Goal: Task Accomplishment & Management: Use online tool/utility

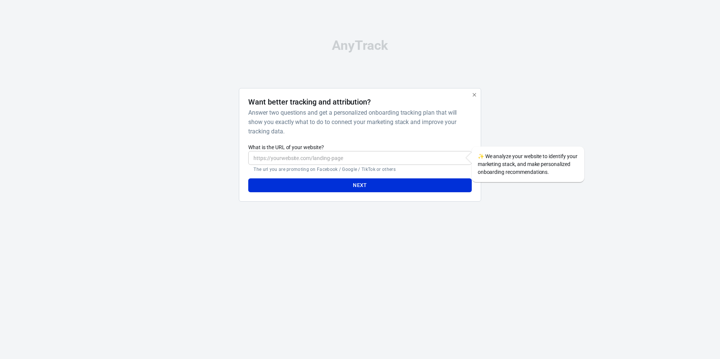
click at [305, 156] on input "What is the URL of your website?" at bounding box center [359, 158] width 223 height 14
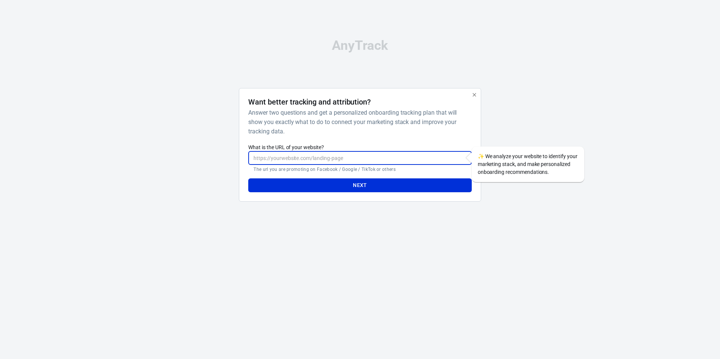
type input "[URL][DOMAIN_NAME]"
click at [340, 188] on button "Next" at bounding box center [359, 185] width 223 height 14
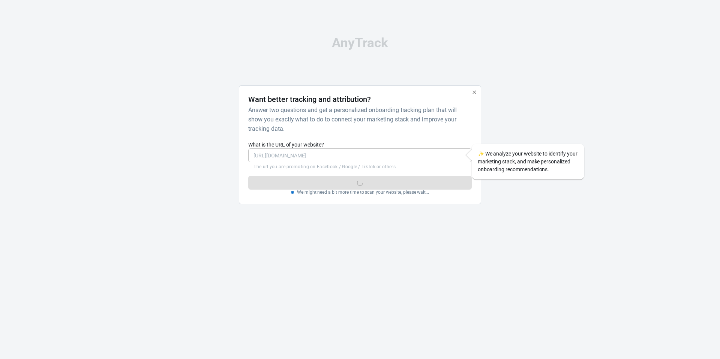
click at [567, 116] on div "AnyTrack Want better tracking and attribution? Answer two questions and get a p…" at bounding box center [360, 123] width 720 height 247
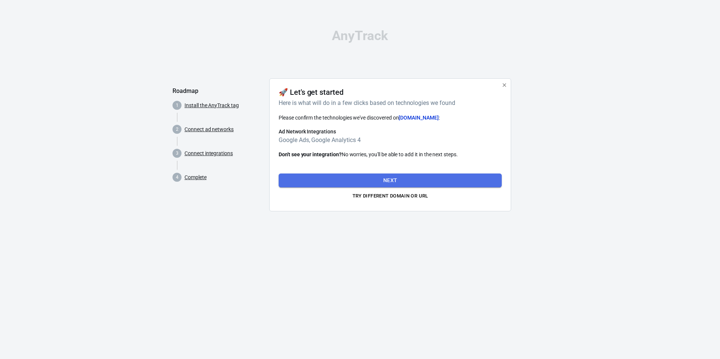
click at [387, 178] on button "Next" at bounding box center [390, 181] width 223 height 14
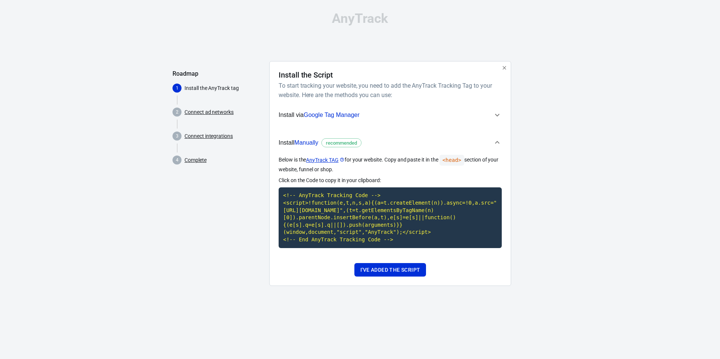
click at [311, 142] on span "Manually" at bounding box center [306, 142] width 24 height 6
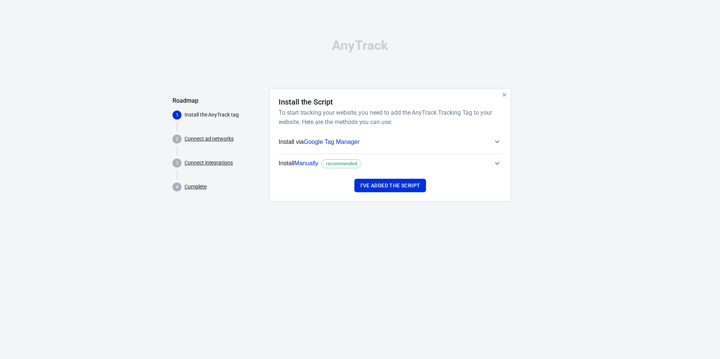
click at [308, 163] on span "Manually" at bounding box center [306, 163] width 24 height 6
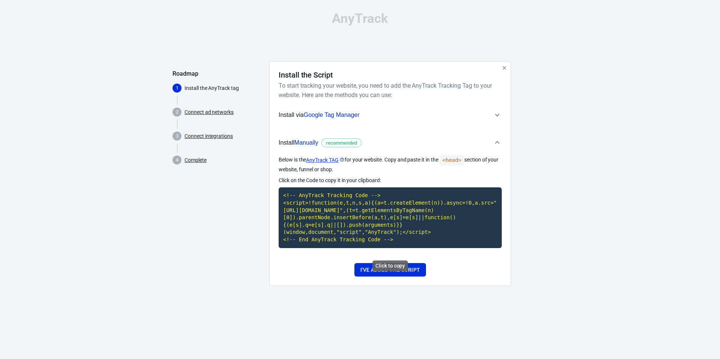
click at [357, 222] on code "<!-- AnyTrack Tracking Code --> <script>!function(e,t,n,s,a){(a=t.createElement…" at bounding box center [390, 217] width 223 height 60
click at [356, 220] on code "<!-- AnyTrack Tracking Code --> <script>!function(e,t,n,s,a){(a=t.createElement…" at bounding box center [390, 217] width 223 height 60
click at [390, 273] on button "I've added the script" at bounding box center [390, 270] width 72 height 14
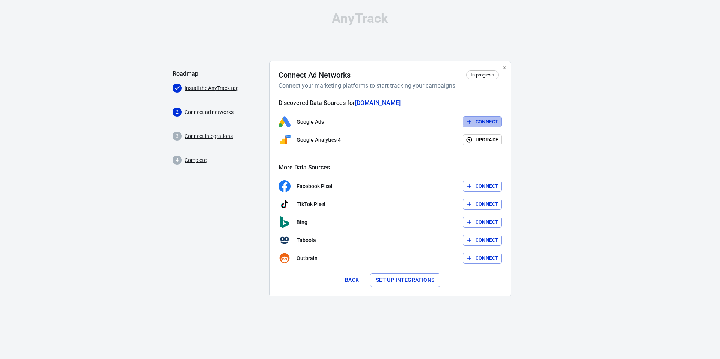
click at [476, 124] on button "Connect" at bounding box center [482, 122] width 39 height 12
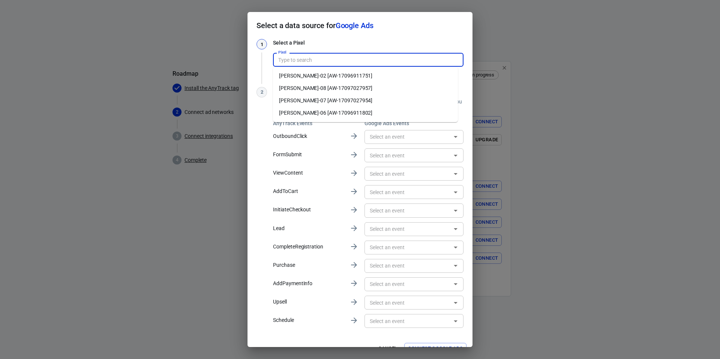
click at [298, 59] on input "Pixel" at bounding box center [367, 59] width 185 height 9
click at [315, 97] on li "Alex-07 [AW-17097027954]" at bounding box center [365, 100] width 185 height 12
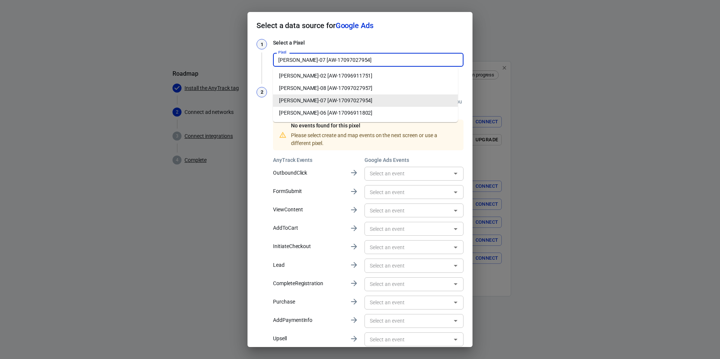
click at [327, 63] on input "Alex-07 [AW-17097027954]" at bounding box center [367, 59] width 185 height 9
click at [322, 85] on li "Alex-08 [AW-17097027957]" at bounding box center [365, 88] width 185 height 12
type input "Alex-08 [AW-17097027957]"
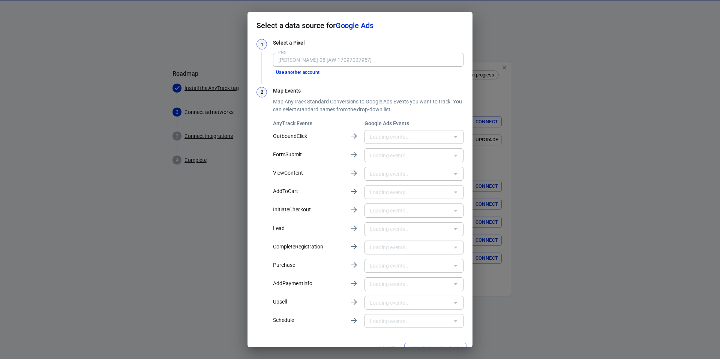
type input "购买 [xD3aCPni6qsbEPXiv9g_]"
click at [382, 195] on input "text" at bounding box center [408, 191] width 82 height 9
click at [260, 259] on div "2" at bounding box center [261, 208] width 10 height 243
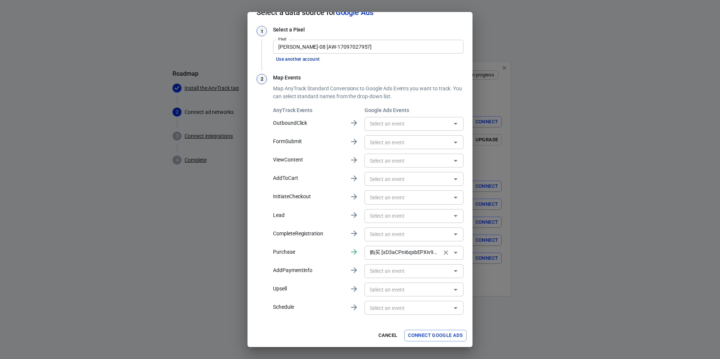
scroll to position [13, 0]
click at [390, 177] on input "text" at bounding box center [408, 178] width 82 height 9
click at [268, 186] on div "2 Map Events Map AnyTrack Standard Conversions to Google Ads Events you want to…" at bounding box center [359, 194] width 207 height 243
click at [354, 49] on input "Alex-08 [AW-17097027957]" at bounding box center [367, 46] width 185 height 9
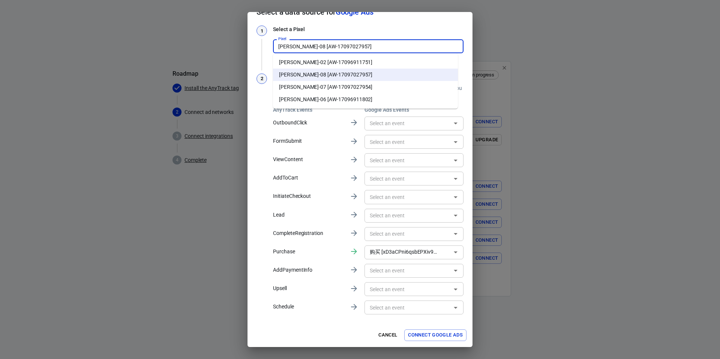
click at [330, 82] on li "Alex-07 [AW-17097027954]" at bounding box center [365, 87] width 185 height 12
type input "Alex-07 [AW-17097027954]"
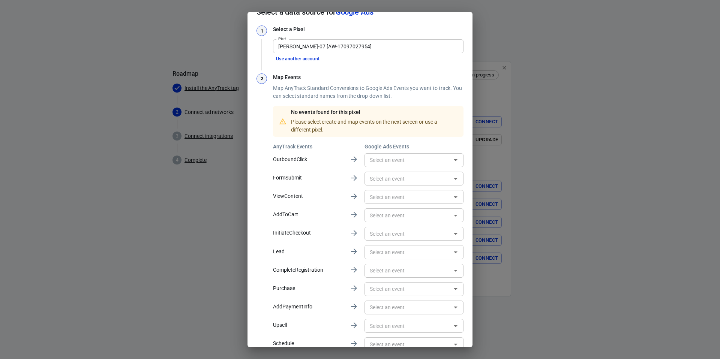
click at [376, 250] on input "text" at bounding box center [408, 251] width 82 height 9
click at [374, 218] on input "text" at bounding box center [408, 215] width 82 height 9
click at [387, 285] on input "text" at bounding box center [408, 289] width 82 height 9
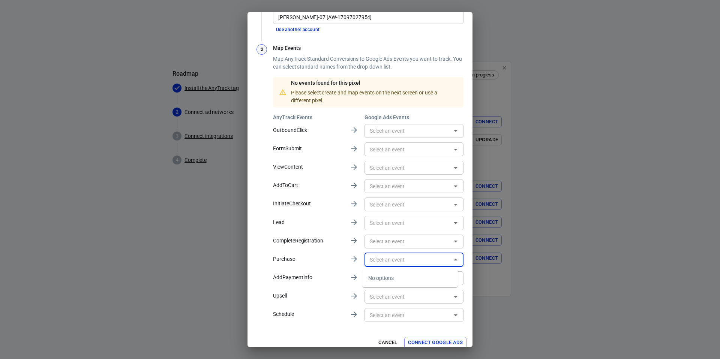
scroll to position [50, 0]
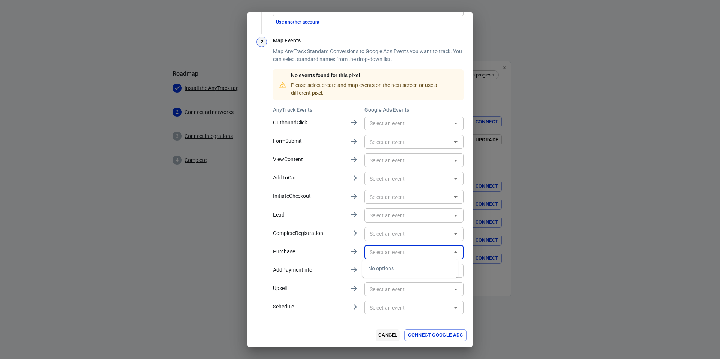
click at [390, 335] on button "Cancel" at bounding box center [388, 336] width 24 height 12
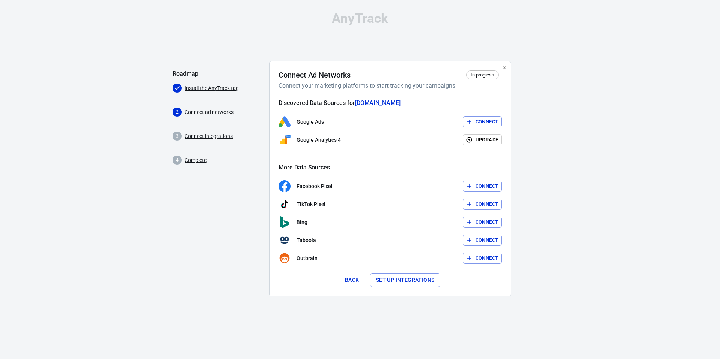
scroll to position [13, 0]
click at [484, 122] on button "Connect" at bounding box center [482, 122] width 39 height 12
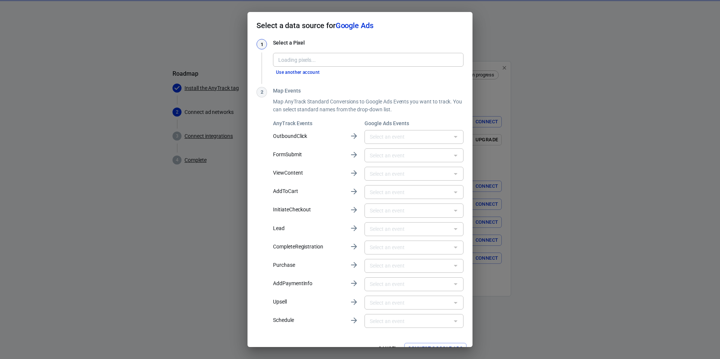
click at [321, 54] on div "Loading pixels..." at bounding box center [368, 60] width 190 height 14
click at [297, 58] on input "Pixel" at bounding box center [367, 59] width 185 height 9
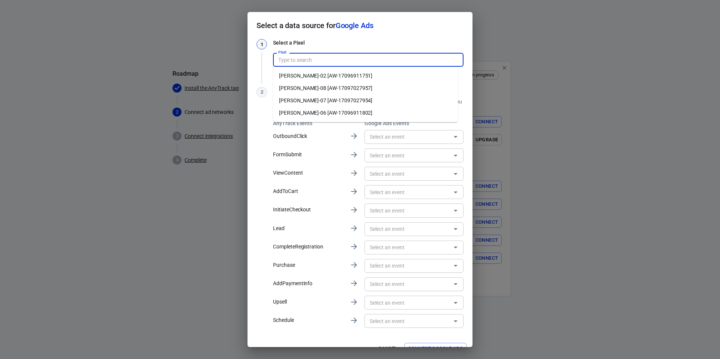
click at [304, 92] on li "Alex-08 [AW-17097027957]" at bounding box center [365, 88] width 185 height 12
type input "Alex-08 [AW-17097027957]"
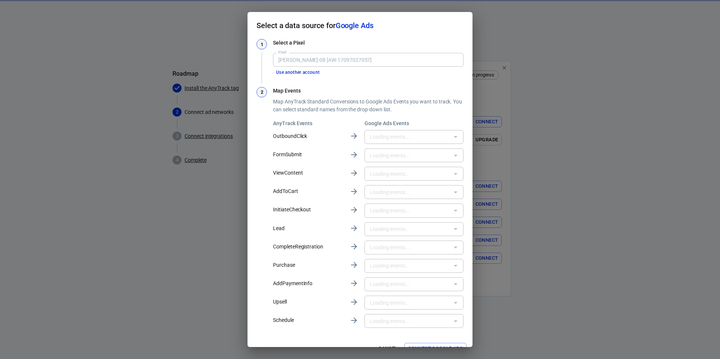
type input "购买 [xD3aCPni6qsbEPXiv9g_]"
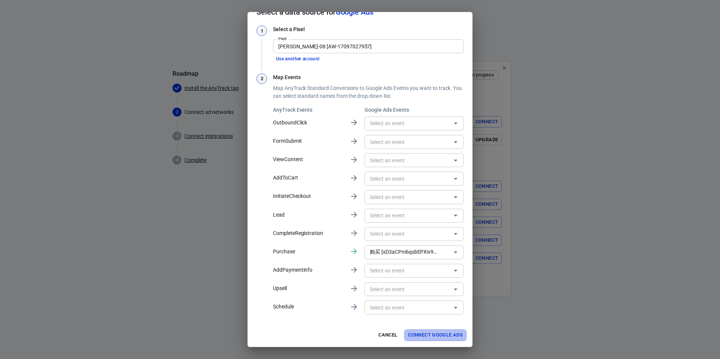
click at [432, 338] on button "Connect Google Ads" at bounding box center [435, 336] width 62 height 12
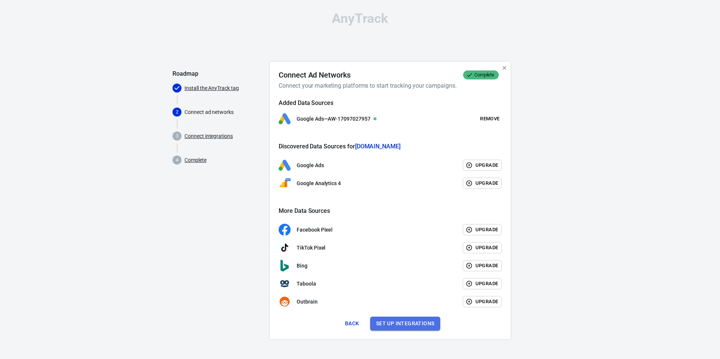
click at [398, 321] on button "Set up integrations" at bounding box center [405, 324] width 70 height 14
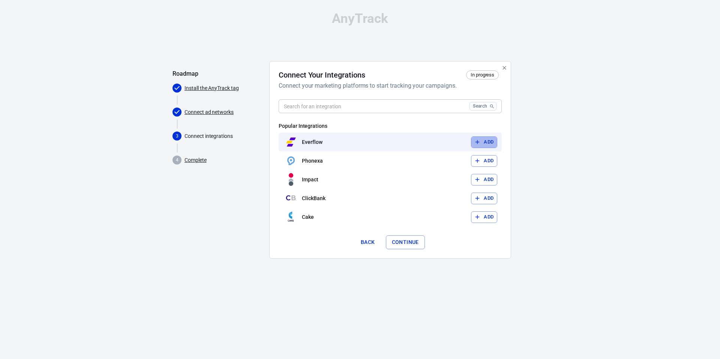
click at [489, 144] on button "Add" at bounding box center [484, 142] width 26 height 12
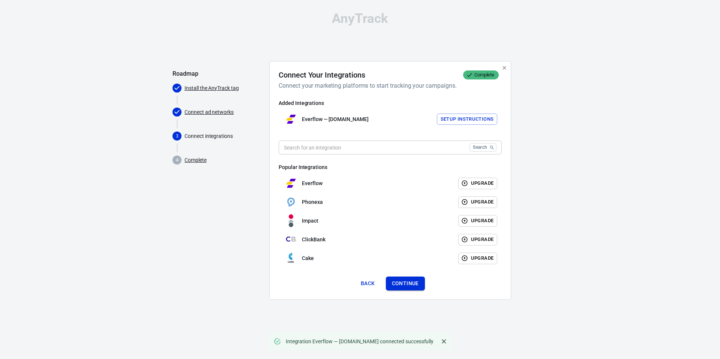
click at [417, 286] on button "Continue" at bounding box center [405, 284] width 39 height 14
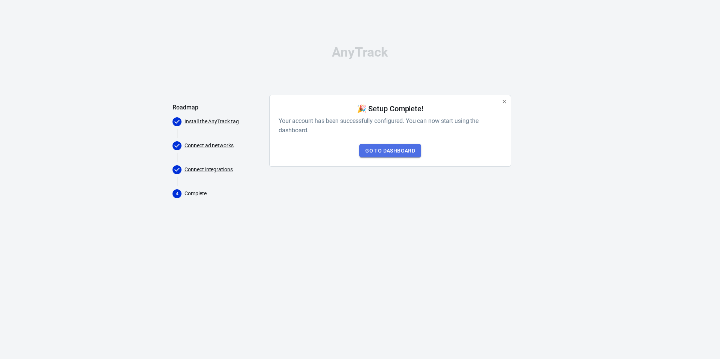
click at [406, 150] on link "Go to Dashboard" at bounding box center [390, 151] width 62 height 14
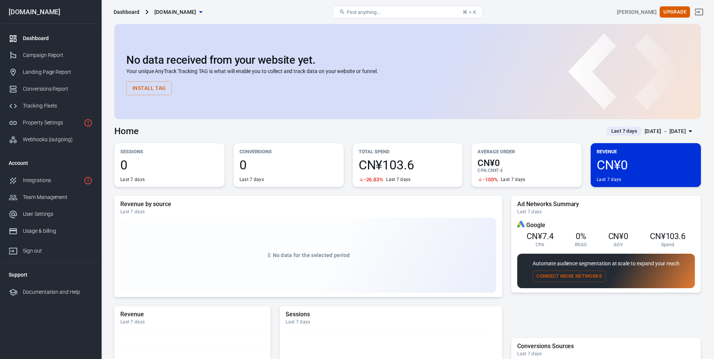
click at [58, 40] on div "Dashboard" at bounding box center [58, 38] width 70 height 8
click at [40, 218] on div "User Settings" at bounding box center [58, 214] width 70 height 8
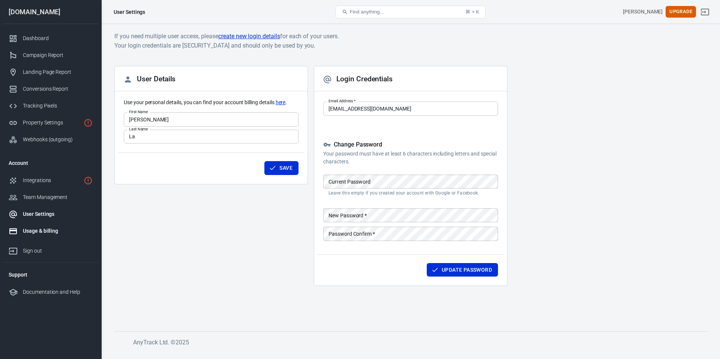
click at [40, 232] on div "Usage & billing" at bounding box center [58, 231] width 70 height 8
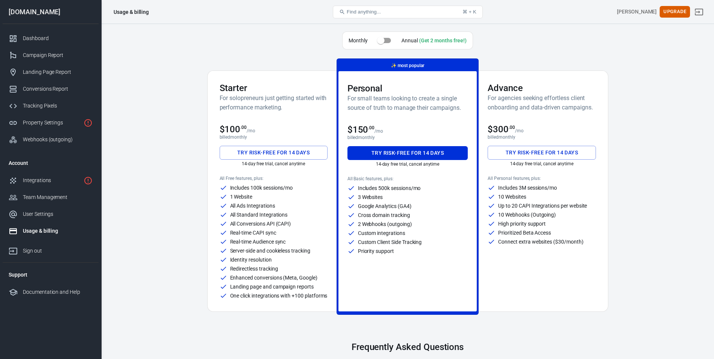
click at [387, 39] on input "checkbox" at bounding box center [381, 40] width 43 height 14
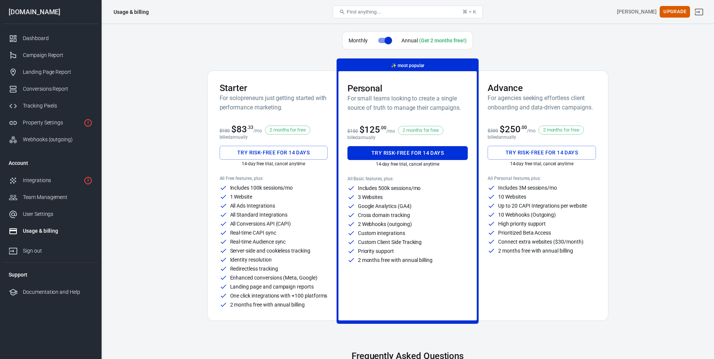
click at [378, 41] on input "checkbox" at bounding box center [388, 40] width 43 height 14
checkbox input "false"
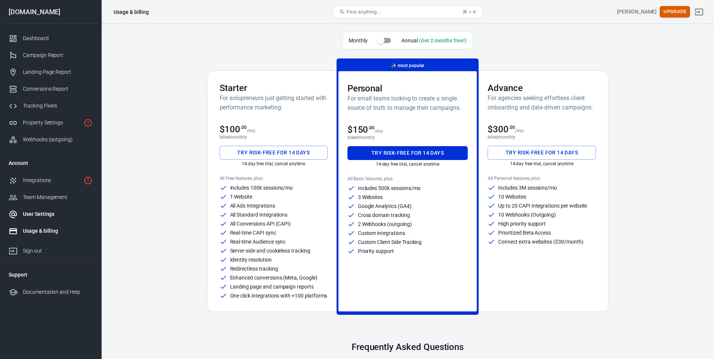
click at [54, 209] on link "User Settings" at bounding box center [51, 214] width 96 height 17
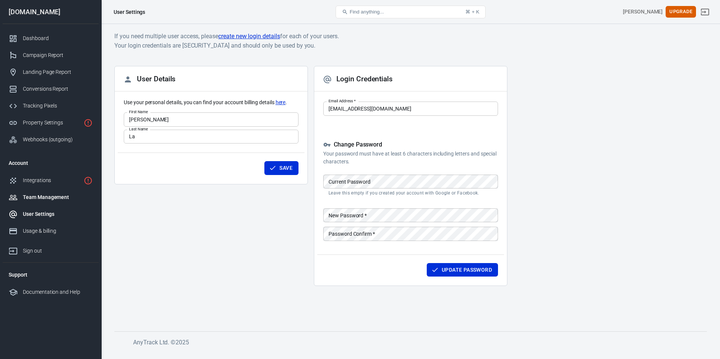
click at [42, 197] on div "Team Management" at bounding box center [58, 197] width 70 height 8
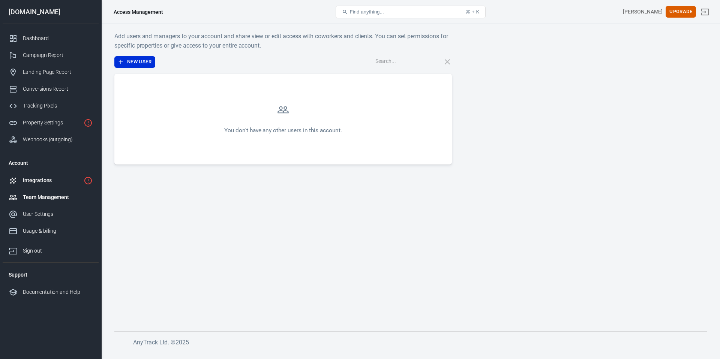
click at [46, 186] on link "Integrations" at bounding box center [51, 180] width 96 height 17
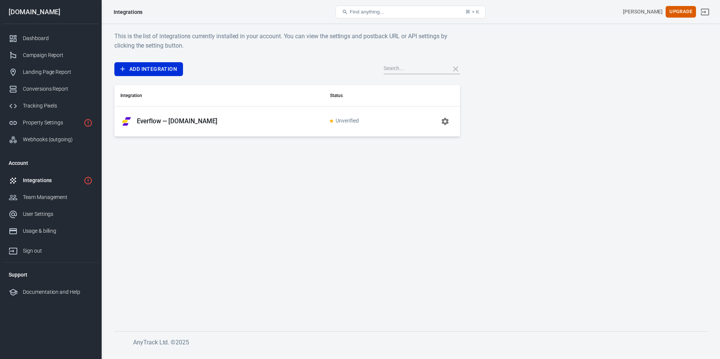
click at [47, 183] on div "Integrations" at bounding box center [52, 181] width 58 height 8
click at [47, 142] on div "Webhooks (outgoing)" at bounding box center [58, 140] width 70 height 8
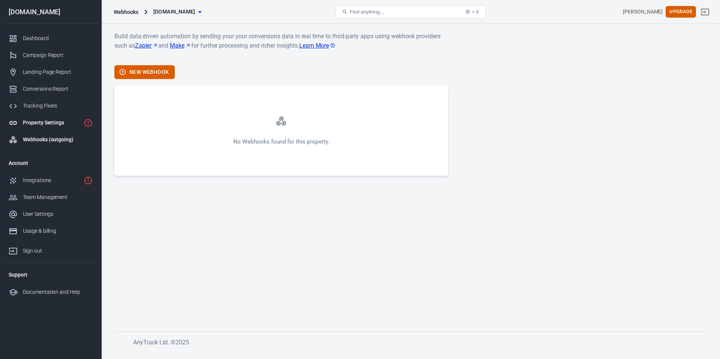
click at [46, 126] on div "Property Settings" at bounding box center [52, 123] width 58 height 8
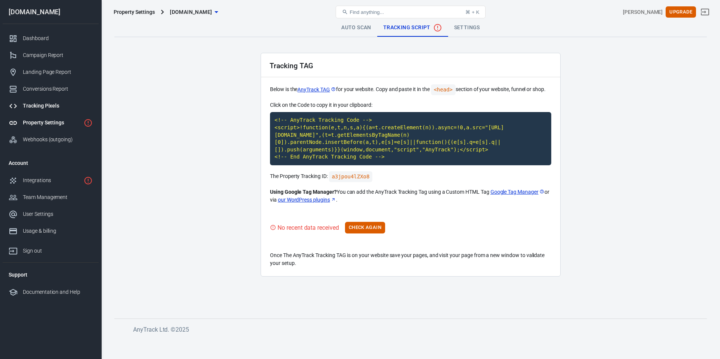
click at [45, 109] on div "Tracking Pixels" at bounding box center [58, 106] width 70 height 8
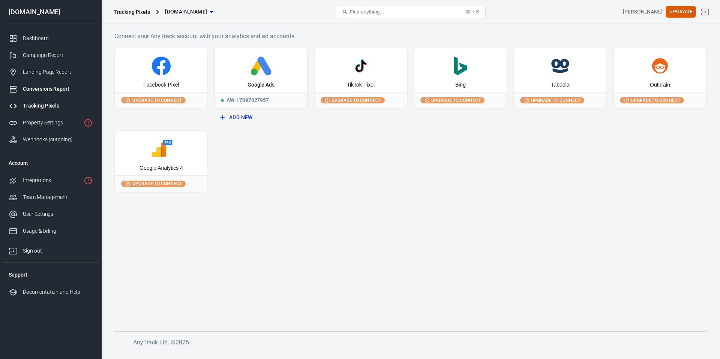
click at [47, 82] on link "Conversions Report" at bounding box center [51, 89] width 96 height 17
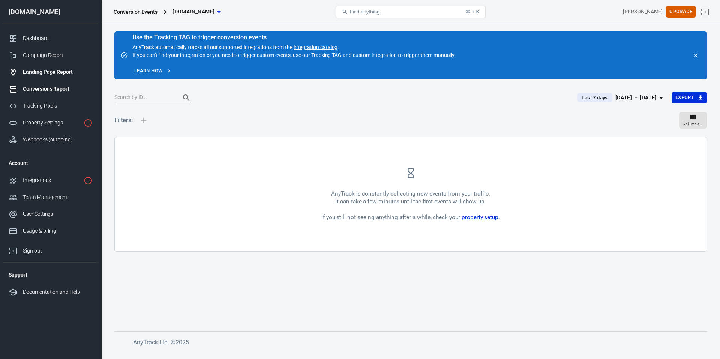
click at [51, 74] on div "Landing Page Report" at bounding box center [58, 72] width 70 height 8
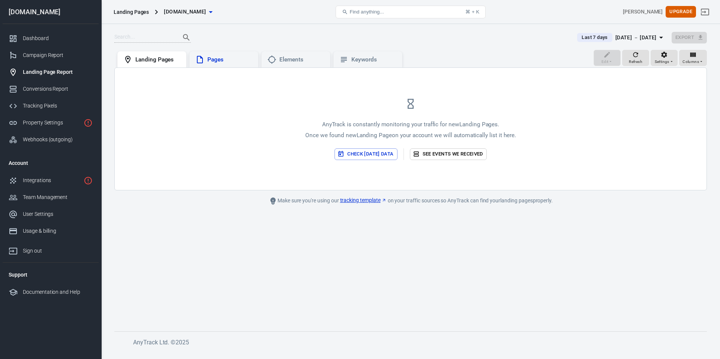
click at [211, 60] on div "Pages" at bounding box center [229, 60] width 45 height 8
click at [299, 63] on div "Elements" at bounding box center [301, 60] width 45 height 8
click at [356, 64] on div "Keywords" at bounding box center [367, 59] width 69 height 16
click at [36, 58] on div "Campaign Report" at bounding box center [58, 55] width 70 height 8
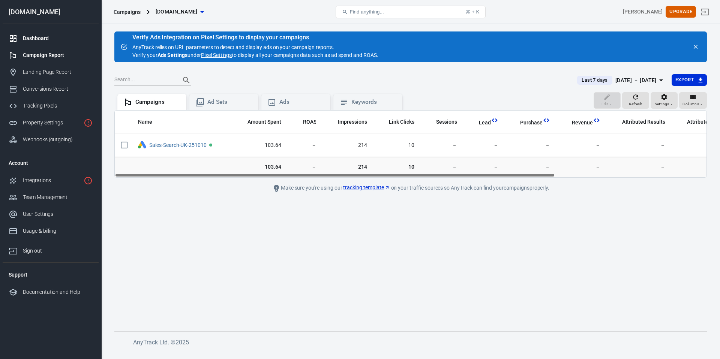
click at [42, 41] on div "Dashboard" at bounding box center [58, 38] width 70 height 8
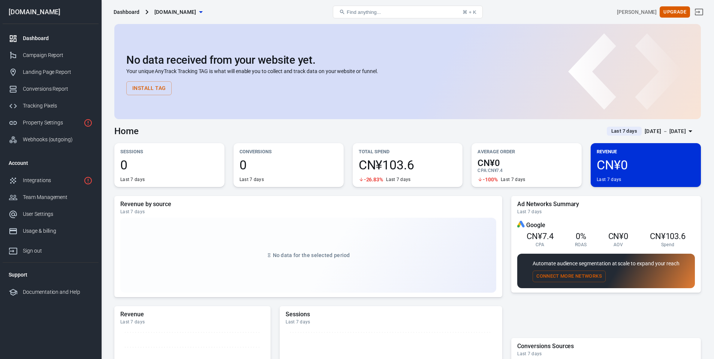
click at [650, 12] on div "[PERSON_NAME]" at bounding box center [637, 12] width 40 height 8
click at [37, 16] on div "[DOMAIN_NAME]" at bounding box center [51, 12] width 96 height 24
click at [40, 184] on link "Integrations" at bounding box center [51, 180] width 96 height 17
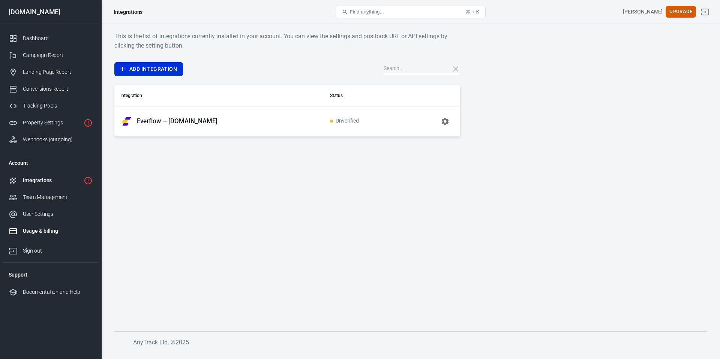
click at [33, 234] on div "Usage & billing" at bounding box center [58, 231] width 70 height 8
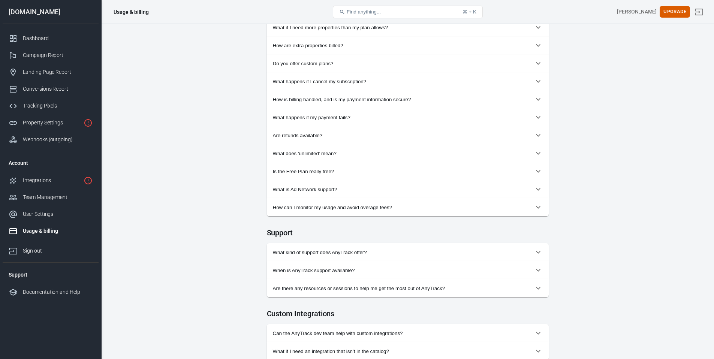
scroll to position [661, 0]
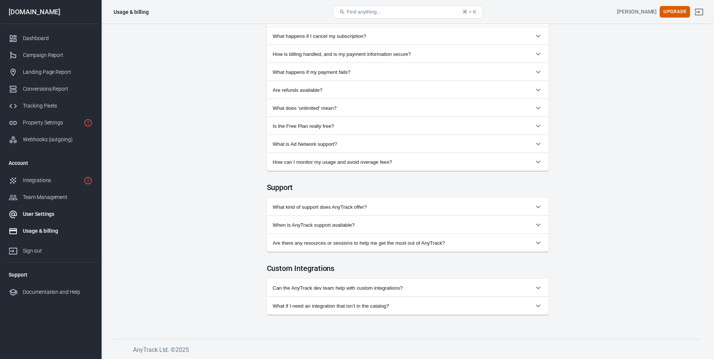
click at [46, 208] on link "User Settings" at bounding box center [51, 214] width 96 height 17
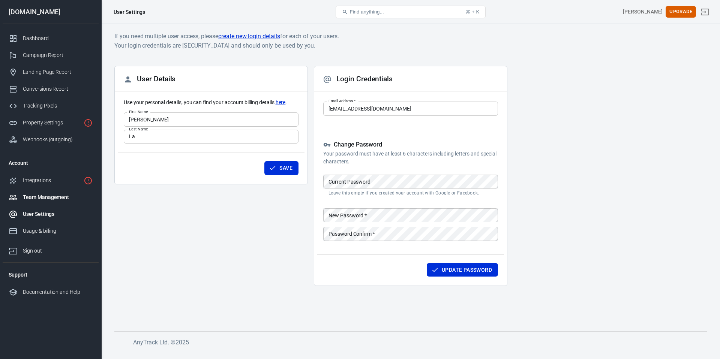
click at [43, 193] on div "Team Management" at bounding box center [58, 197] width 70 height 8
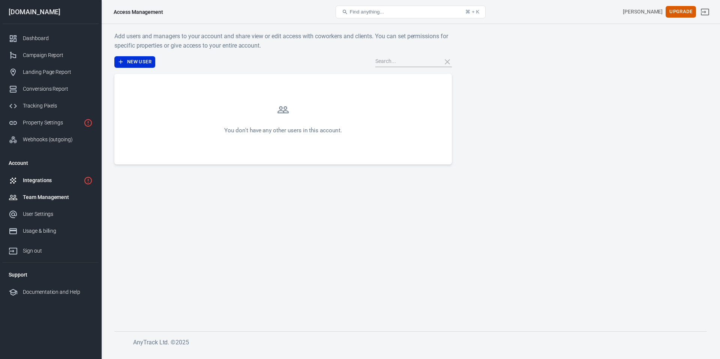
click at [43, 181] on div "Integrations" at bounding box center [52, 181] width 58 height 8
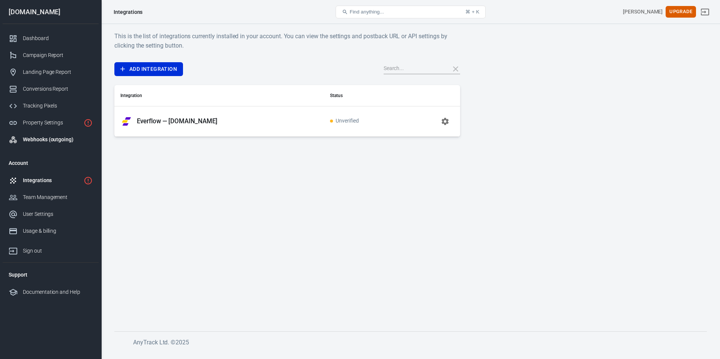
click at [43, 144] on link "Webhooks (outgoing)" at bounding box center [51, 139] width 96 height 17
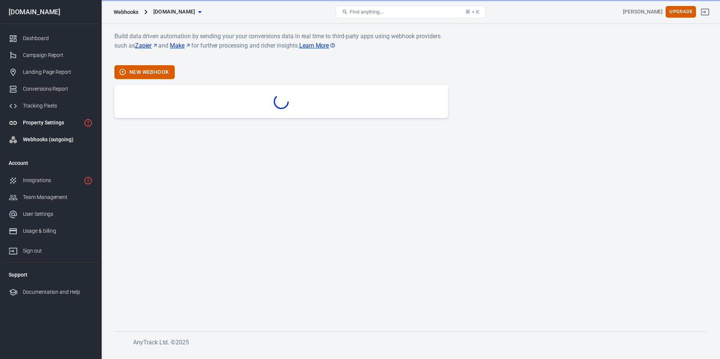
click at [44, 126] on div "Property Settings" at bounding box center [52, 123] width 58 height 8
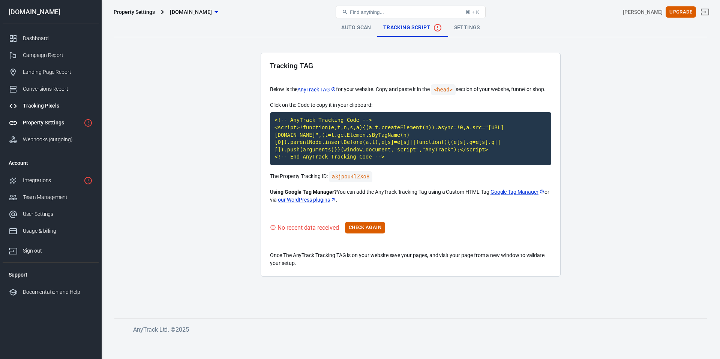
click at [41, 111] on link "Tracking Pixels" at bounding box center [51, 105] width 96 height 17
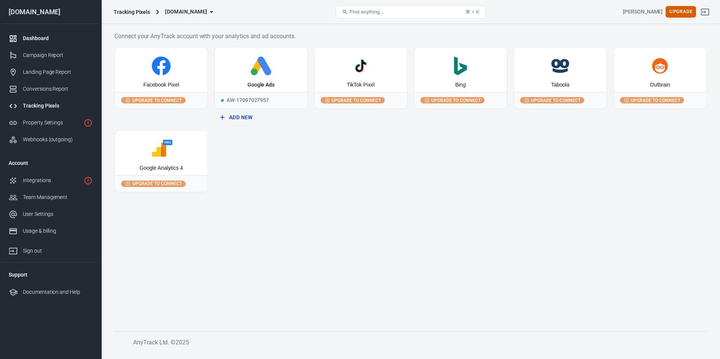
click at [43, 35] on div "Dashboard" at bounding box center [58, 38] width 70 height 8
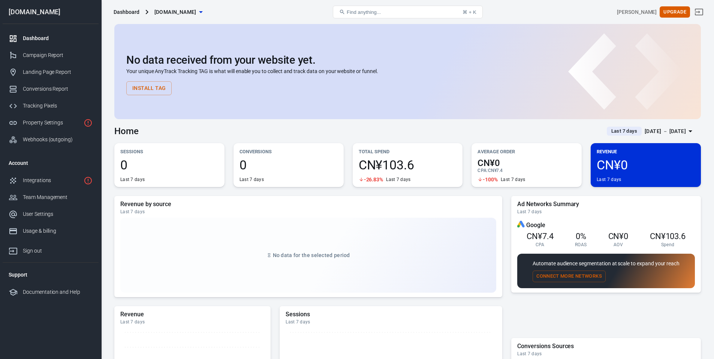
click at [159, 15] on span "[DOMAIN_NAME]" at bounding box center [175, 11] width 42 height 9
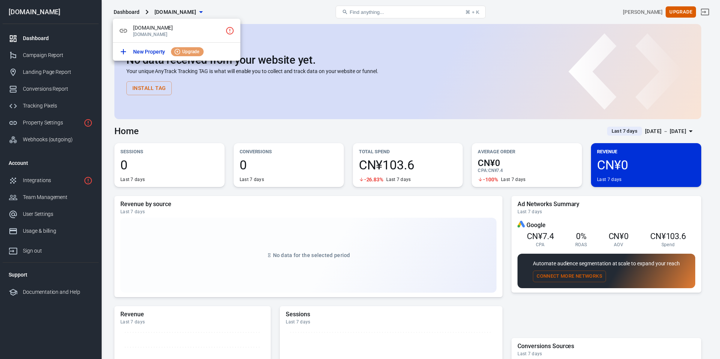
click at [136, 12] on div at bounding box center [360, 179] width 720 height 359
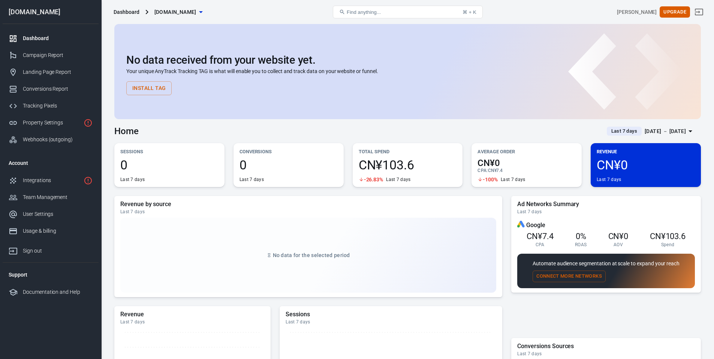
click at [136, 12] on div "fivoraco.com fivoraco.com New Property Upgrade" at bounding box center [357, 179] width 714 height 359
click at [134, 12] on div "Dashboard" at bounding box center [127, 11] width 26 height 7
click at [147, 10] on icon at bounding box center [146, 11] width 9 height 9
click at [165, 11] on span "[DOMAIN_NAME]" at bounding box center [175, 11] width 42 height 9
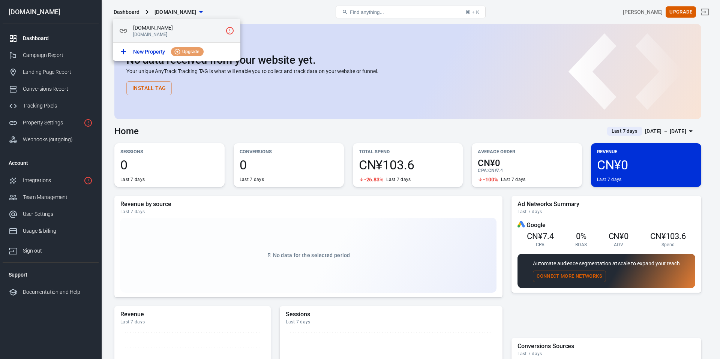
click at [173, 30] on span "[DOMAIN_NAME]" at bounding box center [177, 28] width 89 height 8
click at [655, 14] on div at bounding box center [360, 179] width 720 height 359
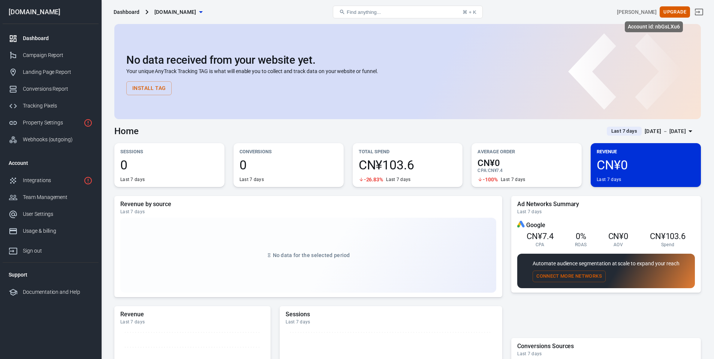
click at [654, 13] on div "[PERSON_NAME]" at bounding box center [637, 12] width 40 height 8
click at [654, 25] on div "Account id: nbGsLXu6" at bounding box center [654, 26] width 58 height 11
click at [650, 12] on div "[PERSON_NAME]" at bounding box center [637, 12] width 40 height 8
click at [676, 12] on button "Upgrade" at bounding box center [675, 12] width 30 height 12
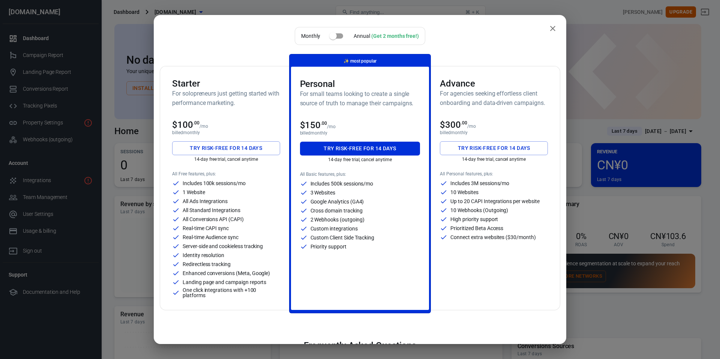
click at [548, 27] on icon "close" at bounding box center [552, 28] width 9 height 9
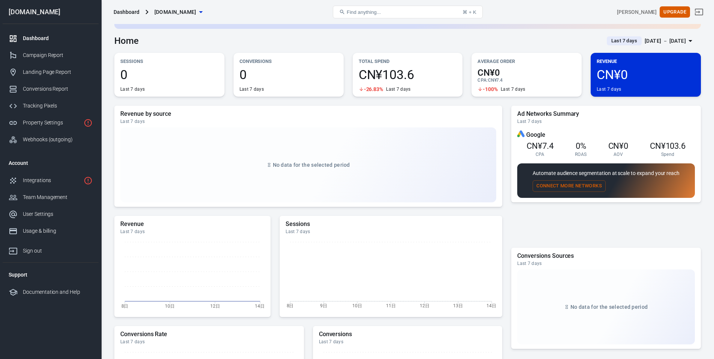
scroll to position [248, 0]
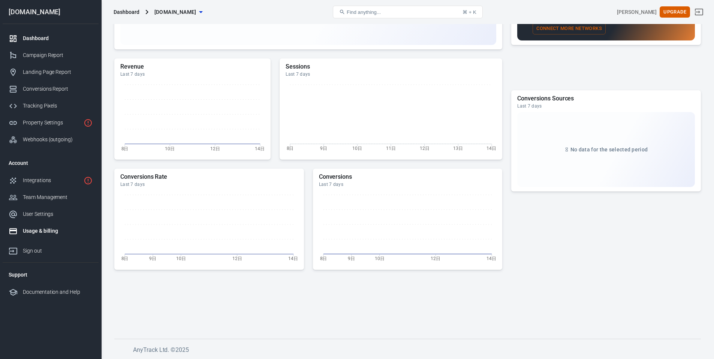
click at [32, 236] on link "Usage & billing" at bounding box center [51, 231] width 96 height 17
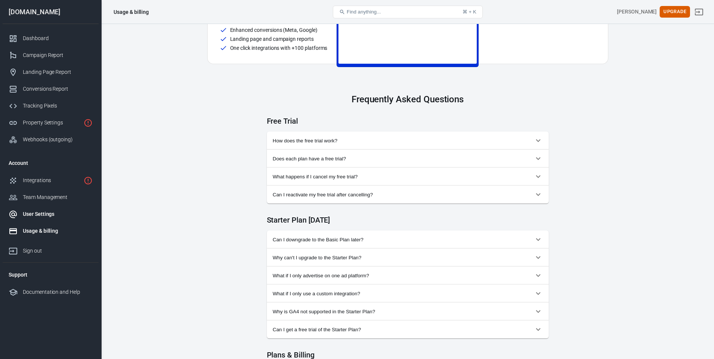
click at [33, 212] on div "User Settings" at bounding box center [58, 214] width 70 height 8
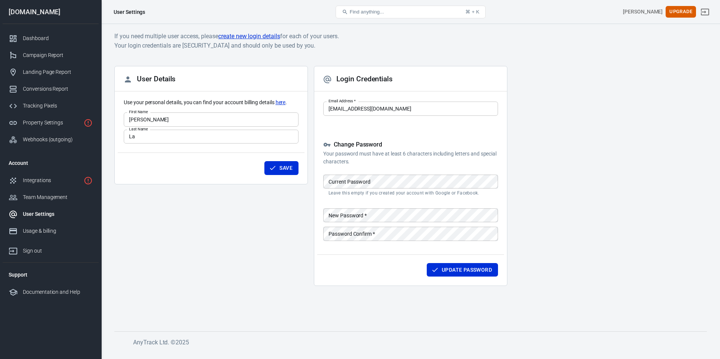
click at [376, 147] on h5 "Change Password" at bounding box center [410, 145] width 175 height 8
click at [369, 81] on h2 "Login Credentials" at bounding box center [358, 79] width 70 height 9
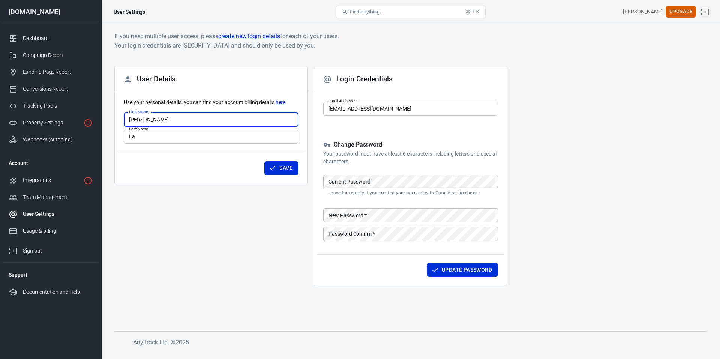
click at [160, 116] on input "[PERSON_NAME]" at bounding box center [211, 119] width 175 height 14
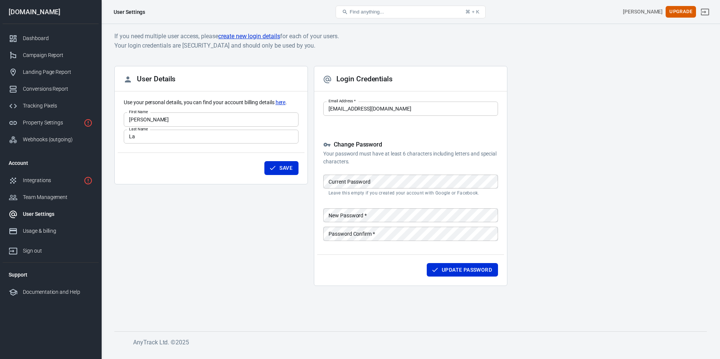
click at [279, 103] on link "here" at bounding box center [281, 103] width 10 height 8
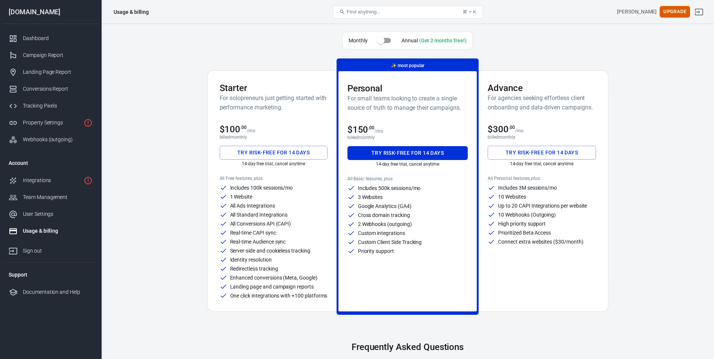
click at [37, 232] on div "Usage & billing" at bounding box center [58, 231] width 70 height 8
click at [40, 213] on div "User Settings" at bounding box center [58, 214] width 70 height 8
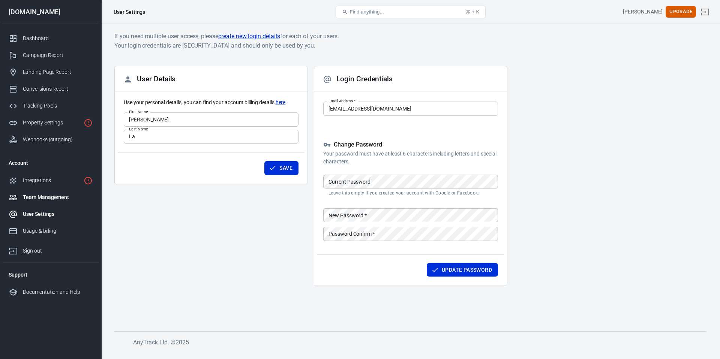
click at [42, 196] on div "Team Management" at bounding box center [58, 197] width 70 height 8
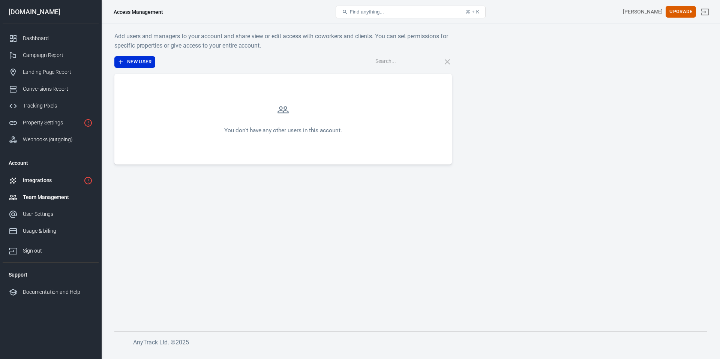
click at [40, 185] on link "Integrations" at bounding box center [51, 180] width 96 height 17
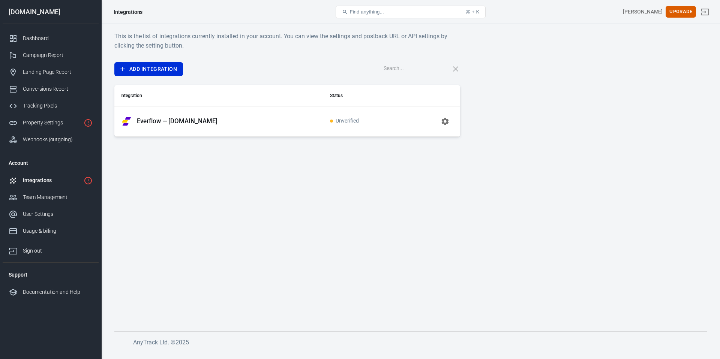
click at [43, 165] on li "Account" at bounding box center [51, 163] width 96 height 18
click at [42, 146] on link "Webhooks (outgoing)" at bounding box center [51, 139] width 96 height 17
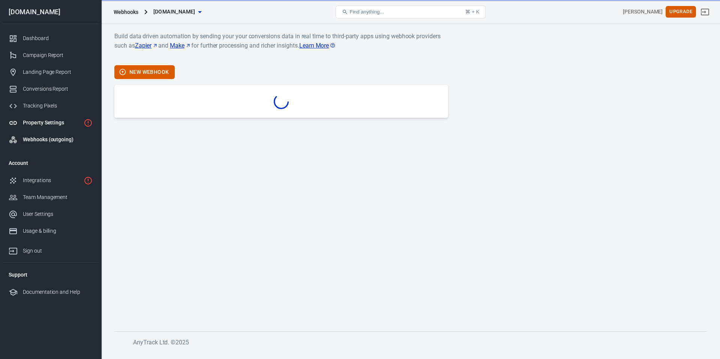
click at [41, 125] on div "Property Settings" at bounding box center [52, 123] width 58 height 8
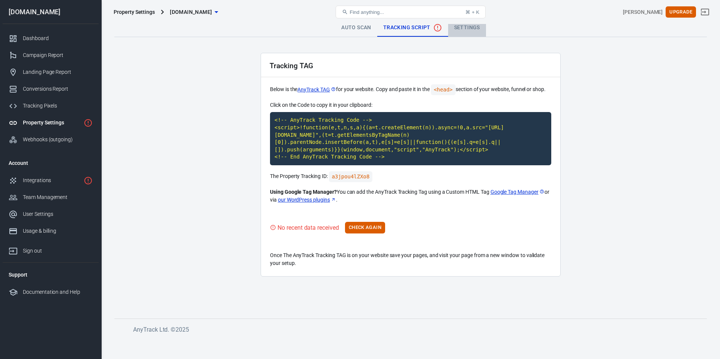
click at [466, 27] on link "Settings" at bounding box center [467, 28] width 38 height 18
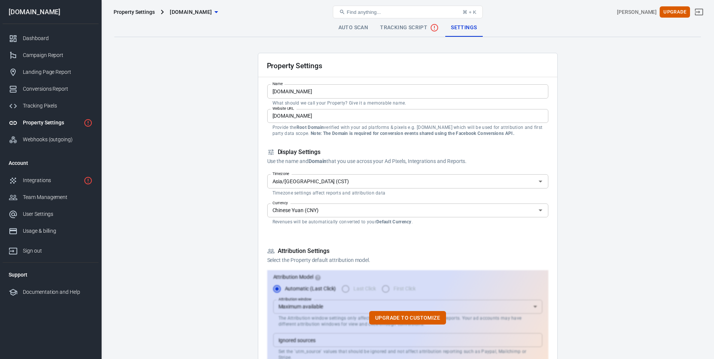
click at [321, 206] on input "Chinese Yuan (CNY)" at bounding box center [402, 210] width 264 height 9
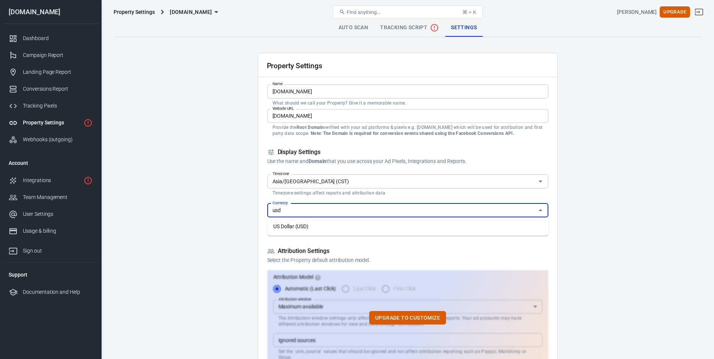
click at [315, 223] on li "US Dollar (USD)" at bounding box center [407, 226] width 281 height 12
type input "US Dollar (USD)"
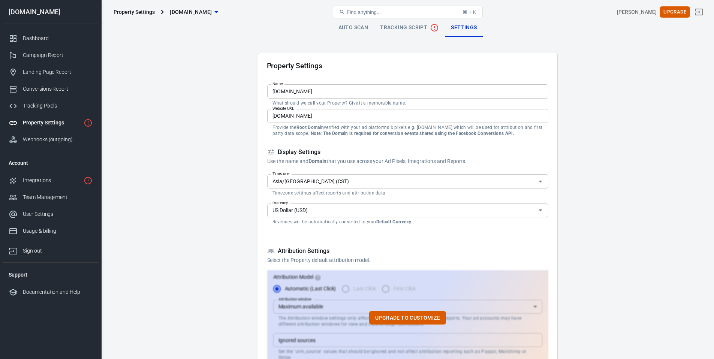
click at [337, 179] on input "Asia/Shanghai (CST)" at bounding box center [402, 181] width 264 height 9
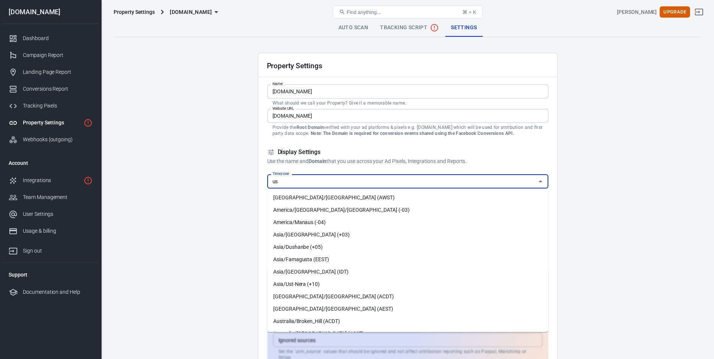
type input "u"
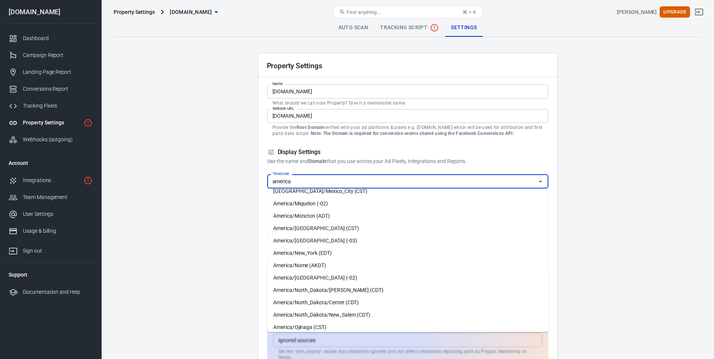
scroll to position [996, 0]
click at [329, 243] on li "America/New_York (EDT)" at bounding box center [407, 241] width 281 height 12
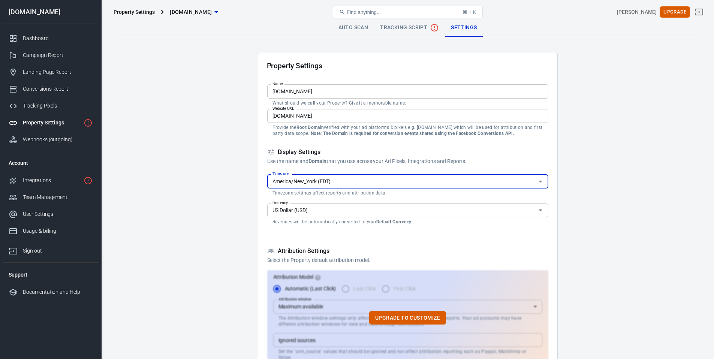
type input "America/New_York (EDT)"
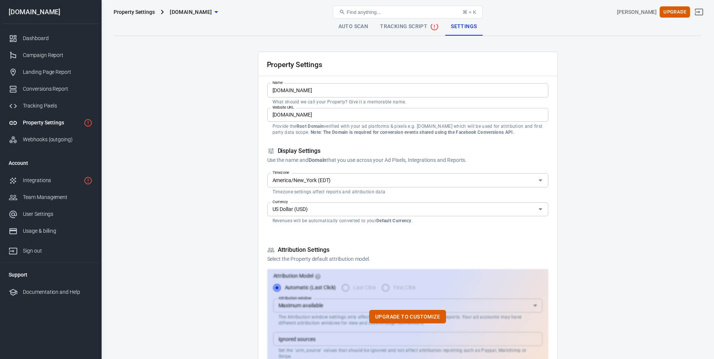
scroll to position [1, 0]
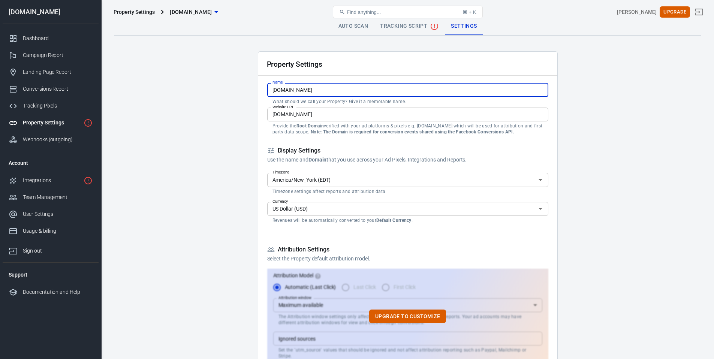
drag, startPoint x: 291, startPoint y: 90, endPoint x: 308, endPoint y: 90, distance: 16.9
click at [308, 90] on input "[DOMAIN_NAME]" at bounding box center [407, 90] width 281 height 14
type input "Fivoraco"
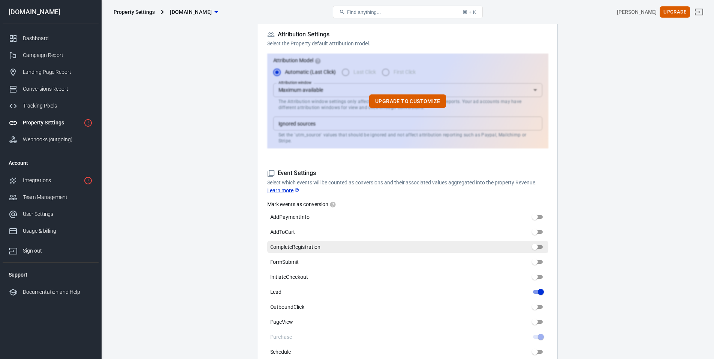
scroll to position [225, 0]
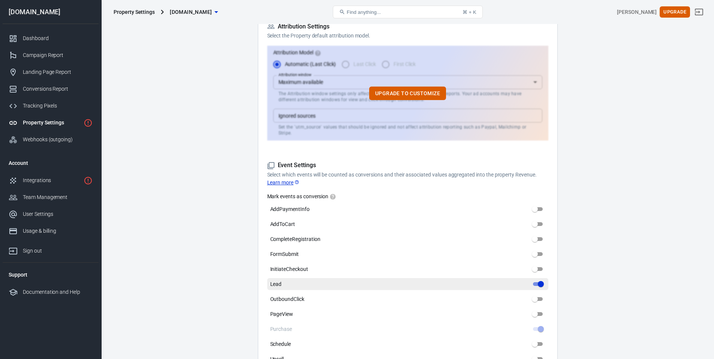
click at [544, 280] on input "Lead" at bounding box center [541, 284] width 27 height 9
checkbox input "false"
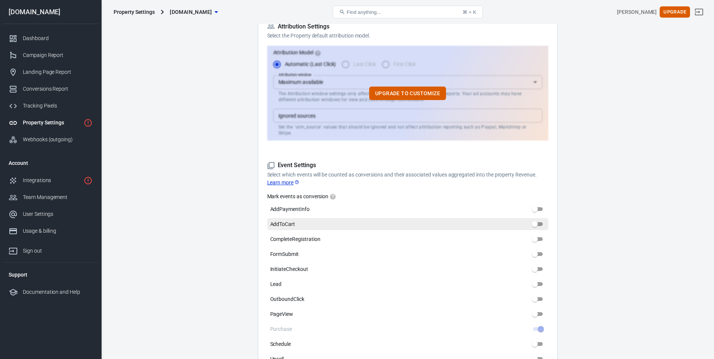
click at [539, 220] on input "AddToCart" at bounding box center [535, 224] width 27 height 9
checkbox input "true"
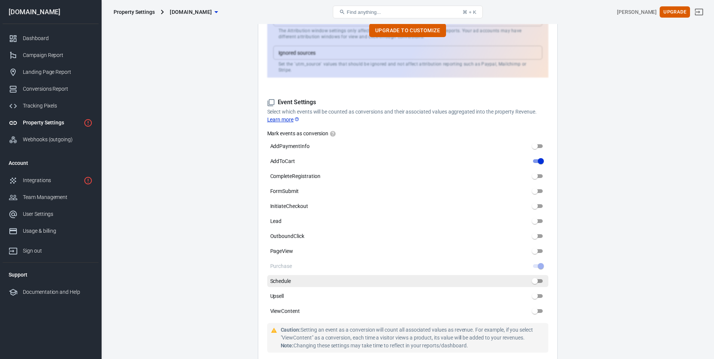
scroll to position [288, 0]
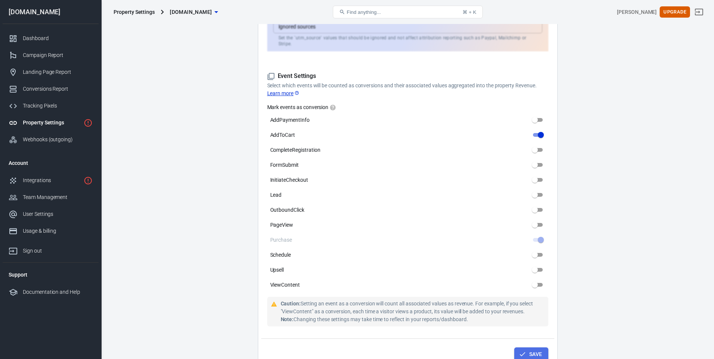
click at [529, 348] on button "Save" at bounding box center [531, 355] width 34 height 14
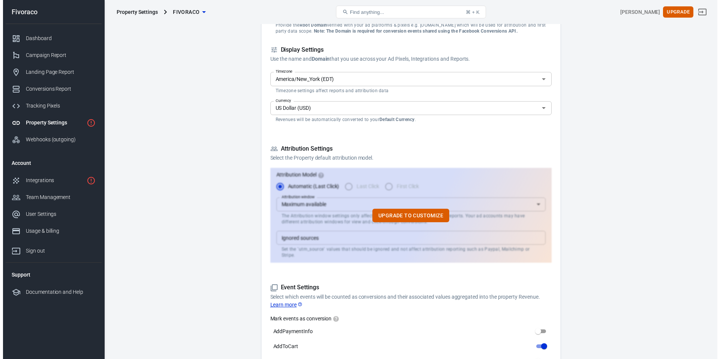
scroll to position [0, 0]
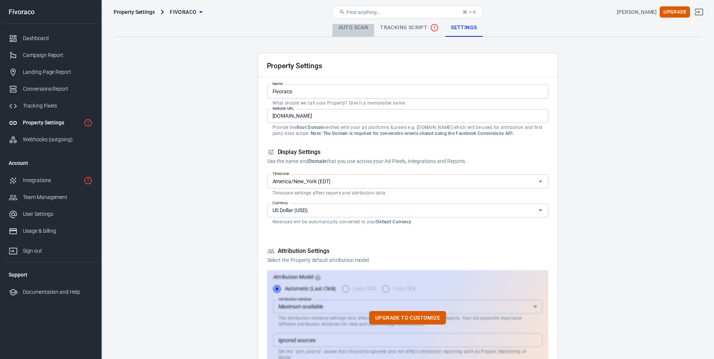
click at [359, 31] on link "Auto Scan" at bounding box center [354, 28] width 42 height 18
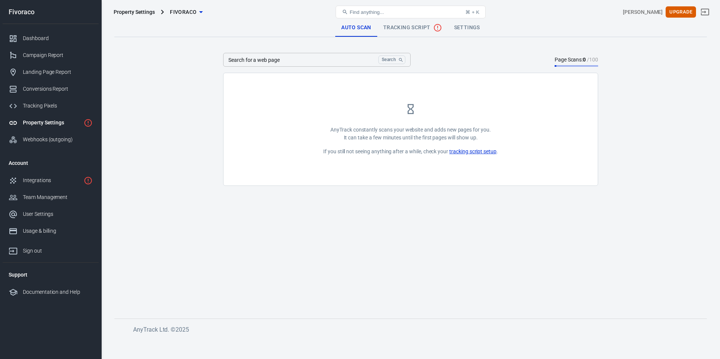
drag, startPoint x: 391, startPoint y: 129, endPoint x: 504, endPoint y: 129, distance: 112.5
click at [503, 129] on div "AnyTrack constantly scans your website and adds new pages for you. It can take …" at bounding box center [410, 129] width 374 height 112
click at [425, 210] on main "Auto Scan Tracking Script Settings Search for a web page Search Search for a we…" at bounding box center [410, 163] width 592 height 288
click at [396, 27] on span "Tracking Script" at bounding box center [412, 27] width 59 height 9
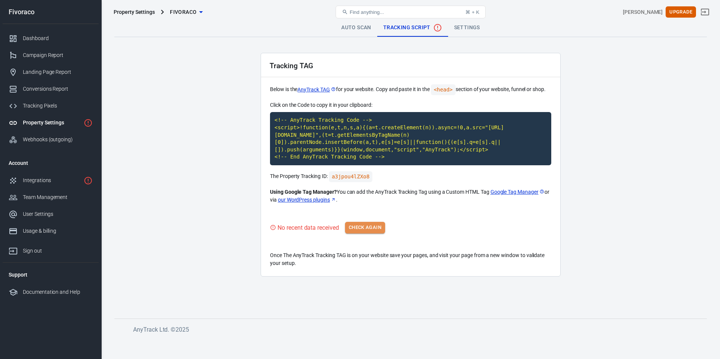
click at [369, 224] on button "Check Again" at bounding box center [365, 228] width 40 height 12
click at [369, 230] on button "Check Again" at bounding box center [365, 228] width 40 height 12
click at [370, 223] on button "Check Again" at bounding box center [365, 228] width 40 height 12
click at [357, 226] on button "Check Again" at bounding box center [365, 228] width 40 height 12
click at [362, 225] on button "Check Again" at bounding box center [365, 228] width 40 height 12
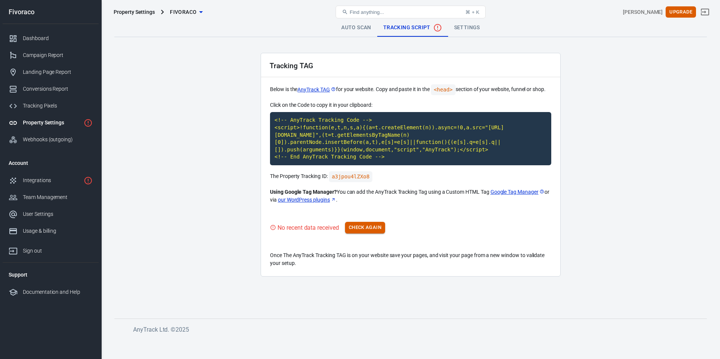
click at [363, 224] on button "Check Again" at bounding box center [365, 228] width 40 height 12
click at [363, 224] on div "No recent data received Check Again" at bounding box center [410, 228] width 281 height 12
click at [363, 224] on button "Check Again" at bounding box center [365, 228] width 40 height 12
click at [363, 224] on div "No recent data received Check Again" at bounding box center [410, 228] width 281 height 12
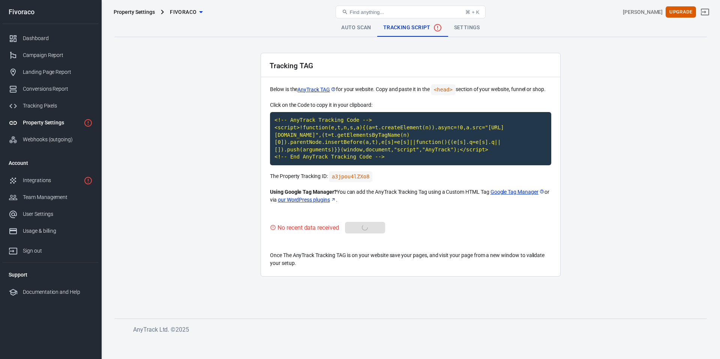
click at [363, 224] on div "No recent data received Check Again" at bounding box center [410, 228] width 281 height 12
click at [363, 224] on button "Check Again" at bounding box center [365, 228] width 40 height 12
click at [363, 224] on div "No recent data received Check Again" at bounding box center [410, 228] width 281 height 12
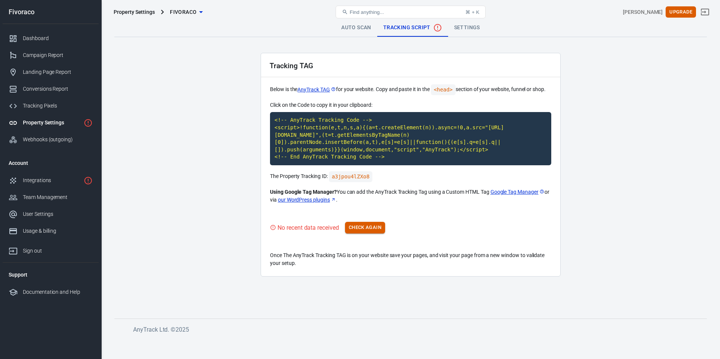
click at [363, 224] on button "Check Again" at bounding box center [365, 228] width 40 height 12
click at [363, 224] on div "No recent data received Check Again" at bounding box center [410, 228] width 281 height 12
click at [363, 224] on button "Check Again" at bounding box center [365, 228] width 40 height 12
click at [363, 224] on div "No recent data received Check Again" at bounding box center [410, 228] width 281 height 12
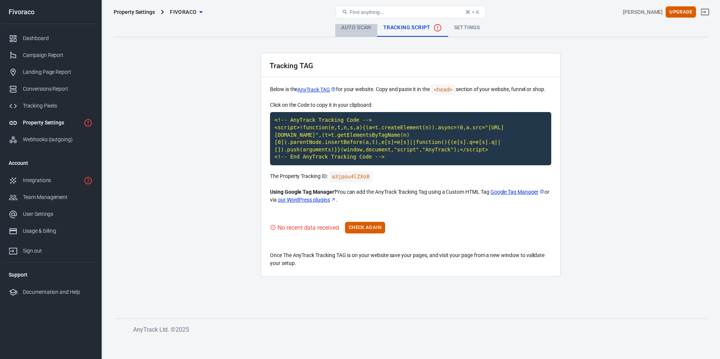
click at [346, 27] on link "Auto Scan" at bounding box center [356, 28] width 42 height 18
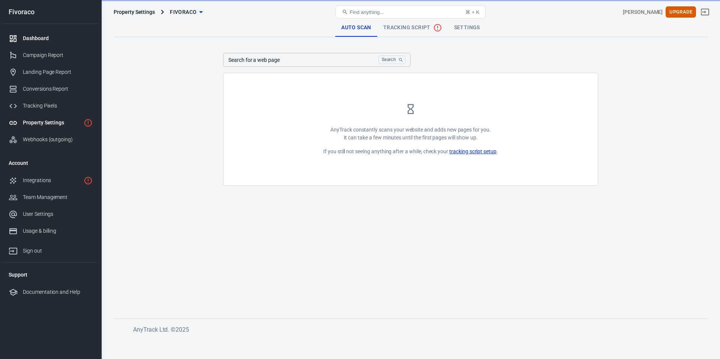
click at [43, 38] on div "Dashboard" at bounding box center [58, 38] width 70 height 8
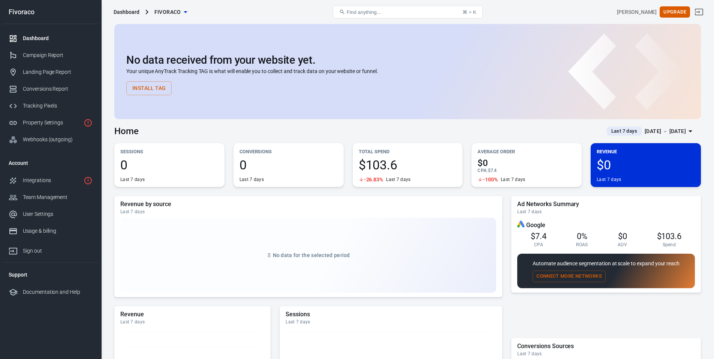
click at [650, 133] on div "[DATE] － [DATE]" at bounding box center [665, 131] width 41 height 9
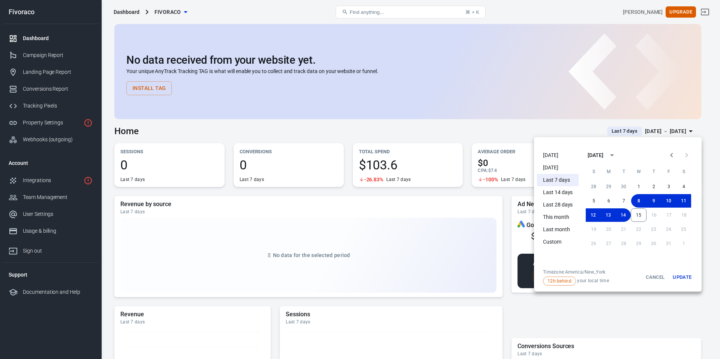
click at [556, 157] on li "[DATE]" at bounding box center [558, 155] width 42 height 12
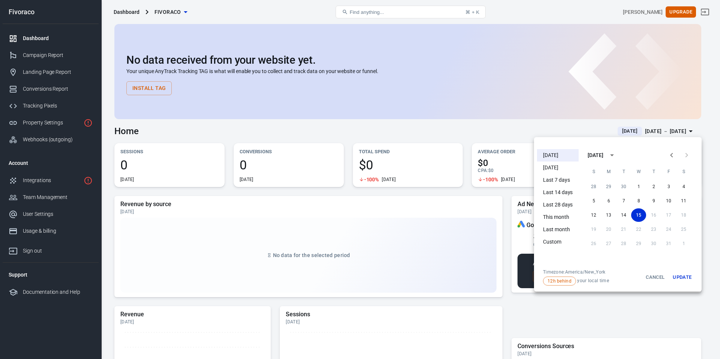
click at [557, 168] on li "[DATE]" at bounding box center [558, 168] width 42 height 12
click at [483, 134] on div at bounding box center [360, 179] width 720 height 359
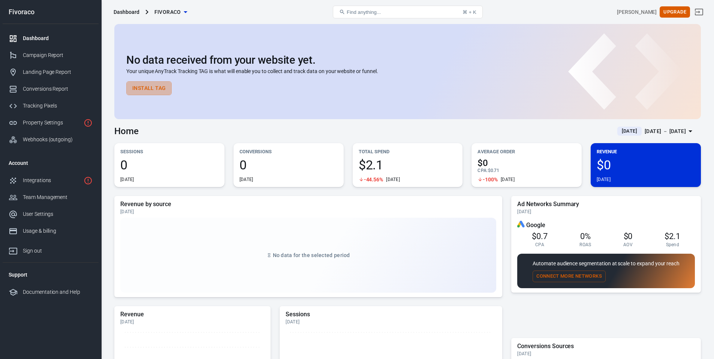
click at [143, 87] on button "Install Tag" at bounding box center [148, 88] width 45 height 14
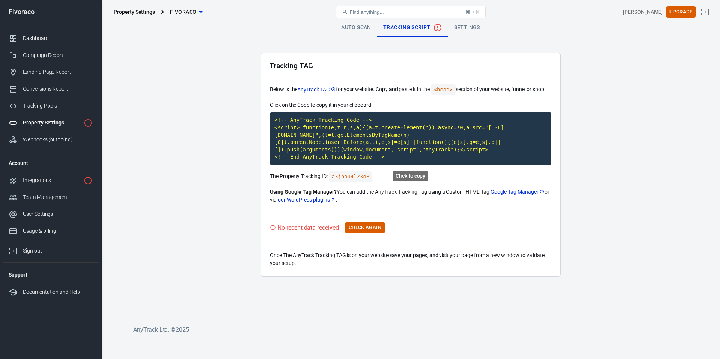
click at [359, 148] on code "<!-- AnyTrack Tracking Code --> <script>!function(e,t,n,s,a){(a=t.createElement…" at bounding box center [410, 138] width 281 height 53
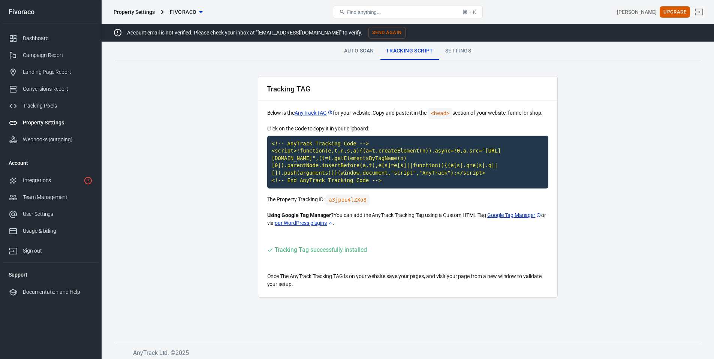
click at [369, 35] on button "Send Again" at bounding box center [387, 33] width 37 height 12
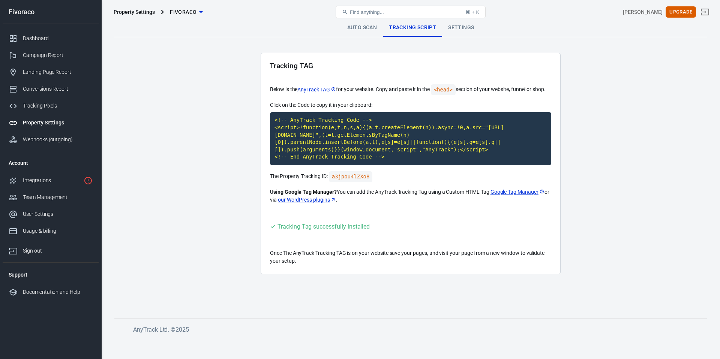
click at [349, 29] on link "Auto Scan" at bounding box center [362, 28] width 42 height 18
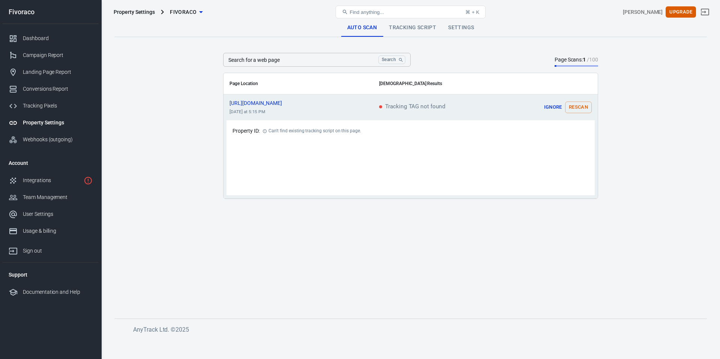
click at [575, 107] on button "Rescan" at bounding box center [578, 108] width 27 height 12
click at [583, 111] on icon "scrollable content" at bounding box center [585, 107] width 9 height 9
click at [578, 110] on button "Rescan" at bounding box center [578, 108] width 27 height 12
click at [409, 32] on link "Tracking Script" at bounding box center [412, 28] width 59 height 18
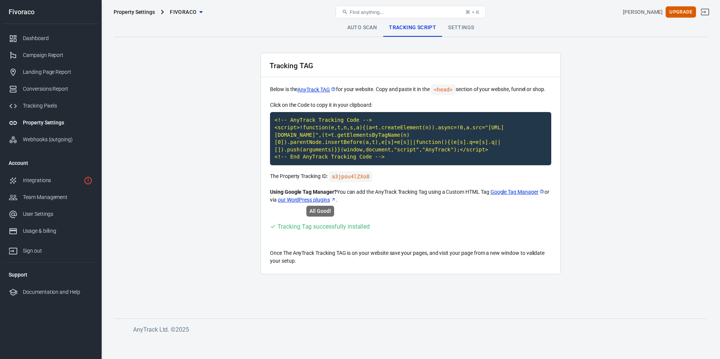
click at [367, 225] on div "Tracking Tag successfully installed" at bounding box center [323, 226] width 92 height 9
click at [454, 32] on link "Settings" at bounding box center [461, 28] width 38 height 18
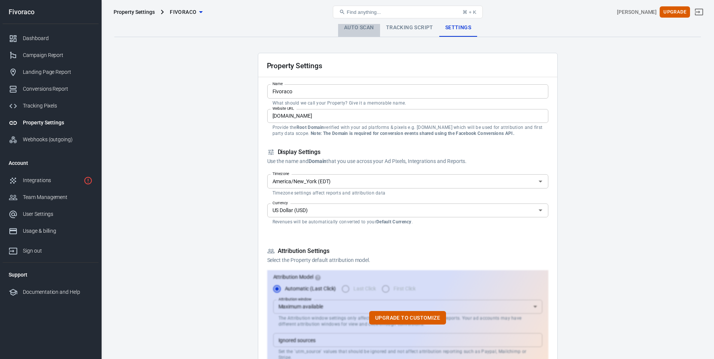
click at [358, 26] on link "Auto Scan" at bounding box center [359, 28] width 42 height 18
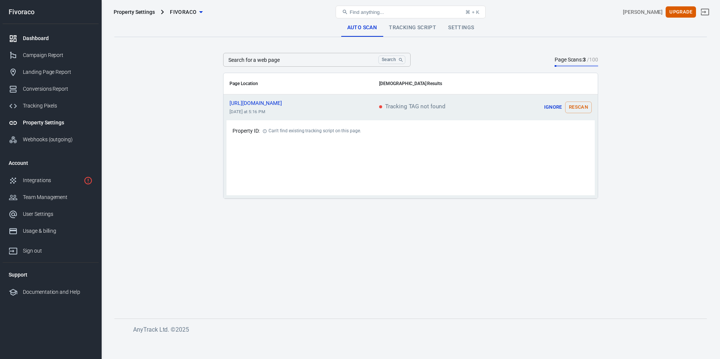
click at [39, 34] on div "Dashboard" at bounding box center [58, 38] width 70 height 8
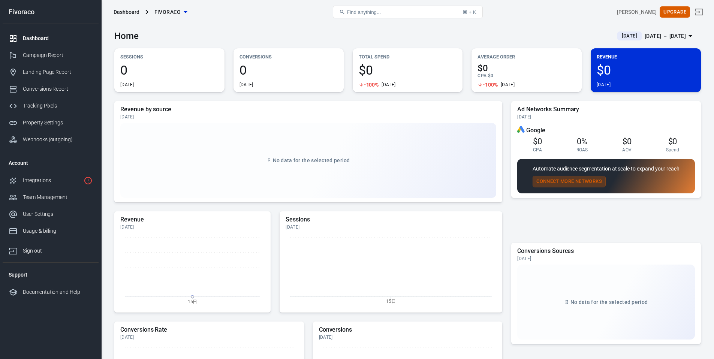
click at [563, 183] on button "Connect More Networks" at bounding box center [569, 182] width 73 height 12
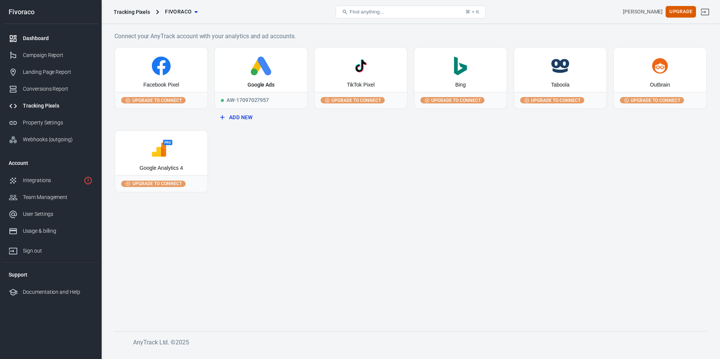
click at [37, 42] on div "Dashboard" at bounding box center [58, 38] width 70 height 8
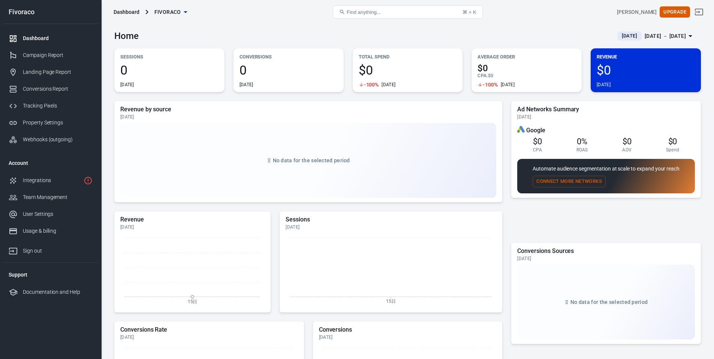
click at [645, 36] on div "[DATE] － [DATE]" at bounding box center [665, 35] width 41 height 9
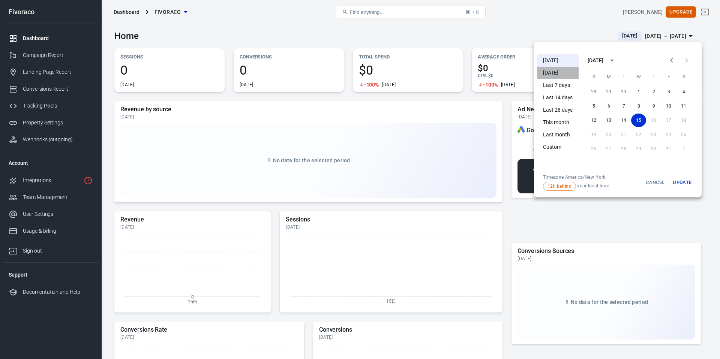
click at [555, 69] on li "[DATE]" at bounding box center [558, 73] width 42 height 12
click at [549, 85] on li "Last 7 days" at bounding box center [558, 85] width 42 height 12
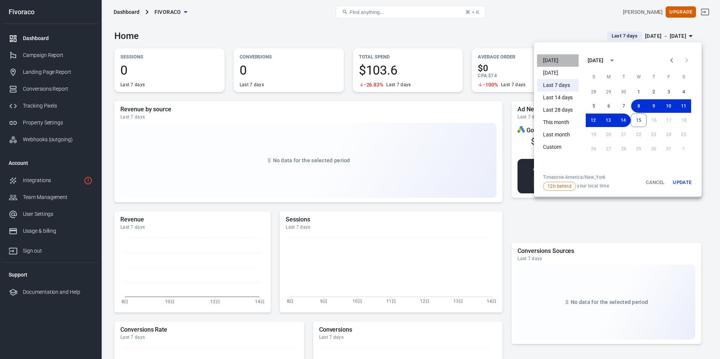
click at [551, 63] on li "[DATE]" at bounding box center [558, 60] width 42 height 12
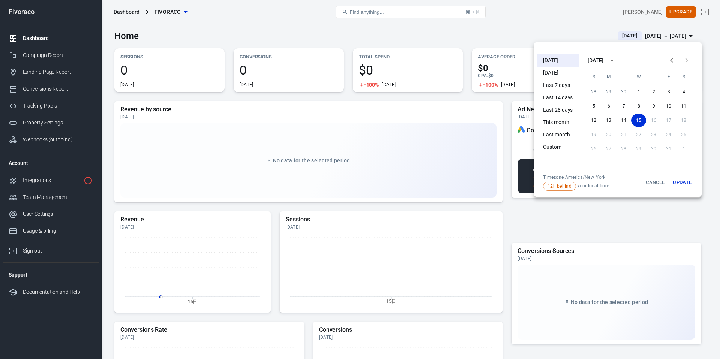
click at [496, 29] on div at bounding box center [360, 179] width 720 height 359
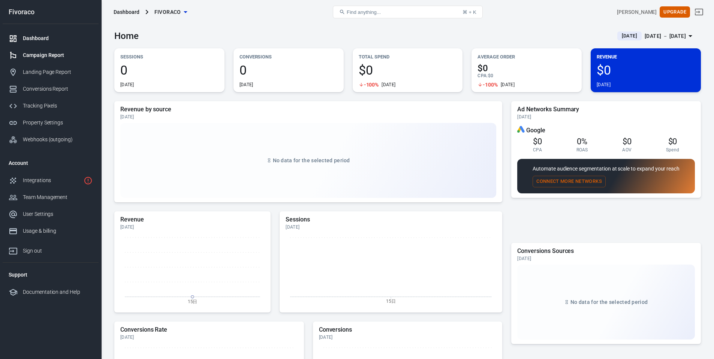
click at [39, 55] on div "Campaign Report" at bounding box center [58, 55] width 70 height 8
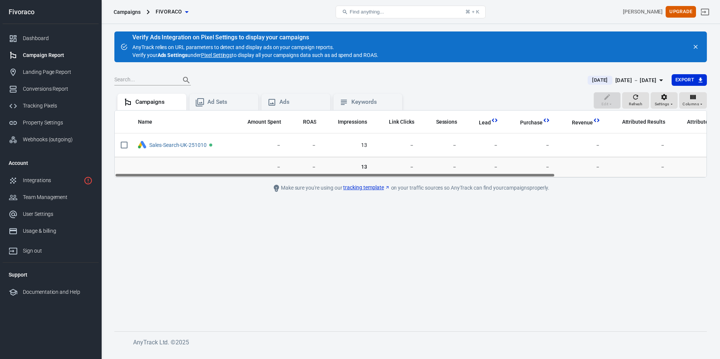
click at [697, 43] on icon "close" at bounding box center [695, 46] width 7 height 7
click at [695, 45] on icon "close" at bounding box center [695, 46] width 7 height 7
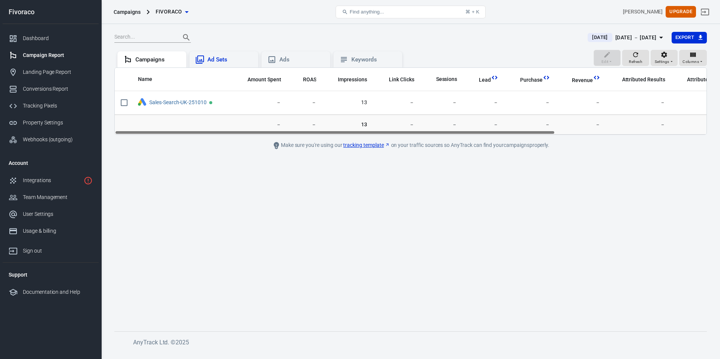
click at [221, 62] on div "Ad Sets" at bounding box center [229, 60] width 45 height 8
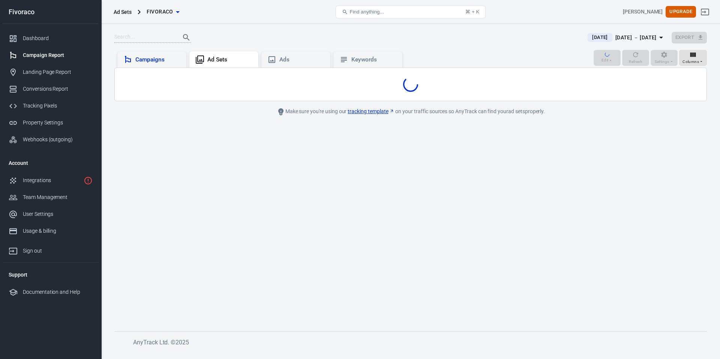
drag, startPoint x: 168, startPoint y: 62, endPoint x: 163, endPoint y: 62, distance: 4.9
click at [167, 62] on div "Campaigns" at bounding box center [157, 60] width 45 height 8
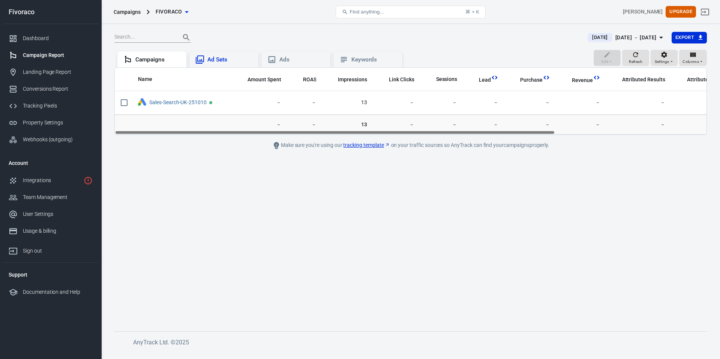
click at [230, 60] on div "Ad Sets" at bounding box center [229, 60] width 45 height 8
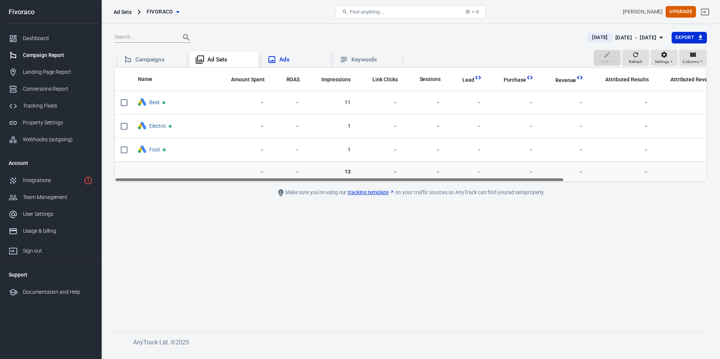
click at [308, 58] on div "Ads" at bounding box center [301, 60] width 45 height 8
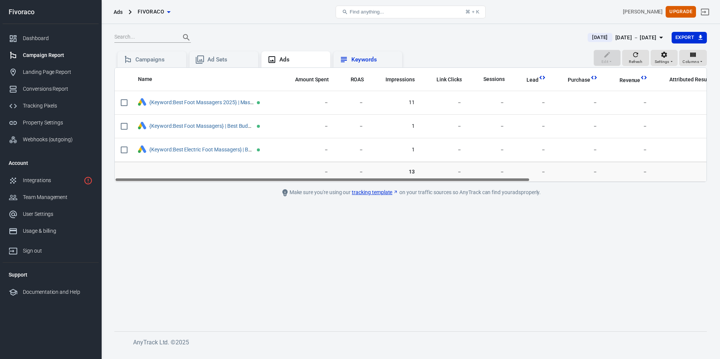
click at [357, 58] on div "Keywords" at bounding box center [373, 60] width 45 height 8
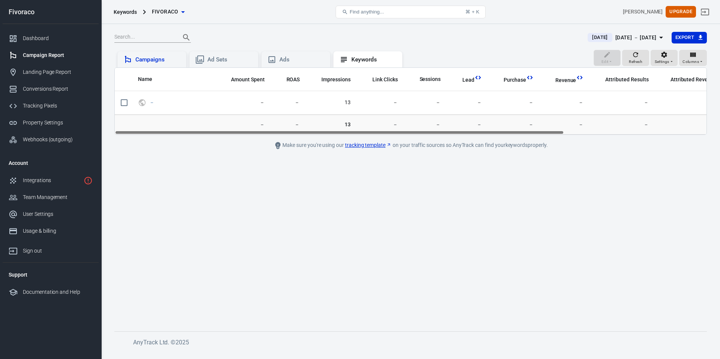
click at [146, 58] on div "Campaigns" at bounding box center [157, 60] width 45 height 8
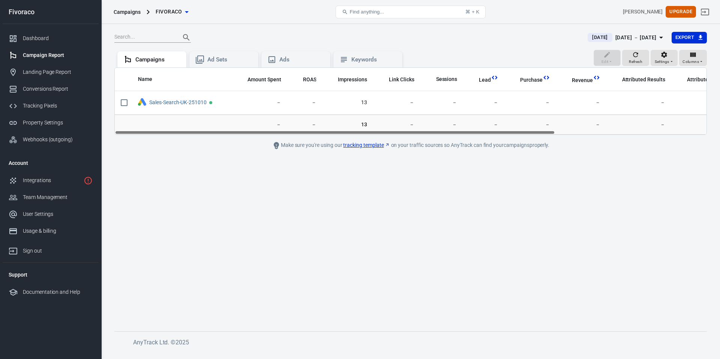
click at [39, 55] on div "Campaign Report" at bounding box center [58, 55] width 70 height 8
click at [45, 71] on div "Landing Page Report" at bounding box center [58, 72] width 70 height 8
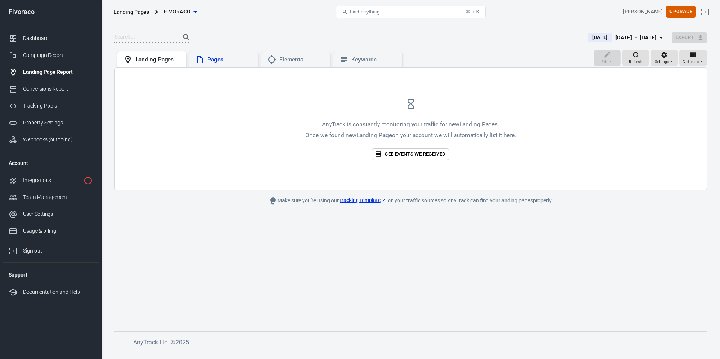
click at [227, 60] on div "Pages" at bounding box center [229, 60] width 45 height 8
drag, startPoint x: 297, startPoint y: 62, endPoint x: 301, endPoint y: 61, distance: 4.9
click at [297, 62] on div "Elements" at bounding box center [301, 60] width 45 height 8
click at [354, 61] on div "Keywords" at bounding box center [373, 60] width 45 height 8
click at [51, 91] on div "Conversions Report" at bounding box center [58, 89] width 70 height 8
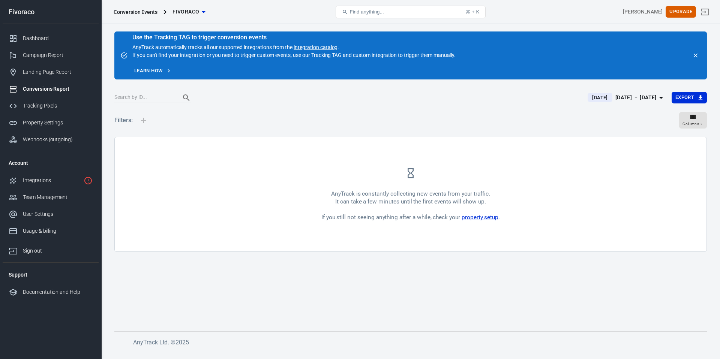
click at [697, 55] on icon "close" at bounding box center [695, 55] width 7 height 7
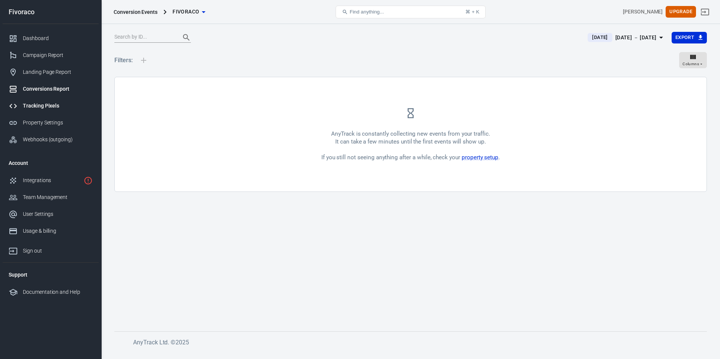
click at [38, 101] on link "Tracking Pixels" at bounding box center [51, 105] width 96 height 17
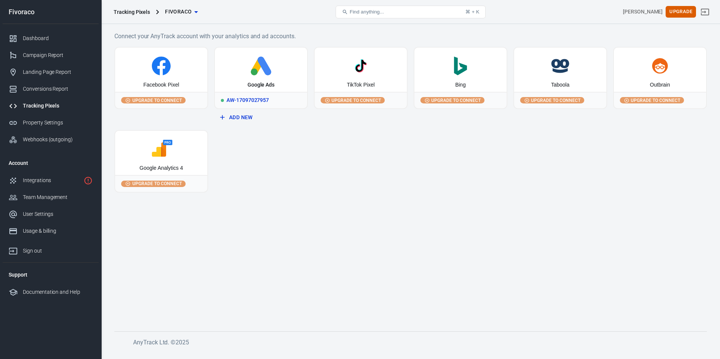
click at [259, 86] on div "Google Ads" at bounding box center [260, 84] width 27 height 7
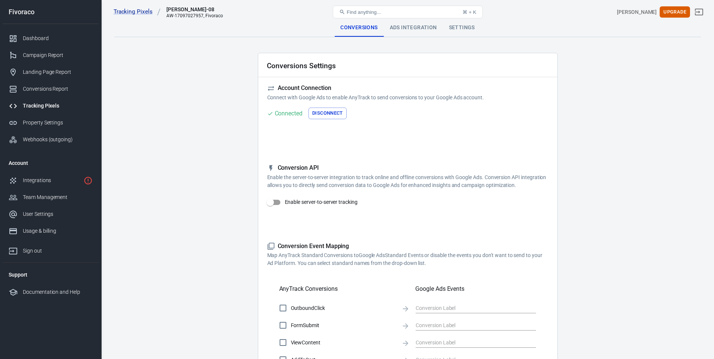
click at [282, 204] on input "Enable server-to-server tracking" at bounding box center [270, 202] width 43 height 14
checkbox input "false"
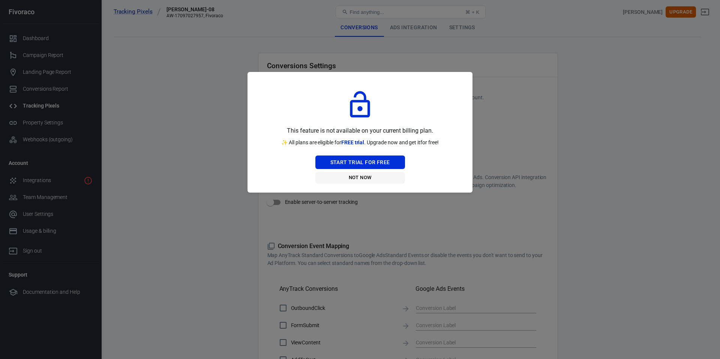
click at [358, 175] on button "Not Now" at bounding box center [360, 178] width 90 height 12
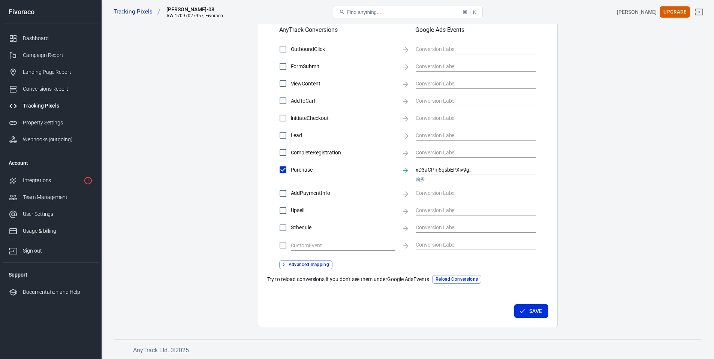
scroll to position [259, 0]
click at [464, 279] on button "Reload Conversions" at bounding box center [456, 279] width 49 height 9
click at [526, 308] on icon "button" at bounding box center [522, 310] width 7 height 7
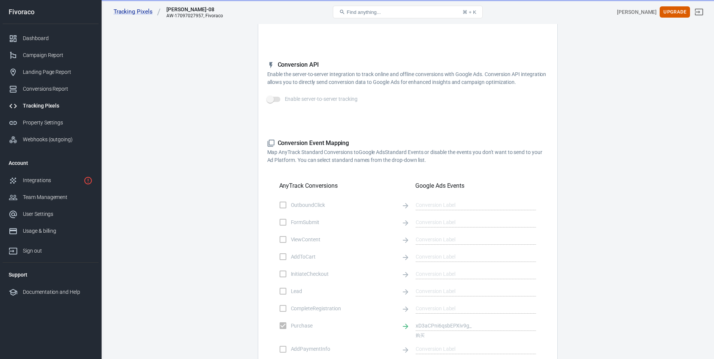
scroll to position [0, 0]
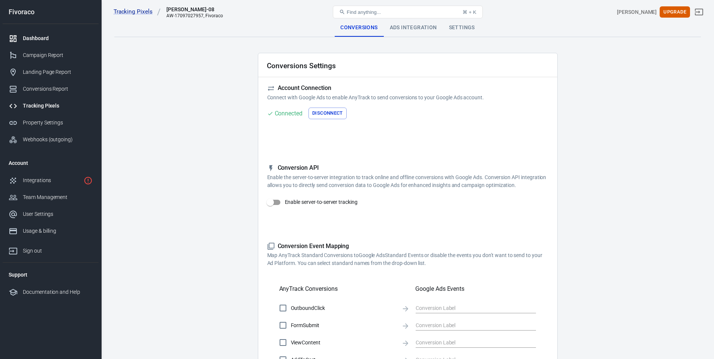
click at [43, 44] on link "Dashboard" at bounding box center [51, 38] width 96 height 17
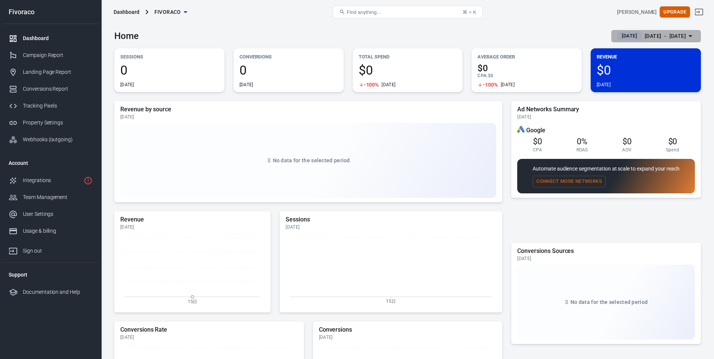
click at [645, 37] on div "[DATE] － [DATE]" at bounding box center [665, 35] width 41 height 9
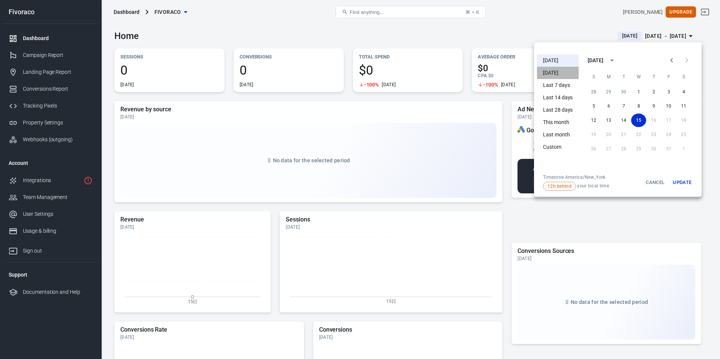
click at [567, 70] on li "[DATE]" at bounding box center [558, 73] width 42 height 12
click at [653, 183] on button "Cancel" at bounding box center [655, 182] width 24 height 16
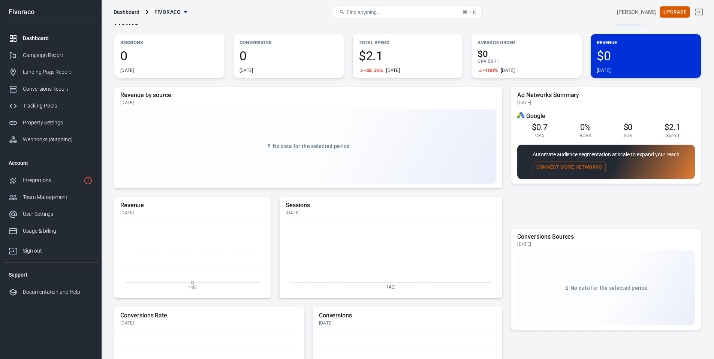
scroll to position [24, 0]
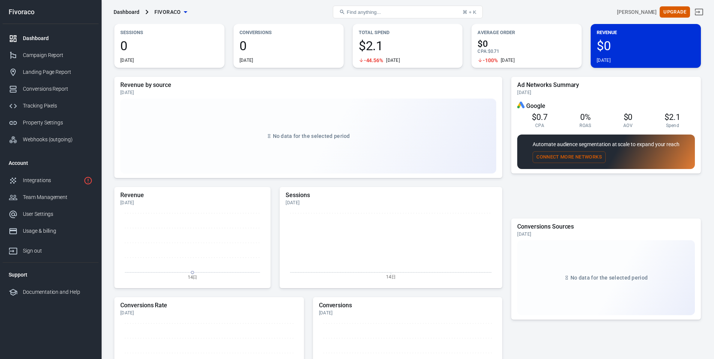
click at [545, 116] on span "$0.7" at bounding box center [540, 116] width 16 height 9
drag, startPoint x: 550, startPoint y: 116, endPoint x: 510, endPoint y: 116, distance: 40.5
click at [510, 116] on div "Revenue by source [DATE] No data for the selected period Revenue [DATE] 14日 Ses…" at bounding box center [407, 266] width 587 height 379
click at [294, 101] on div "No data for the selected period" at bounding box center [308, 136] width 376 height 75
click at [33, 39] on div "Dashboard" at bounding box center [58, 38] width 70 height 8
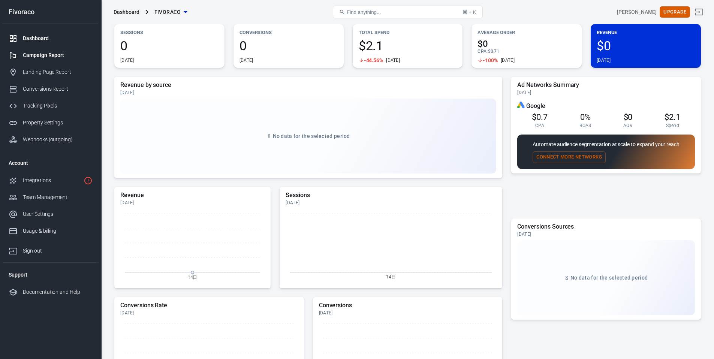
click at [38, 52] on div "Campaign Report" at bounding box center [58, 55] width 70 height 8
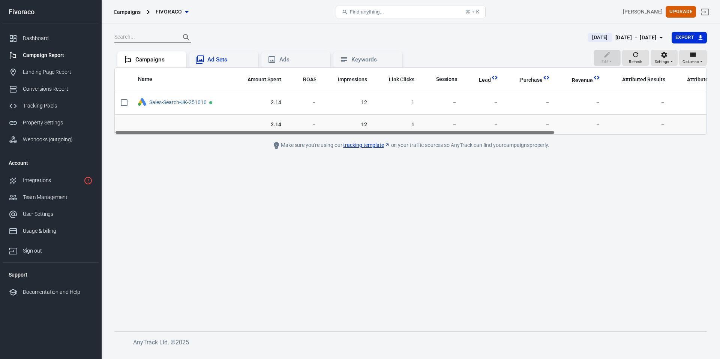
click at [235, 65] on div "Ad Sets" at bounding box center [223, 59] width 69 height 16
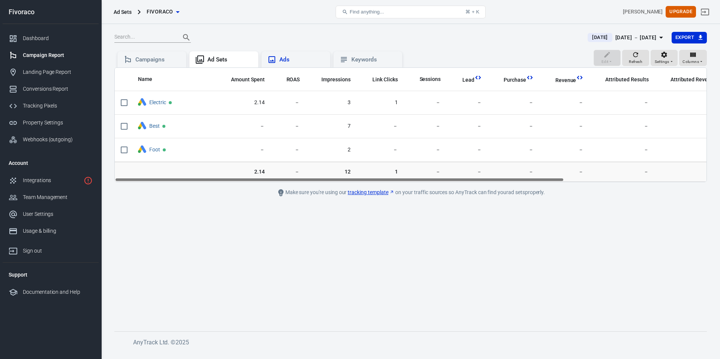
click at [286, 64] on div "Ads" at bounding box center [295, 59] width 57 height 9
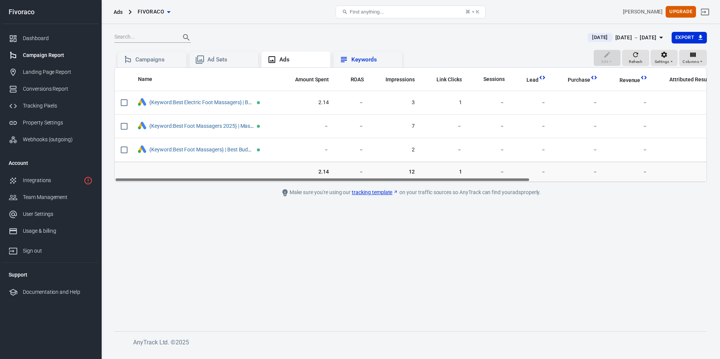
click at [353, 57] on div "Keywords" at bounding box center [373, 60] width 45 height 8
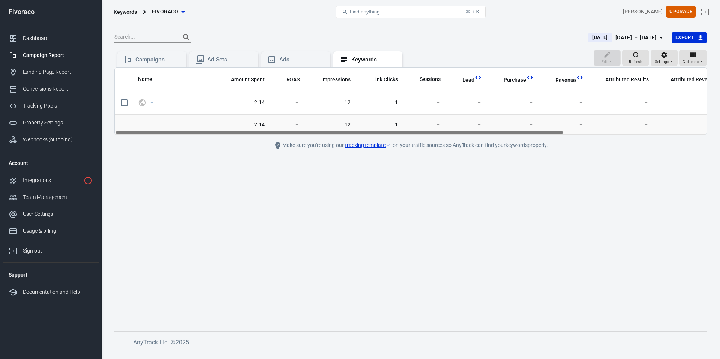
click at [43, 53] on div "Campaign Report" at bounding box center [58, 55] width 70 height 8
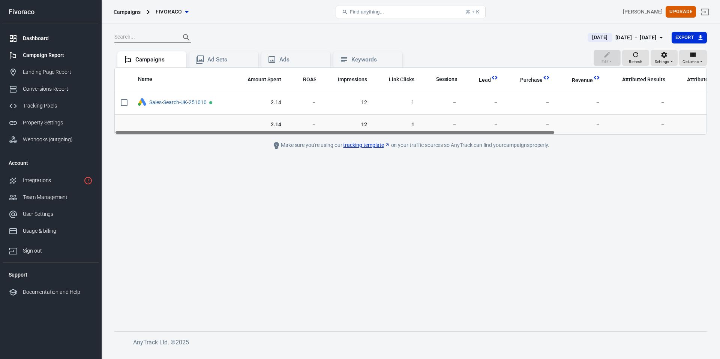
click at [42, 40] on div "Dashboard" at bounding box center [58, 38] width 70 height 8
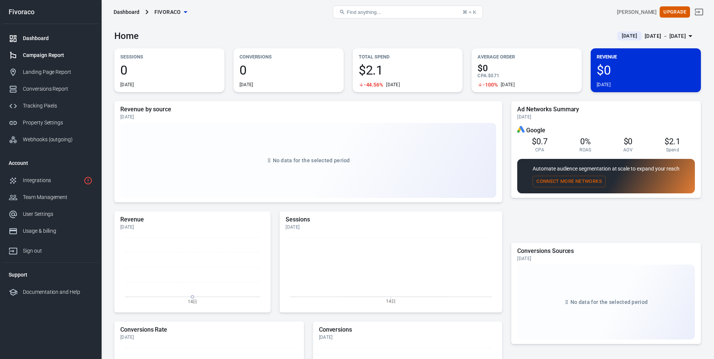
click at [44, 57] on div "Campaign Report" at bounding box center [58, 55] width 70 height 8
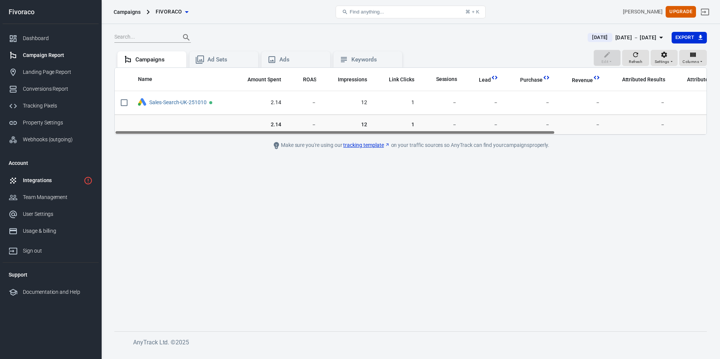
click at [43, 178] on div "Integrations" at bounding box center [52, 181] width 58 height 8
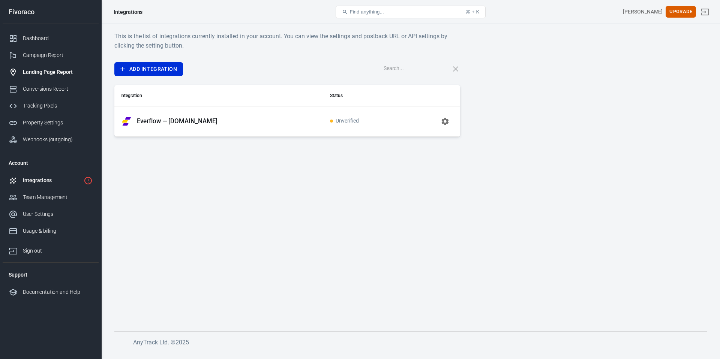
click at [40, 72] on div "Landing Page Report" at bounding box center [58, 72] width 70 height 8
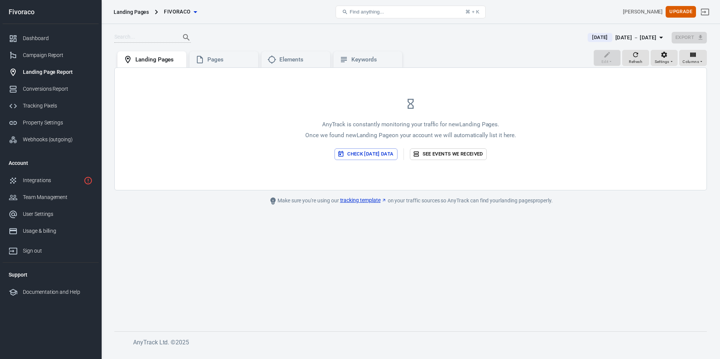
click at [372, 153] on button "Check [DATE] data" at bounding box center [365, 154] width 63 height 12
click at [30, 42] on link "Dashboard" at bounding box center [51, 38] width 96 height 17
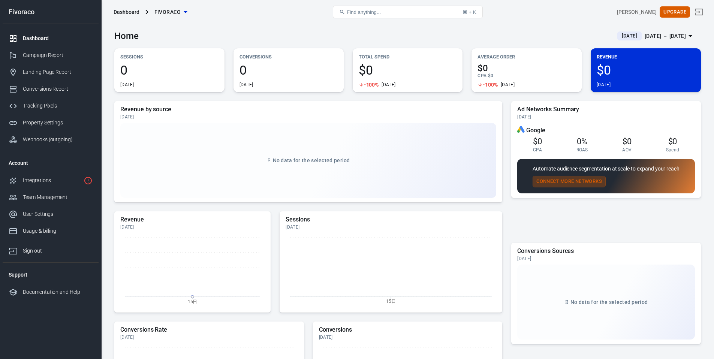
click at [583, 180] on button "Connect More Networks" at bounding box center [569, 182] width 73 height 12
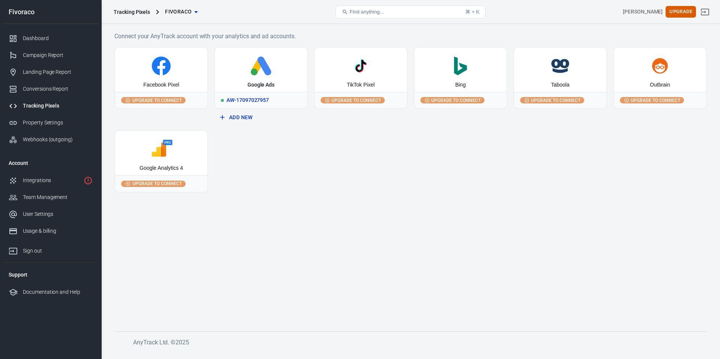
click at [245, 91] on div "Google Ads" at bounding box center [261, 70] width 92 height 44
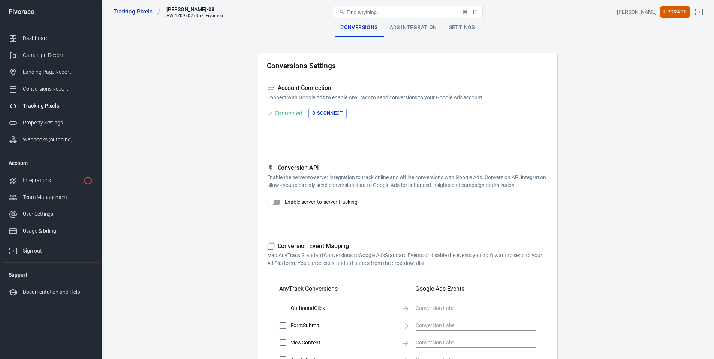
click at [334, 111] on button "Disconnect" at bounding box center [328, 114] width 38 height 12
click at [292, 112] on button "Connect" at bounding box center [282, 114] width 30 height 12
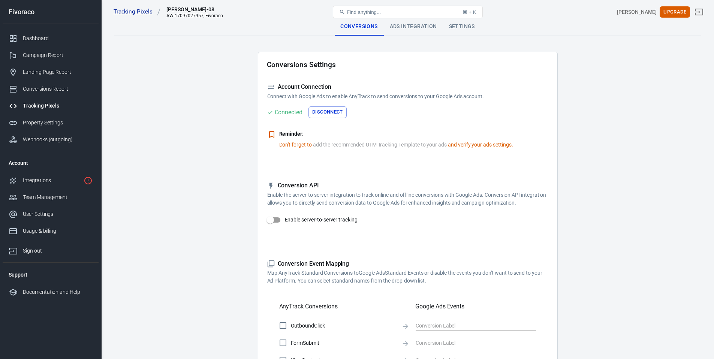
scroll to position [1, 0]
click at [474, 145] on p "Don't forget to add the recommended UTM Tracking Template to your ads and verif…" at bounding box center [396, 145] width 234 height 8
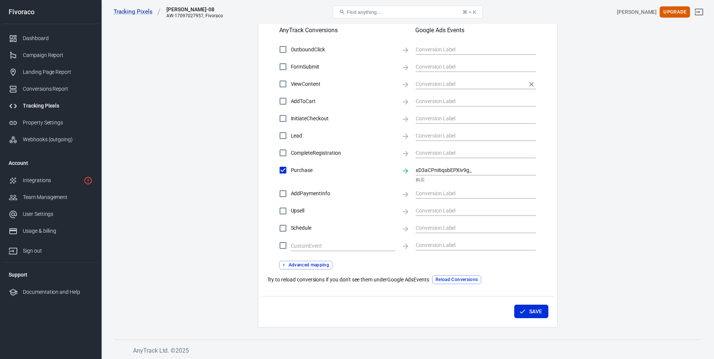
scroll to position [278, 0]
click at [459, 173] on input "xD3aCPni6qsbEPXiv9g_" at bounding box center [470, 169] width 109 height 9
click at [460, 184] on div "xD3aCPni6qsbEPXiv9g_ 购买" at bounding box center [450, 188] width 56 height 16
click at [535, 312] on button "Save" at bounding box center [531, 311] width 34 height 14
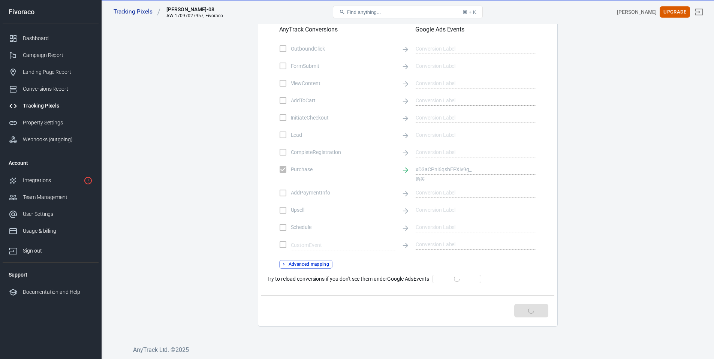
click at [319, 267] on button "Advanced mapping" at bounding box center [306, 264] width 54 height 9
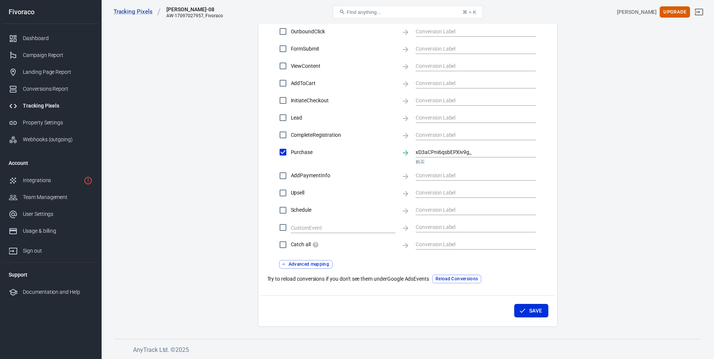
scroll to position [0, 0]
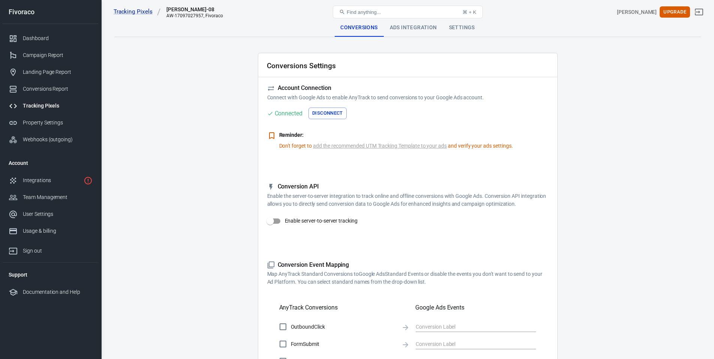
click at [415, 30] on div "Ads Integration" at bounding box center [413, 28] width 59 height 18
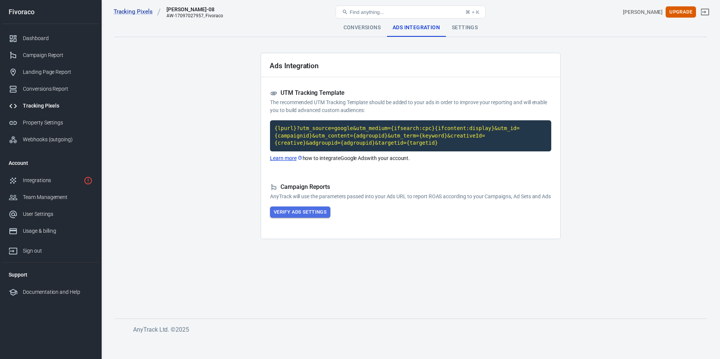
click at [298, 218] on button "Verify Ads Settings" at bounding box center [300, 213] width 60 height 12
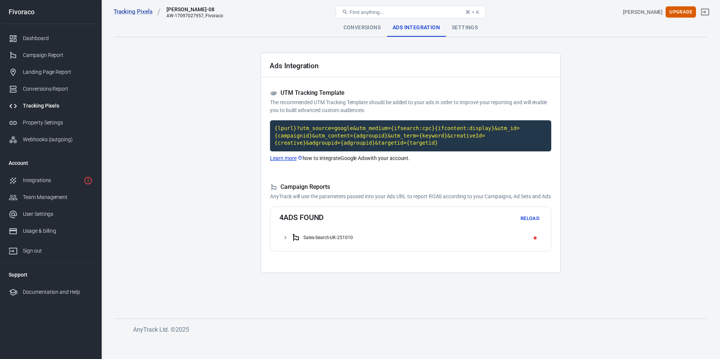
click at [460, 29] on div "Settings" at bounding box center [465, 28] width 38 height 18
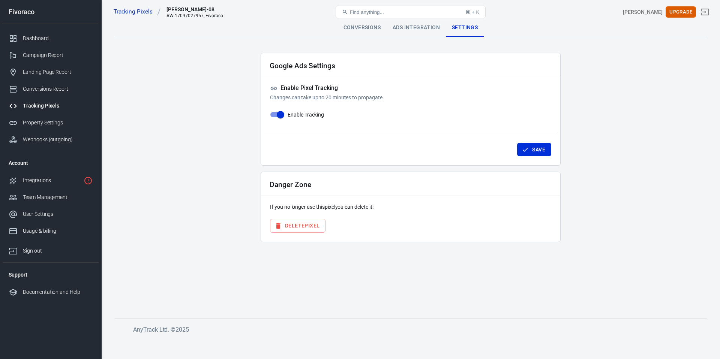
click at [439, 30] on div "Ads Integration" at bounding box center [416, 28] width 59 height 18
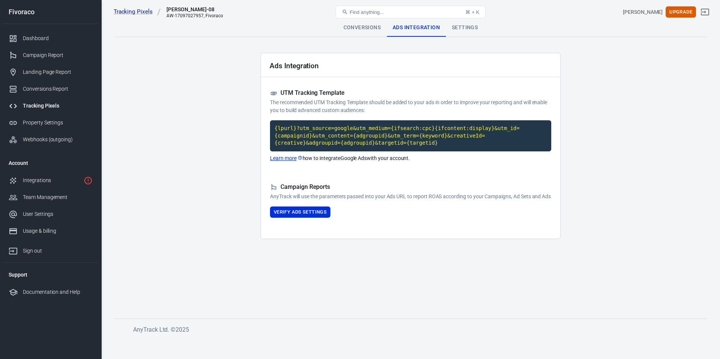
click at [307, 218] on button "Verify Ads Settings" at bounding box center [300, 213] width 60 height 12
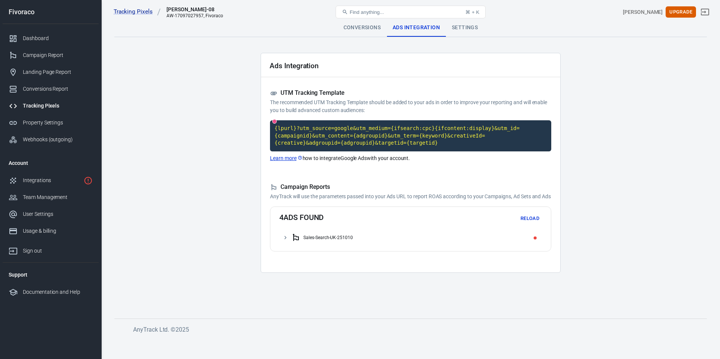
click at [607, 137] on main "Conversions Ads Integration Settings Ads Integration UTM Tracking Template The …" at bounding box center [410, 163] width 592 height 288
click at [467, 29] on div "Settings" at bounding box center [465, 28] width 38 height 18
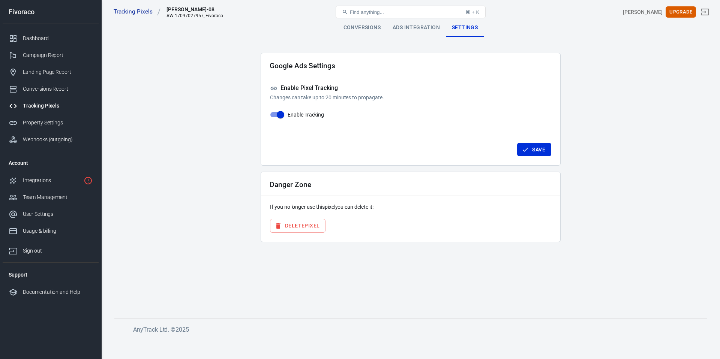
click at [394, 273] on main "Conversions Ads Integration Settings Google Ads Settings Enable Pixel Tracking …" at bounding box center [410, 163] width 592 height 288
click at [360, 28] on div "Conversions" at bounding box center [361, 28] width 49 height 18
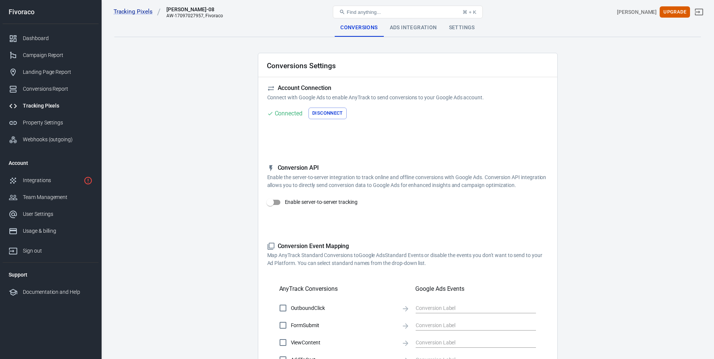
click at [44, 100] on link "Tracking Pixels" at bounding box center [51, 105] width 96 height 17
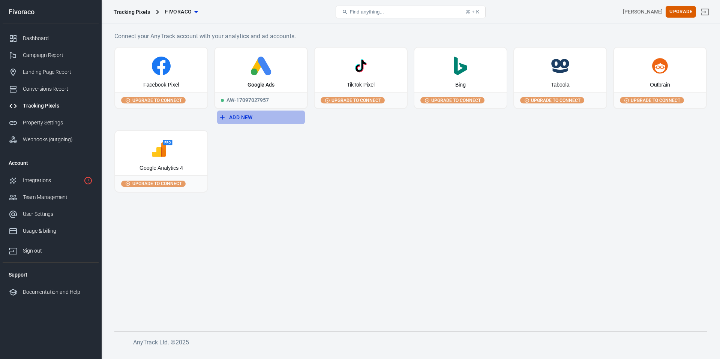
click at [244, 122] on button "Add New" at bounding box center [261, 118] width 88 height 14
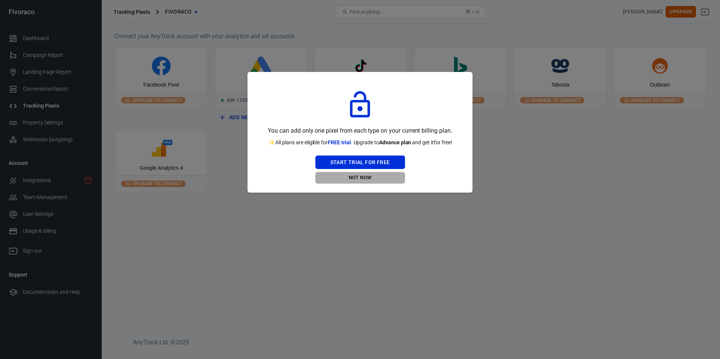
click at [363, 178] on button "Not Now" at bounding box center [360, 178] width 90 height 12
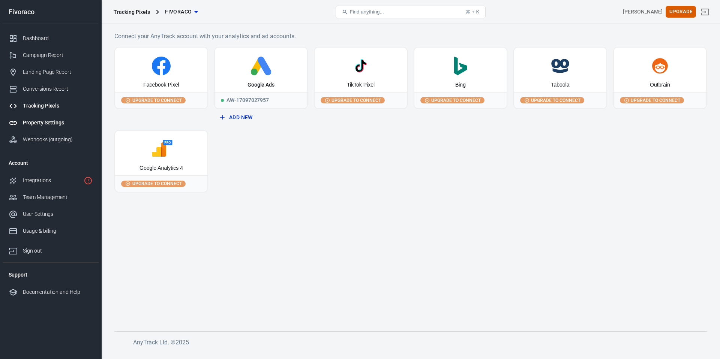
click at [42, 119] on div "Property Settings" at bounding box center [58, 123] width 70 height 8
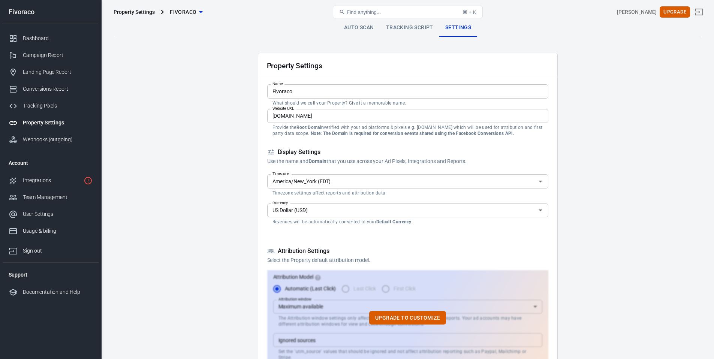
click at [411, 33] on link "Tracking Script" at bounding box center [409, 28] width 59 height 18
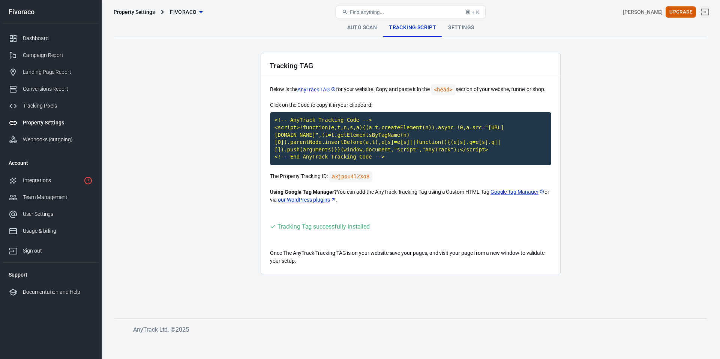
click at [359, 31] on link "Auto Scan" at bounding box center [362, 28] width 42 height 18
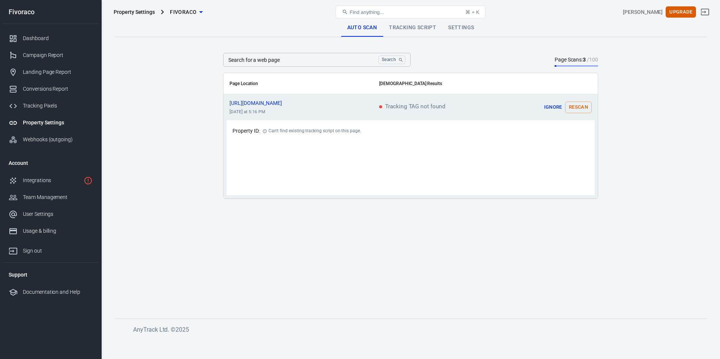
click at [579, 105] on button "Rescan" at bounding box center [578, 108] width 27 height 12
click at [266, 102] on span "[URL][DOMAIN_NAME]" at bounding box center [262, 102] width 66 height 5
click at [268, 104] on span "[URL][DOMAIN_NAME]" at bounding box center [262, 102] width 66 height 5
click at [292, 103] on link "scrollable content" at bounding box center [292, 103] width 6 height 6
click at [273, 102] on span "[URL][DOMAIN_NAME]" at bounding box center [262, 102] width 66 height 5
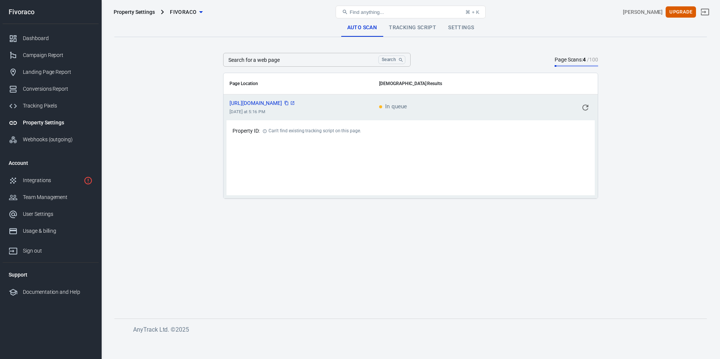
click at [284, 104] on icon "copy" at bounding box center [286, 103] width 4 height 4
click at [271, 102] on span "[URL][DOMAIN_NAME]" at bounding box center [262, 102] width 66 height 5
click at [290, 149] on div "Property ID: Can't find existing tracking script on this page." at bounding box center [410, 157] width 368 height 75
click at [414, 27] on link "Tracking Script" at bounding box center [412, 28] width 59 height 18
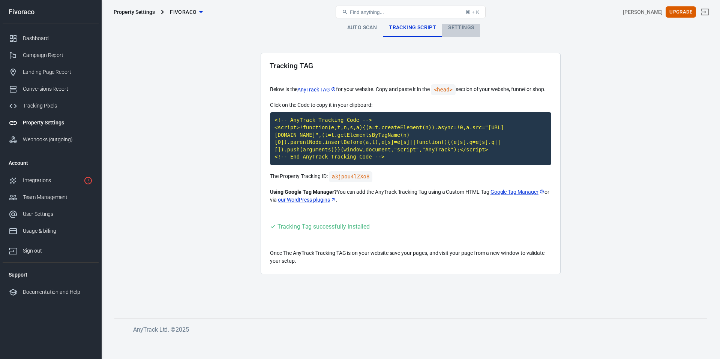
click at [454, 27] on link "Settings" at bounding box center [461, 28] width 38 height 18
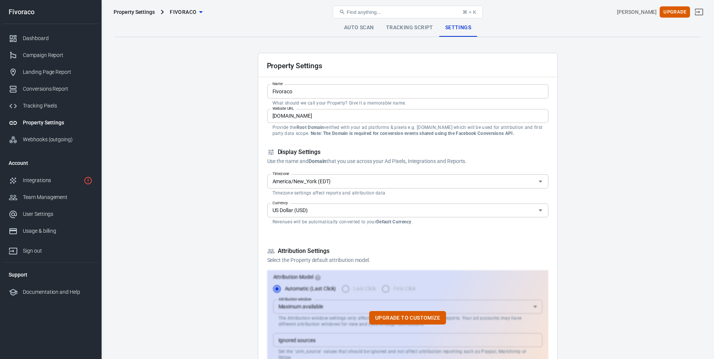
click at [357, 22] on div "Property Settings Fivoraco Find anything... ⌘ + K Alex La Upgrade" at bounding box center [408, 12] width 613 height 24
click at [357, 25] on link "Auto Scan" at bounding box center [359, 28] width 42 height 18
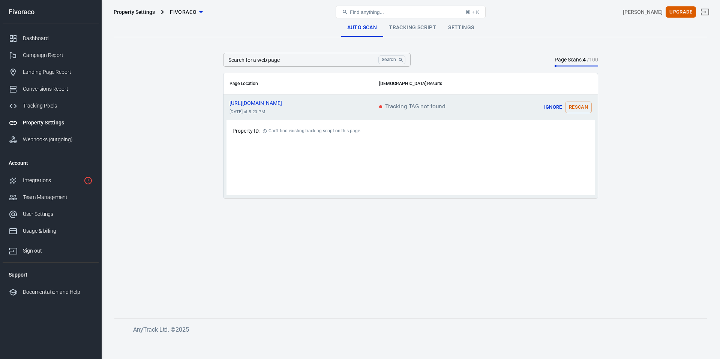
click at [366, 109] on td "[URL][DOMAIN_NAME] [DATE] at 5:20 PM" at bounding box center [298, 107] width 150 height 26
click at [45, 135] on link "Webhooks (outgoing)" at bounding box center [51, 139] width 96 height 17
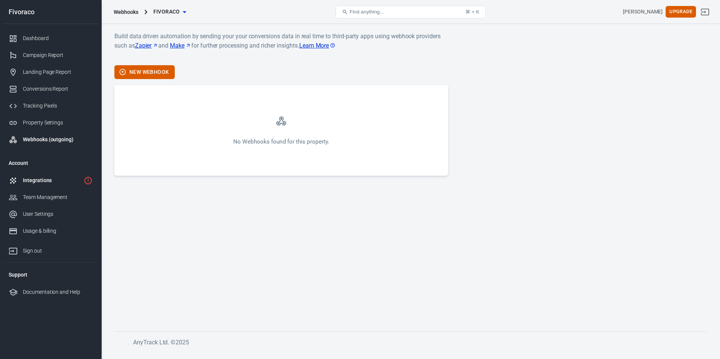
click at [31, 179] on div "Integrations" at bounding box center [52, 181] width 58 height 8
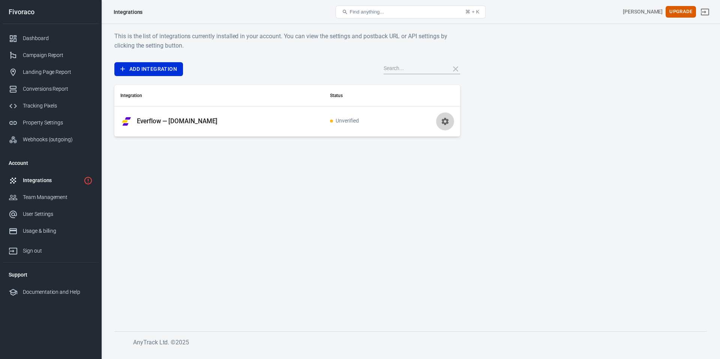
click at [448, 121] on icon "button" at bounding box center [445, 121] width 9 height 9
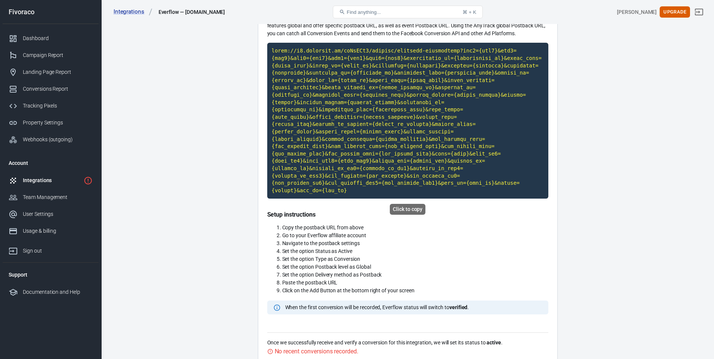
scroll to position [102, 0]
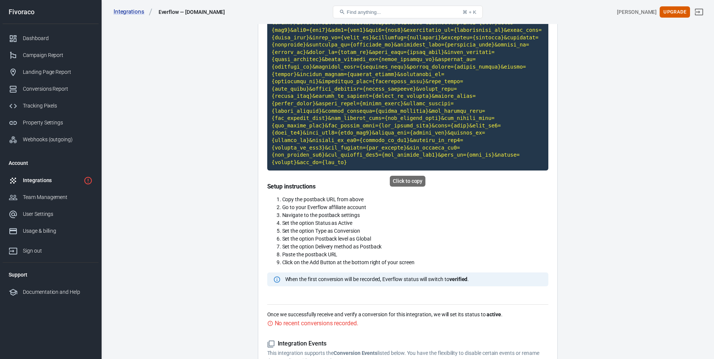
click at [411, 114] on code "Click to copy" at bounding box center [407, 93] width 281 height 156
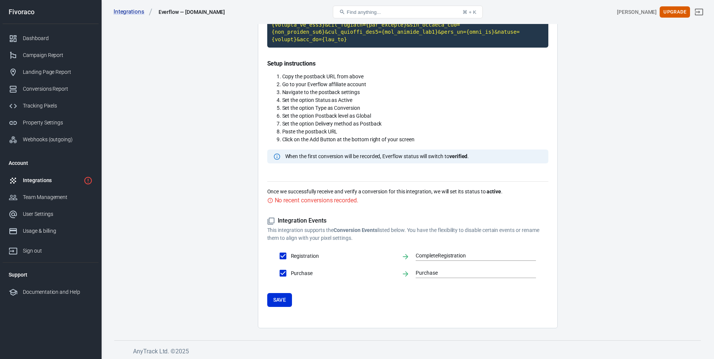
scroll to position [226, 0]
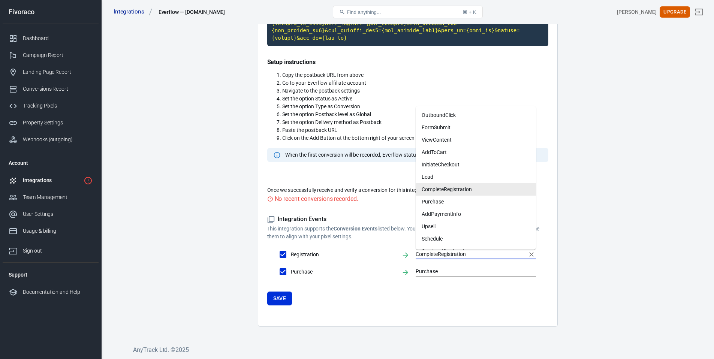
click at [460, 252] on input "CompleteRegistration" at bounding box center [470, 254] width 109 height 9
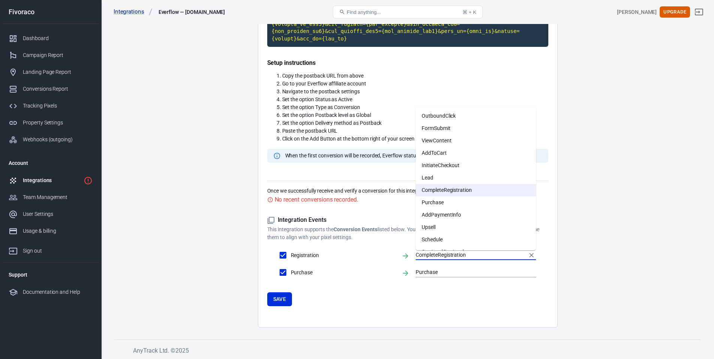
scroll to position [225, 0]
click at [444, 154] on li "AddToCart" at bounding box center [476, 154] width 120 height 12
type input "AddToCart"
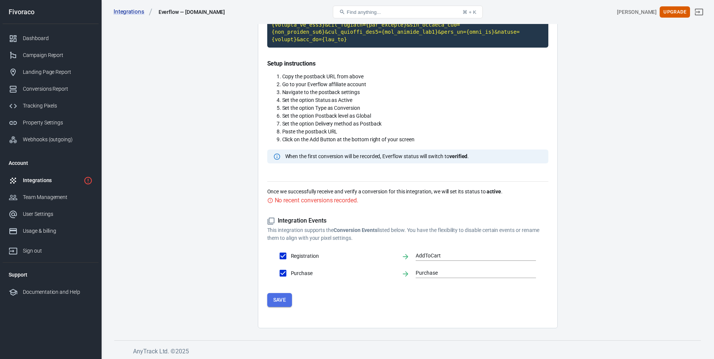
click at [278, 298] on button "Save" at bounding box center [279, 300] width 25 height 14
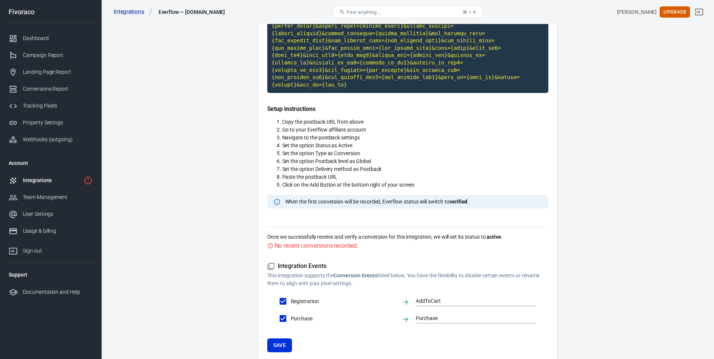
scroll to position [79, 0]
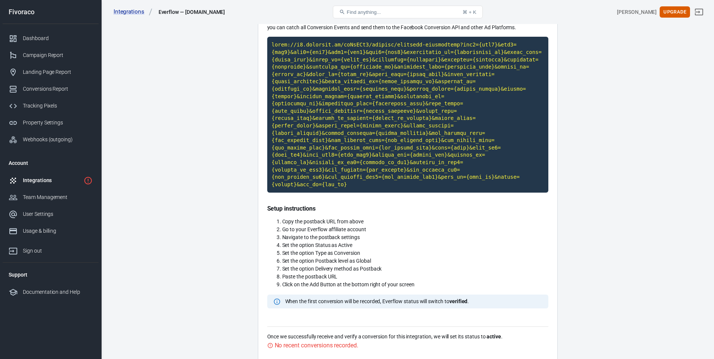
click at [378, 142] on code "Click to copy" at bounding box center [407, 115] width 281 height 156
click at [324, 83] on code "Click to copy" at bounding box center [407, 115] width 281 height 156
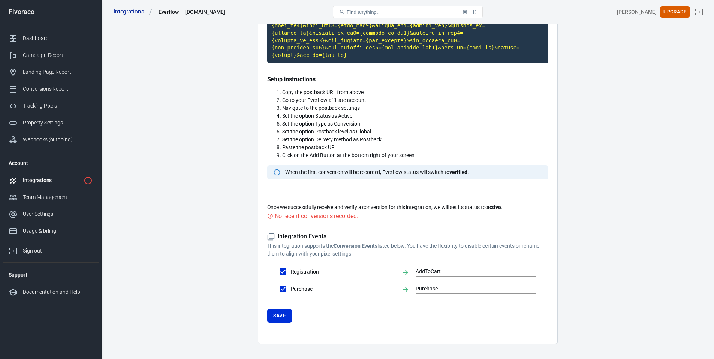
scroll to position [226, 0]
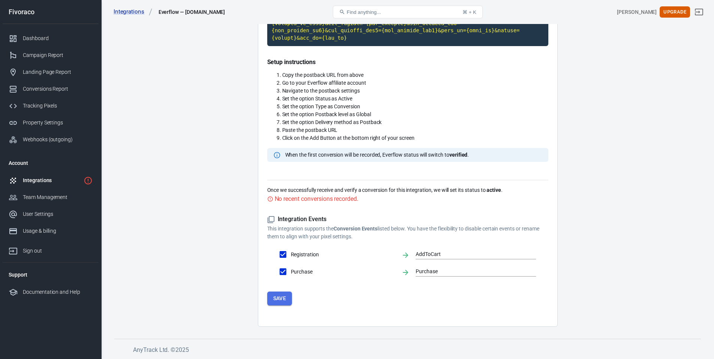
click at [283, 297] on button "Save" at bounding box center [279, 299] width 25 height 14
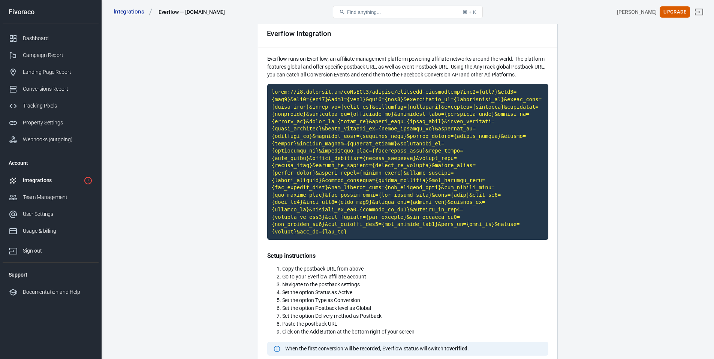
scroll to position [0, 0]
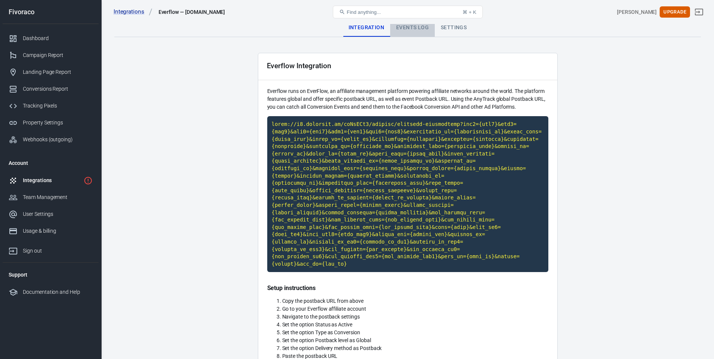
click at [403, 29] on div "Events Log" at bounding box center [412, 28] width 45 height 18
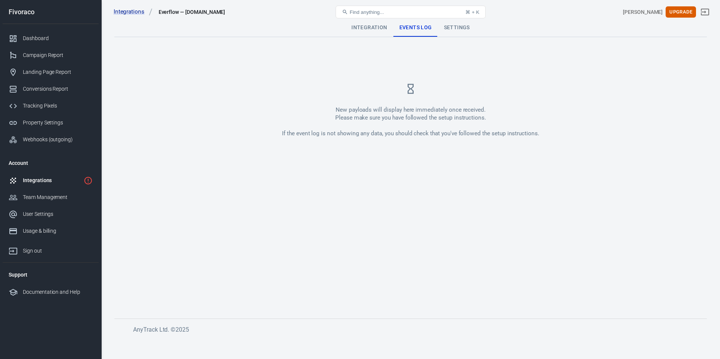
click at [465, 24] on div "Settings" at bounding box center [457, 28] width 38 height 18
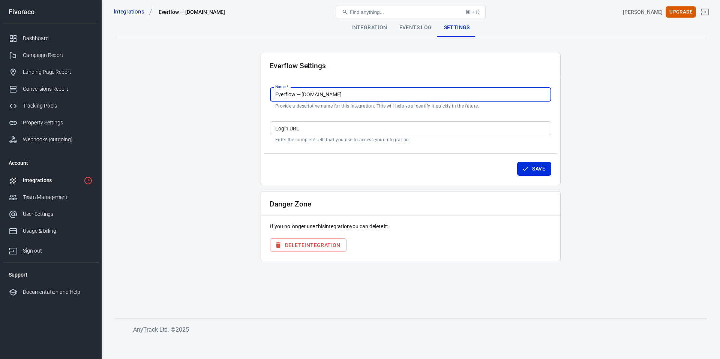
click at [303, 94] on input "Everflow — [DOMAIN_NAME]" at bounding box center [410, 94] width 281 height 14
type input "Everflow — [DOMAIN_NAME]"
click at [246, 162] on main "Integration Events Log Settings Everflow Settings Name   * Everflow — [DOMAIN_N…" at bounding box center [410, 163] width 592 height 288
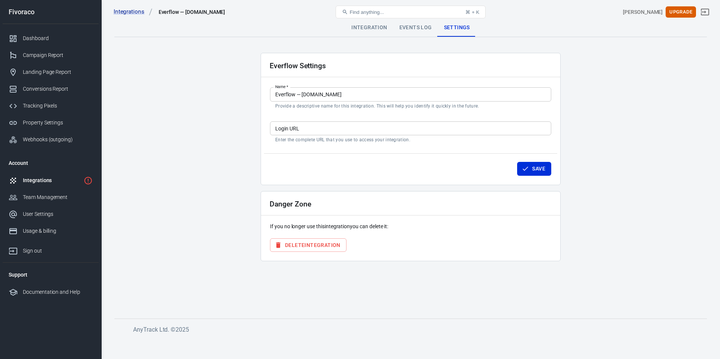
click at [318, 131] on input "Login URL" at bounding box center [410, 128] width 281 height 14
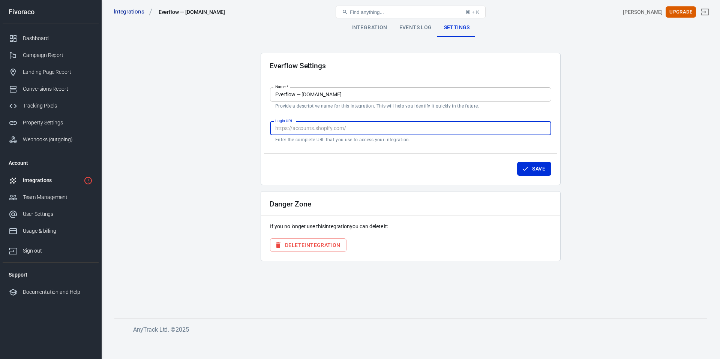
click at [446, 182] on div "Everflow Settings Name   * Everflow — [DOMAIN_NAME] Name   * Provide a descript…" at bounding box center [411, 119] width 300 height 132
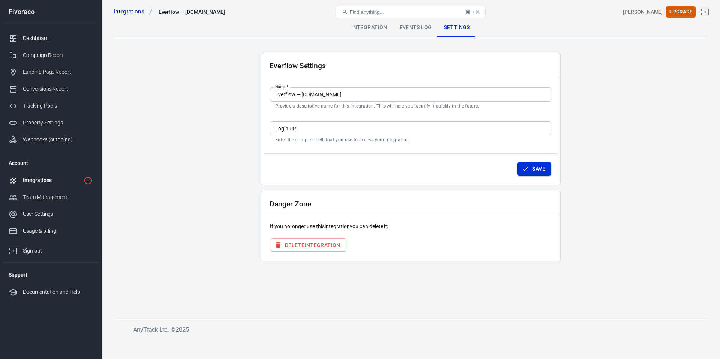
click at [535, 171] on button "Save" at bounding box center [534, 169] width 34 height 14
click at [378, 25] on div "Integration" at bounding box center [369, 28] width 48 height 18
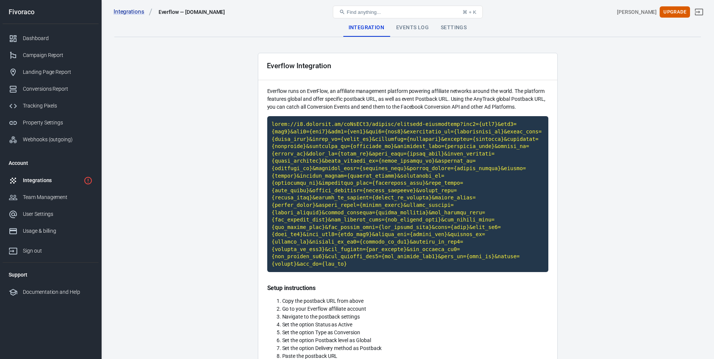
click at [41, 181] on div "Integrations" at bounding box center [52, 181] width 58 height 8
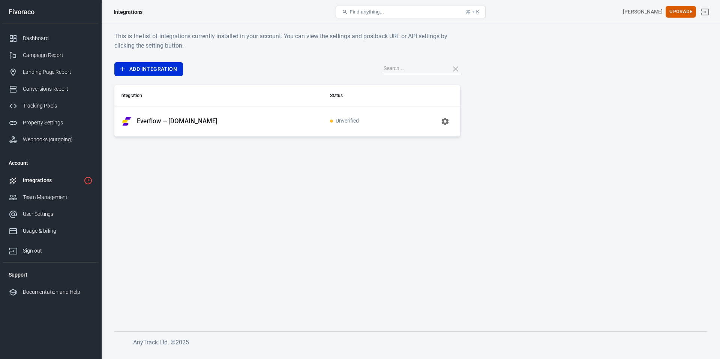
click at [304, 211] on main "This is the list of integrations currently installed in your account. You can v…" at bounding box center [410, 175] width 592 height 288
click at [43, 181] on div "Integrations" at bounding box center [52, 181] width 58 height 8
click at [46, 198] on div "Team Management" at bounding box center [58, 197] width 70 height 8
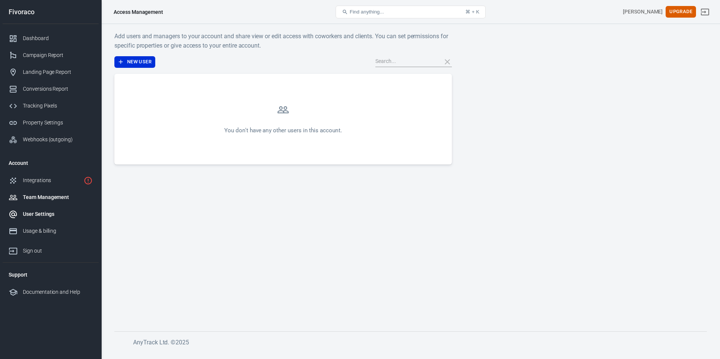
click at [57, 207] on link "User Settings" at bounding box center [51, 214] width 96 height 17
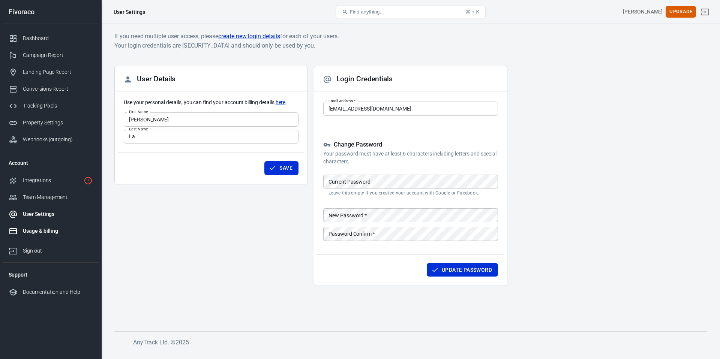
click at [34, 233] on div "Usage & billing" at bounding box center [58, 231] width 70 height 8
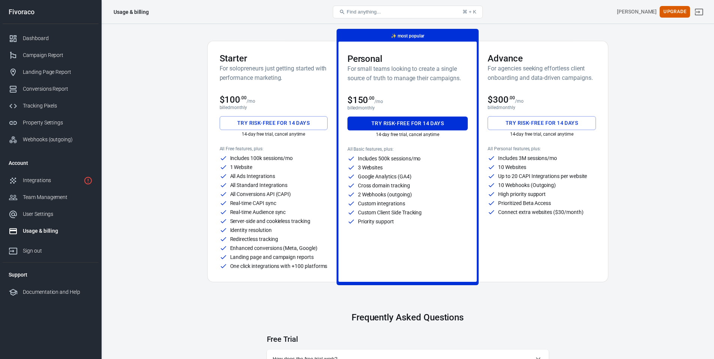
scroll to position [52, 0]
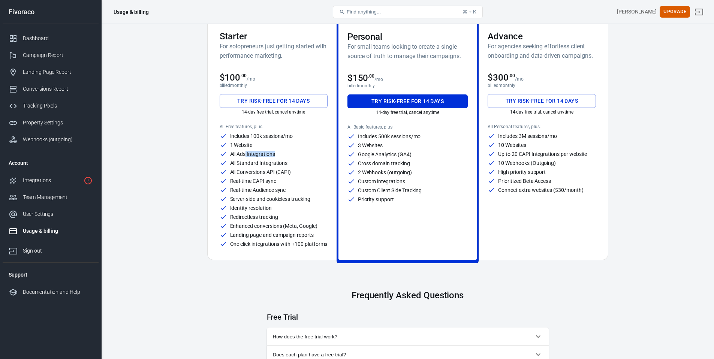
drag, startPoint x: 246, startPoint y: 152, endPoint x: 279, endPoint y: 153, distance: 33.4
click at [279, 153] on div "All Ads Integrations" at bounding box center [274, 153] width 108 height 7
drag, startPoint x: 251, startPoint y: 159, endPoint x: 288, endPoint y: 160, distance: 37.5
click at [288, 160] on div "All Standard Integrations" at bounding box center [274, 162] width 108 height 7
drag, startPoint x: 289, startPoint y: 174, endPoint x: 294, endPoint y: 174, distance: 5.6
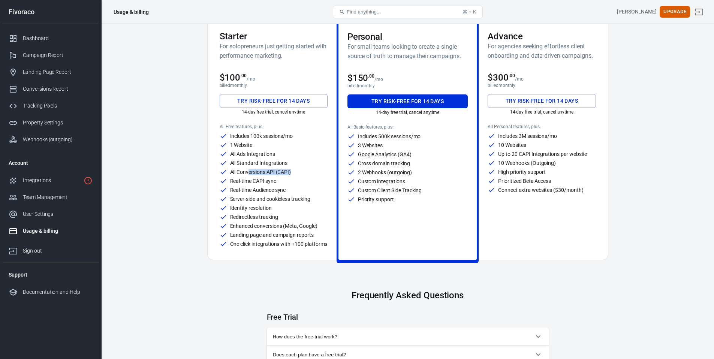
click at [294, 174] on div "All Conversions API (CAPI)" at bounding box center [274, 171] width 108 height 7
drag, startPoint x: 246, startPoint y: 182, endPoint x: 302, endPoint y: 182, distance: 56.6
click at [302, 182] on div "Real-time CAPI sync" at bounding box center [274, 180] width 108 height 7
drag, startPoint x: 247, startPoint y: 189, endPoint x: 298, endPoint y: 191, distance: 50.3
click at [298, 191] on div "Real-time Audience sync" at bounding box center [274, 189] width 108 height 7
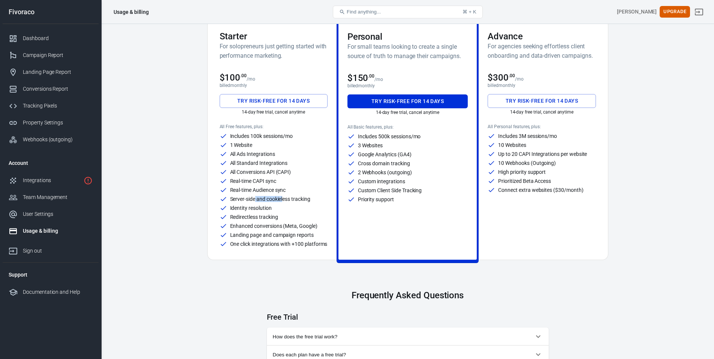
drag, startPoint x: 272, startPoint y: 202, endPoint x: 284, endPoint y: 202, distance: 12.4
click at [284, 202] on p "Server-side and cookieless tracking" at bounding box center [270, 198] width 80 height 5
drag, startPoint x: 253, startPoint y: 207, endPoint x: 267, endPoint y: 208, distance: 14.3
click at [267, 208] on p "Identity resolution" at bounding box center [251, 207] width 42 height 5
click at [243, 220] on div "Redirectless tracking" at bounding box center [274, 216] width 108 height 7
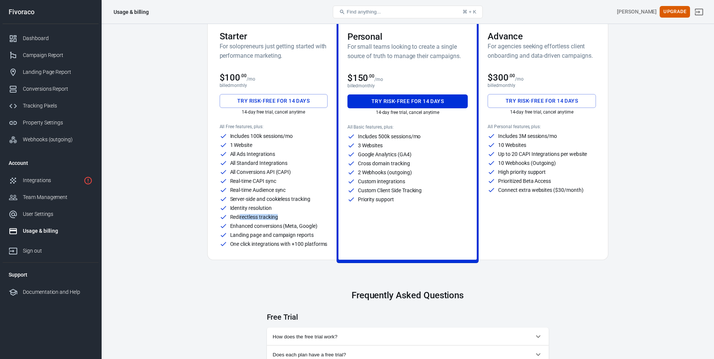
drag, startPoint x: 240, startPoint y: 220, endPoint x: 294, endPoint y: 220, distance: 54.0
click at [296, 220] on div "Redirectless tracking" at bounding box center [274, 216] width 108 height 7
drag, startPoint x: 248, startPoint y: 229, endPoint x: 303, endPoint y: 229, distance: 54.4
click at [303, 229] on p "Enhanced conversions (Meta, Google)" at bounding box center [273, 225] width 87 height 5
click at [262, 234] on p "Landing page and campaign reports" at bounding box center [272, 234] width 84 height 5
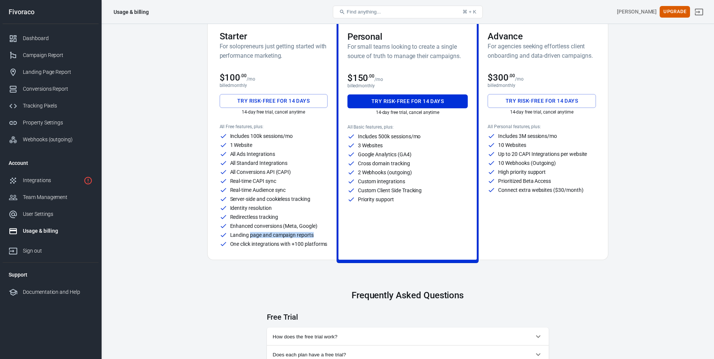
drag, startPoint x: 251, startPoint y: 235, endPoint x: 330, endPoint y: 236, distance: 79.1
click at [330, 236] on div "Starter For solopreneurs just getting started with performance marketing. $100 …" at bounding box center [274, 139] width 126 height 241
click at [268, 241] on p "One click integrations with +100 platforms" at bounding box center [278, 243] width 97 height 5
drag, startPoint x: 246, startPoint y: 243, endPoint x: 310, endPoint y: 244, distance: 64.1
click at [310, 244] on p "One click integrations with +100 platforms" at bounding box center [278, 243] width 97 height 5
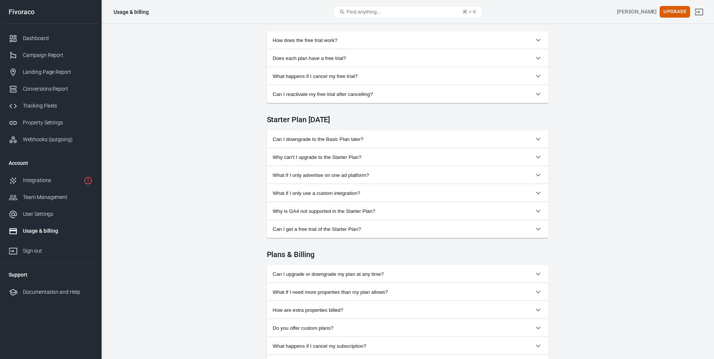
scroll to position [169, 0]
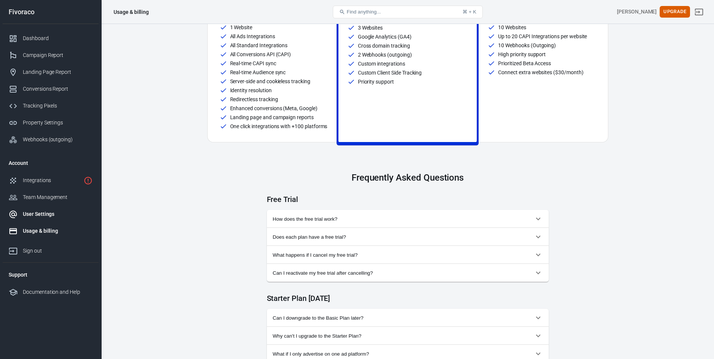
click at [42, 212] on div "User Settings" at bounding box center [58, 214] width 70 height 8
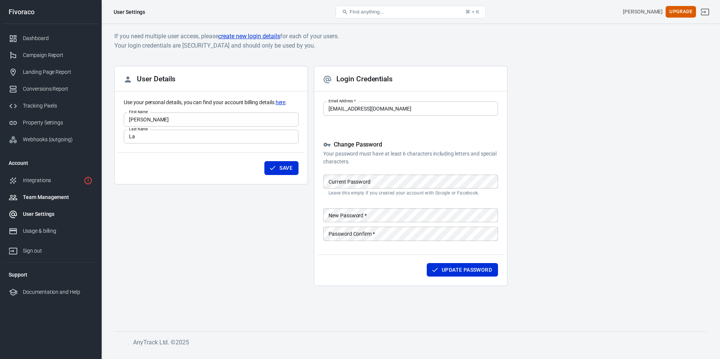
click at [43, 199] on div "Team Management" at bounding box center [58, 197] width 70 height 8
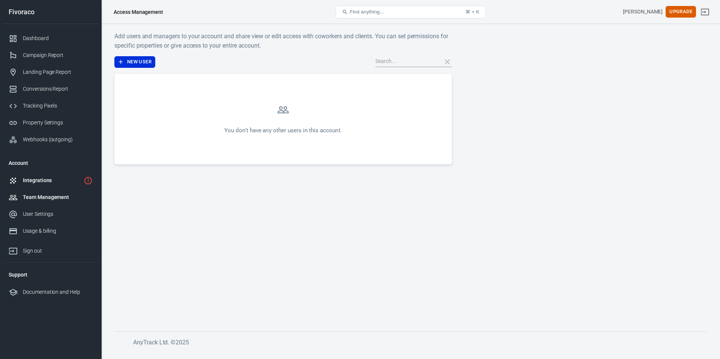
click at [41, 181] on div "Integrations" at bounding box center [52, 181] width 58 height 8
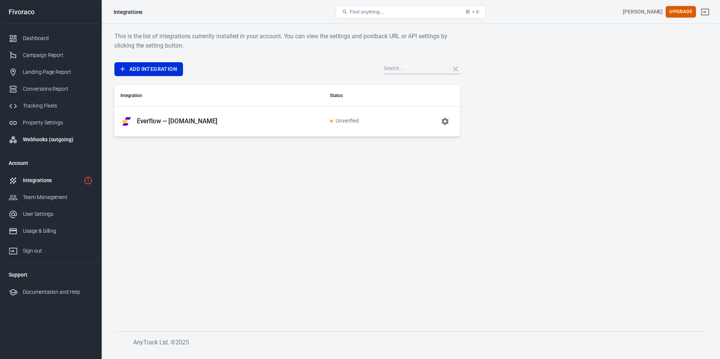
click at [50, 141] on div "Webhooks (outgoing)" at bounding box center [58, 140] width 70 height 8
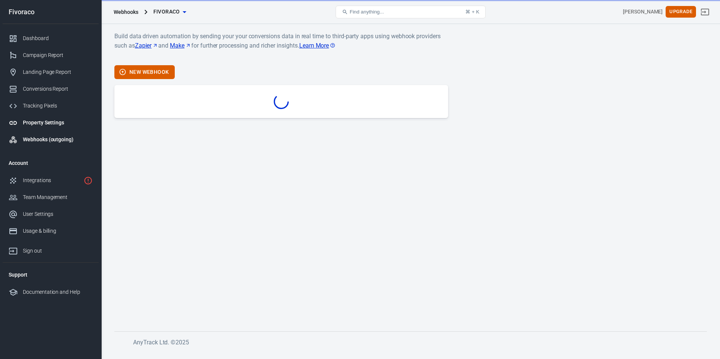
click at [47, 121] on div "Property Settings" at bounding box center [58, 123] width 70 height 8
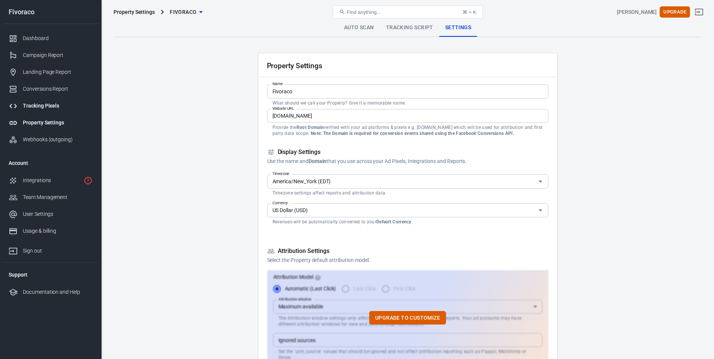
click at [36, 103] on div "Tracking Pixels" at bounding box center [58, 106] width 70 height 8
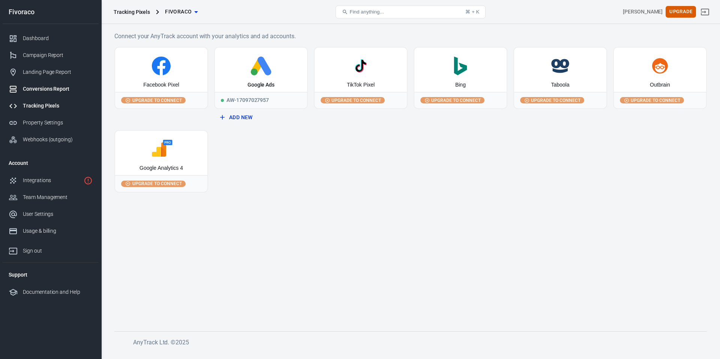
click at [38, 93] on link "Conversions Report" at bounding box center [51, 89] width 96 height 17
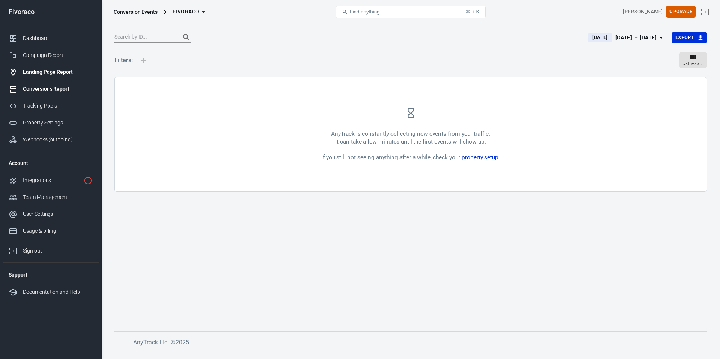
click at [45, 76] on link "Landing Page Report" at bounding box center [51, 72] width 96 height 17
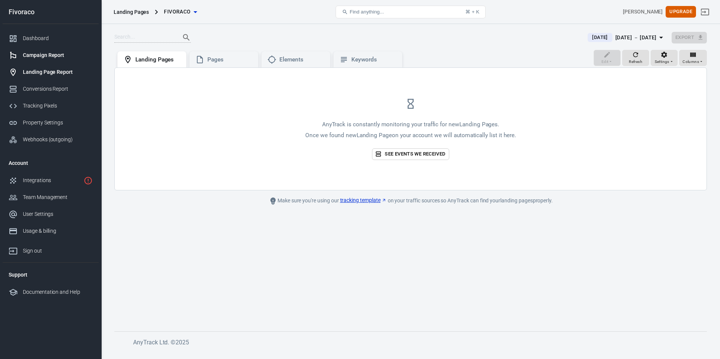
click at [39, 54] on div "Campaign Report" at bounding box center [58, 55] width 70 height 8
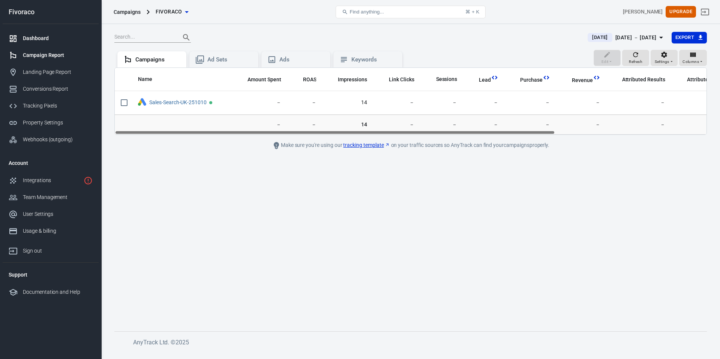
click at [42, 40] on div "Dashboard" at bounding box center [58, 38] width 70 height 8
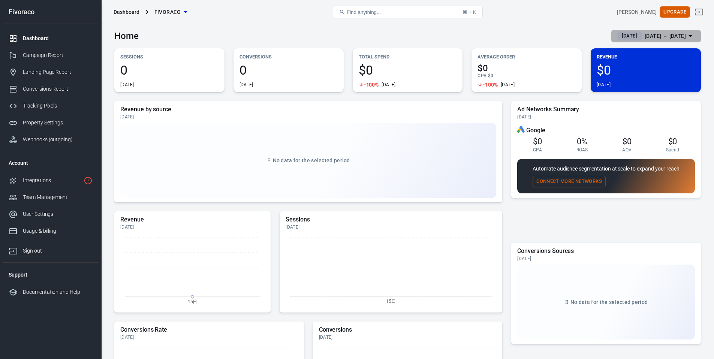
click at [648, 36] on div "[DATE] － [DATE]" at bounding box center [665, 35] width 41 height 9
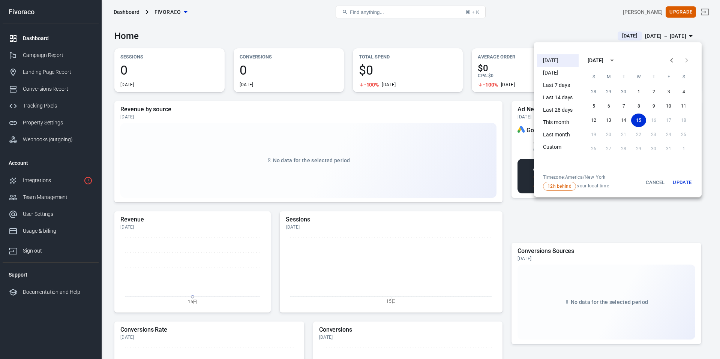
click at [559, 74] on li "[DATE]" at bounding box center [558, 73] width 42 height 12
click at [550, 57] on li "[DATE]" at bounding box center [558, 60] width 42 height 12
click at [685, 181] on button "Update" at bounding box center [682, 182] width 24 height 16
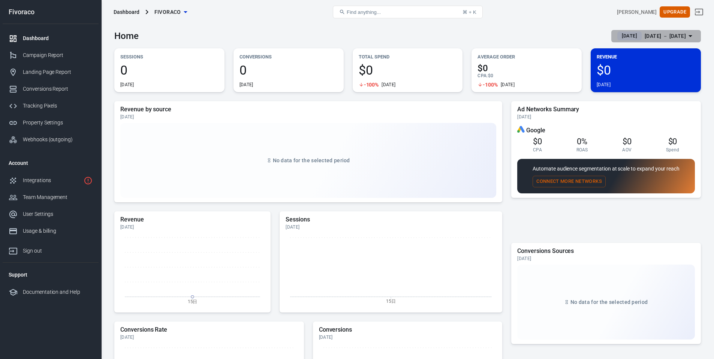
click at [622, 37] on span "[DATE]" at bounding box center [629, 35] width 21 height 7
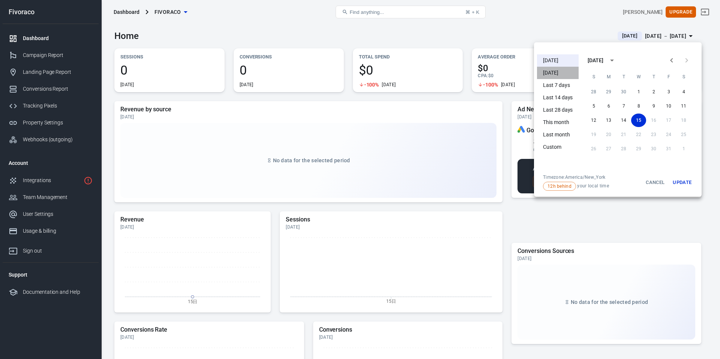
click at [544, 69] on li "[DATE]" at bounding box center [558, 73] width 42 height 12
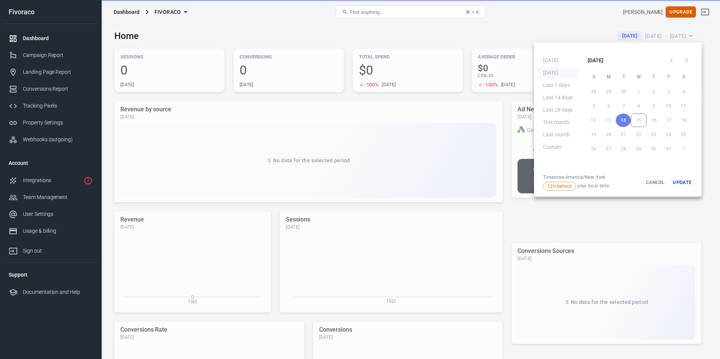
click at [686, 178] on button "Update" at bounding box center [682, 182] width 24 height 16
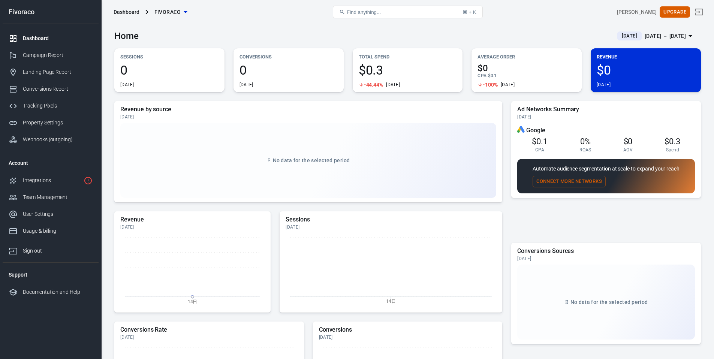
click at [620, 36] on span "[DATE]" at bounding box center [629, 35] width 21 height 7
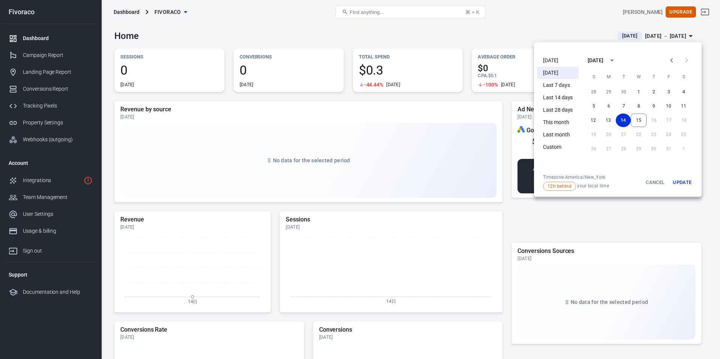
click at [678, 179] on button "Update" at bounding box center [682, 182] width 24 height 16
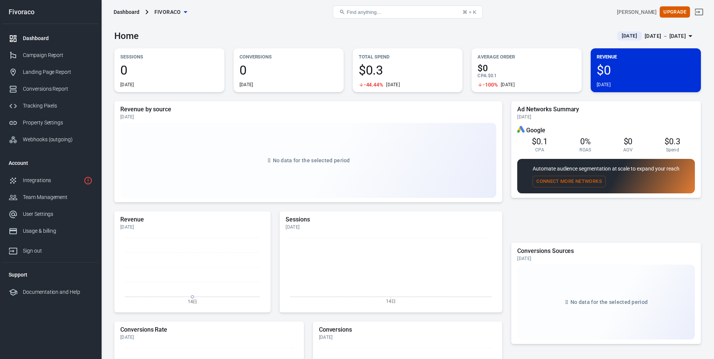
click at [645, 35] on div "[DATE] － [DATE]" at bounding box center [665, 35] width 41 height 9
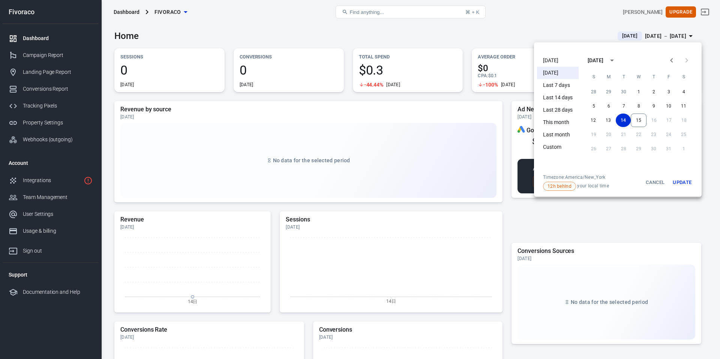
click at [557, 84] on li "Last 7 days" at bounding box center [558, 85] width 42 height 12
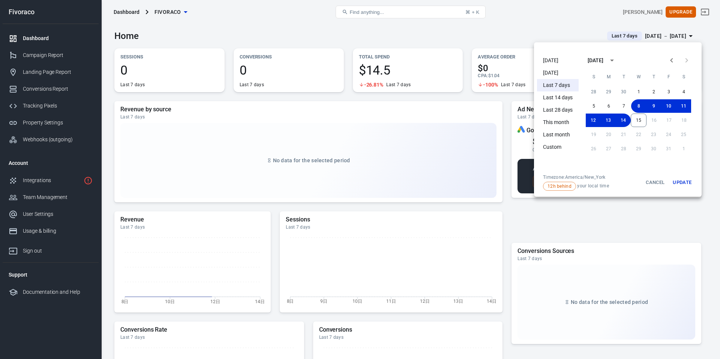
click at [532, 33] on div at bounding box center [360, 179] width 720 height 359
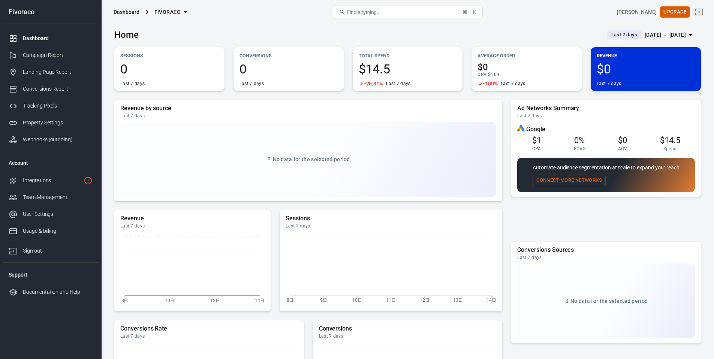
scroll to position [1, 0]
drag, startPoint x: 542, startPoint y: 143, endPoint x: 536, endPoint y: 141, distance: 5.9
click at [536, 141] on div "$1 CPA 0% ROAS $0 AOV $14.5 Spend" at bounding box center [606, 142] width 178 height 18
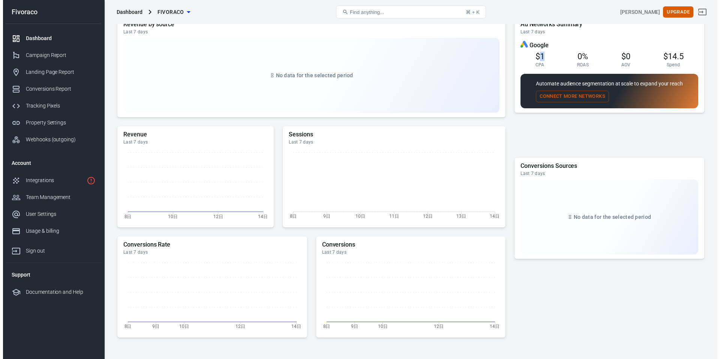
scroll to position [0, 0]
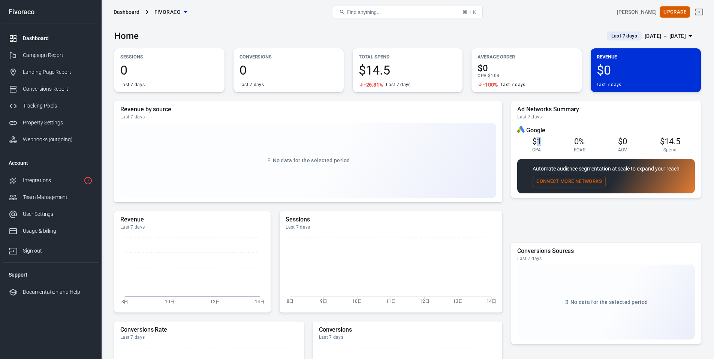
click at [645, 36] on div "[DATE] － [DATE]" at bounding box center [665, 35] width 41 height 9
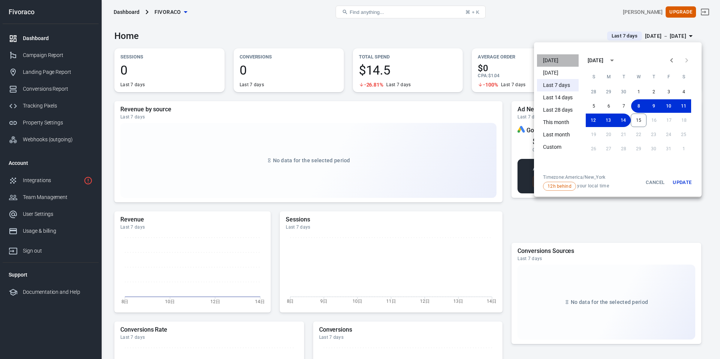
click at [552, 64] on li "[DATE]" at bounding box center [558, 60] width 42 height 12
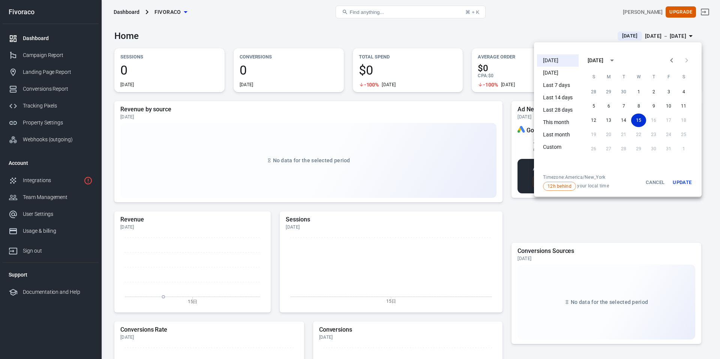
click at [511, 31] on div at bounding box center [360, 179] width 720 height 359
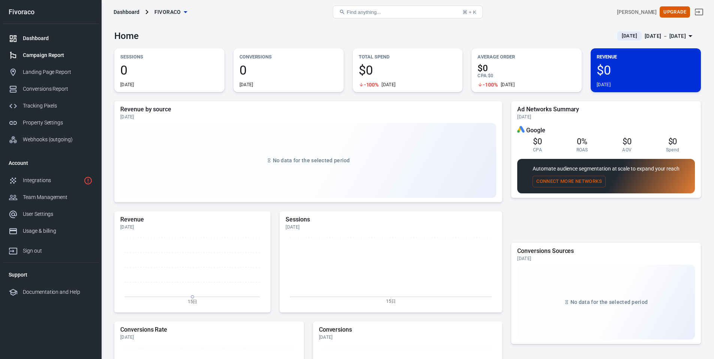
click at [33, 52] on div "Campaign Report" at bounding box center [58, 55] width 70 height 8
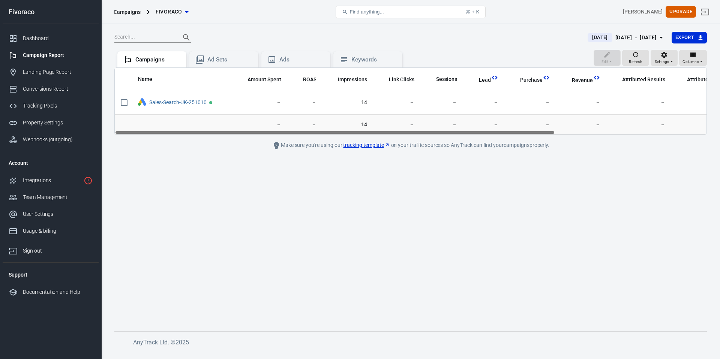
drag, startPoint x: 477, startPoint y: 131, endPoint x: 399, endPoint y: 132, distance: 77.6
click at [399, 132] on div "Name Amount Spent ROAS Impressions Link Clicks Sessions Lead Purchase Revenue A…" at bounding box center [411, 101] width 592 height 67
click at [237, 60] on div "Ad Sets" at bounding box center [229, 60] width 45 height 8
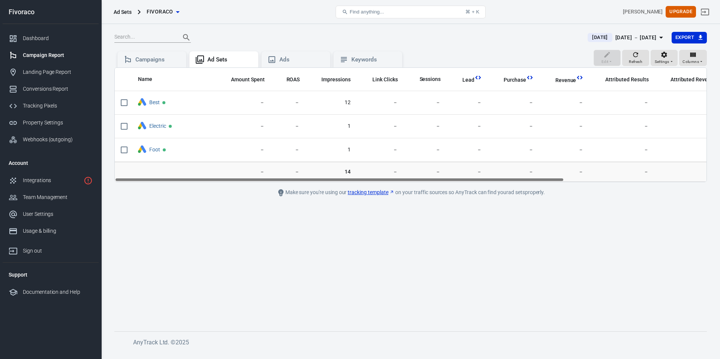
click at [633, 31] on button "[DATE] [DATE] － [DATE]" at bounding box center [627, 37] width 90 height 12
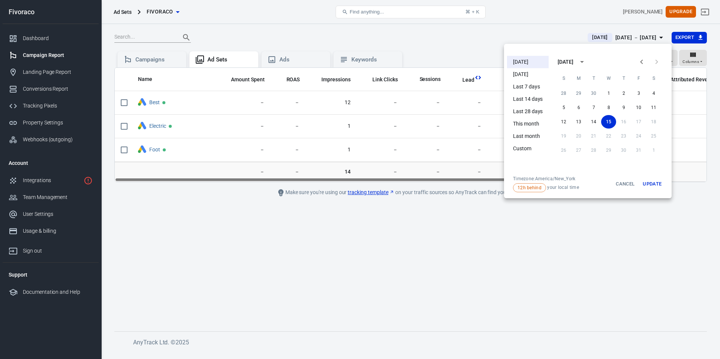
click at [526, 88] on li "Last 7 days" at bounding box center [528, 87] width 42 height 12
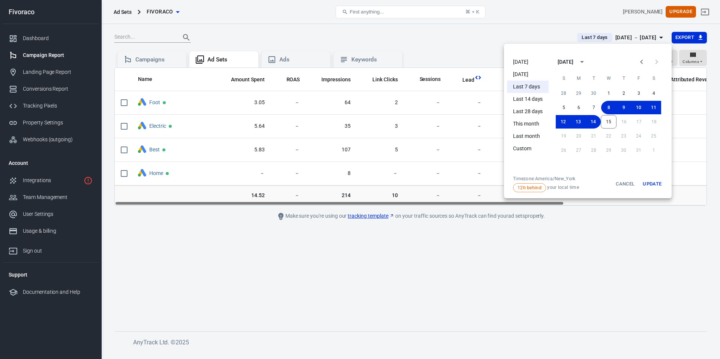
click at [418, 229] on div at bounding box center [360, 179] width 720 height 359
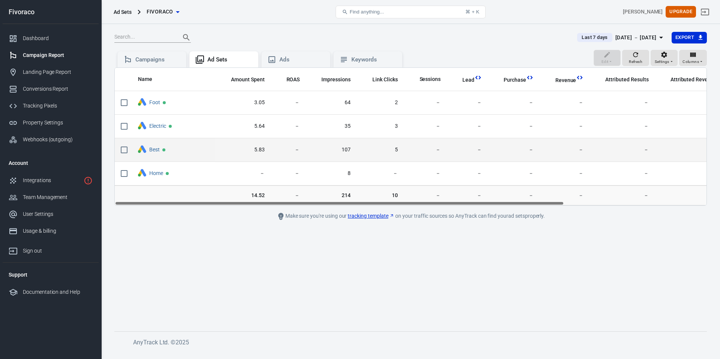
drag, startPoint x: 414, startPoint y: 202, endPoint x: 259, endPoint y: 150, distance: 163.9
click at [295, 193] on div "Name Amount Spent ROAS Impressions Link Clicks Sessions Lead Purchase Revenue A…" at bounding box center [410, 136] width 592 height 138
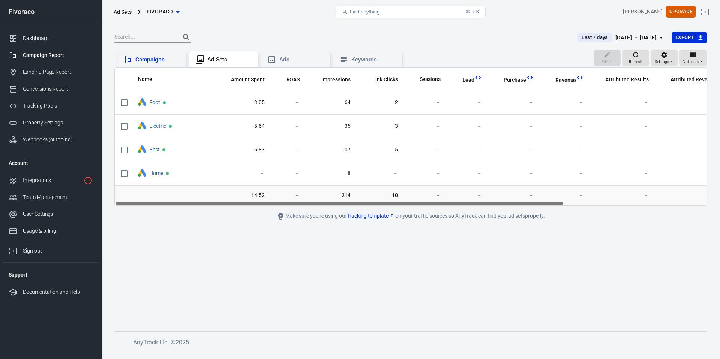
click at [152, 66] on div "Campaigns" at bounding box center [151, 59] width 69 height 16
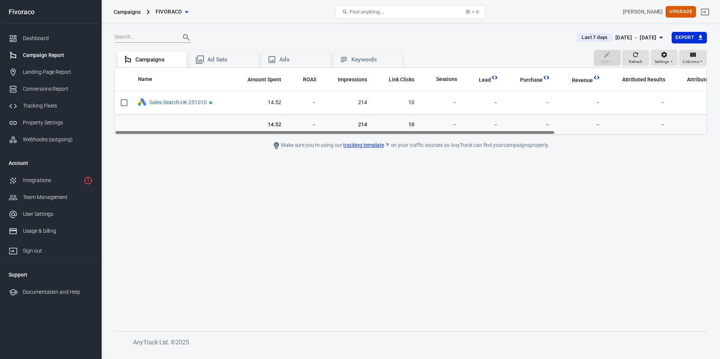
drag, startPoint x: 416, startPoint y: 132, endPoint x: 391, endPoint y: 132, distance: 24.8
click at [391, 132] on div "Name Amount Spent ROAS Impressions Link Clicks Sessions Lead Purchase Revenue A…" at bounding box center [411, 101] width 592 height 67
drag, startPoint x: 336, startPoint y: 217, endPoint x: 317, endPoint y: 217, distance: 19.1
click at [336, 217] on main "Last 7 days [DATE] － [DATE] Export Edit Refresh Settings Columns Campaigns Ad S…" at bounding box center [410, 175] width 592 height 288
click at [37, 41] on div "Dashboard" at bounding box center [58, 38] width 70 height 8
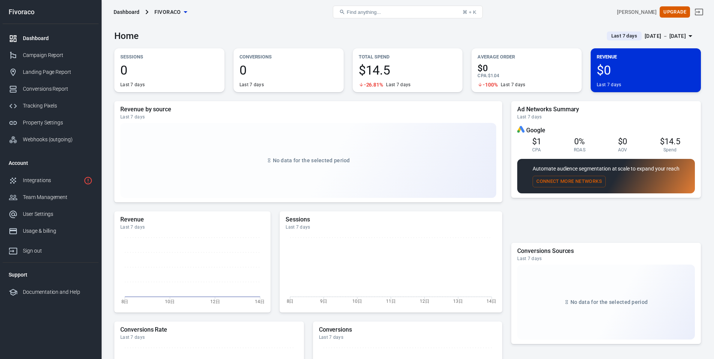
click at [526, 144] on div "$1 CPA 0% ROAS $0 AOV $14.5 Spend" at bounding box center [606, 144] width 178 height 18
click at [532, 144] on span "$1" at bounding box center [536, 141] width 9 height 9
click at [622, 138] on span "$0" at bounding box center [622, 141] width 9 height 9
click at [575, 142] on span "0%" at bounding box center [579, 141] width 10 height 9
click at [43, 58] on div "Campaign Report" at bounding box center [58, 55] width 70 height 8
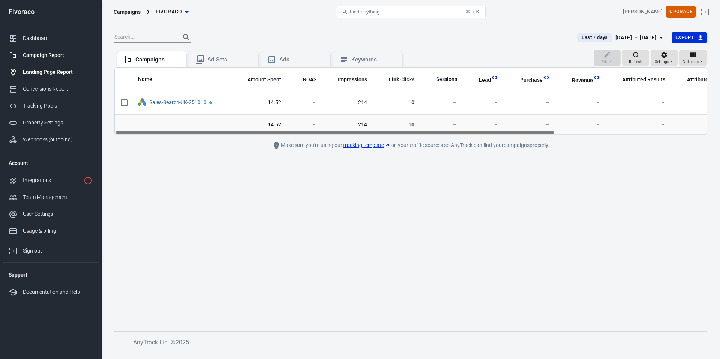
click at [47, 69] on div "Landing Page Report" at bounding box center [58, 72] width 70 height 8
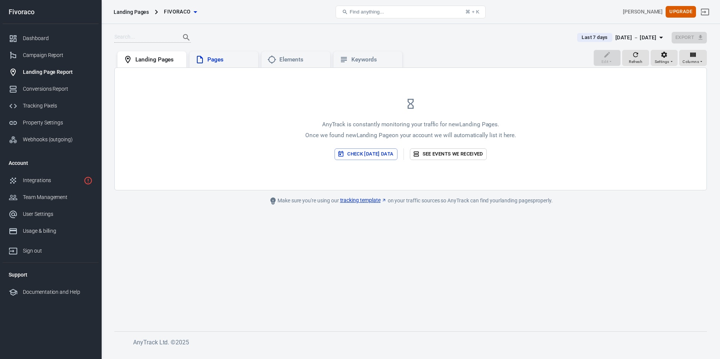
click at [235, 61] on div "Pages" at bounding box center [229, 60] width 45 height 8
click at [381, 151] on button "Check [DATE] data" at bounding box center [365, 154] width 63 height 12
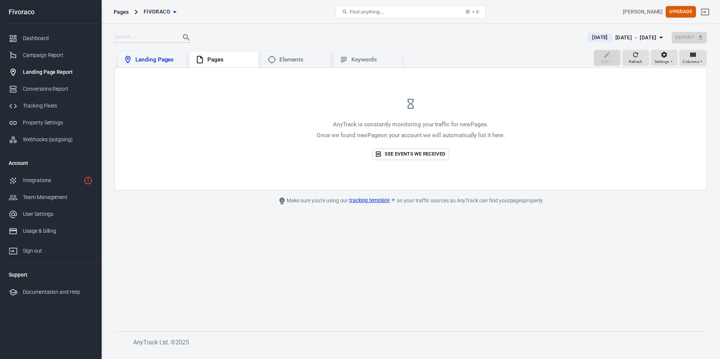
click at [170, 64] on div "Landing Pages" at bounding box center [151, 59] width 57 height 9
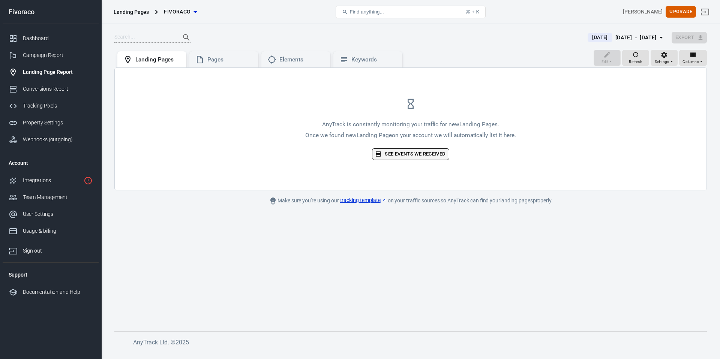
click at [385, 153] on link "See events we received" at bounding box center [410, 154] width 77 height 12
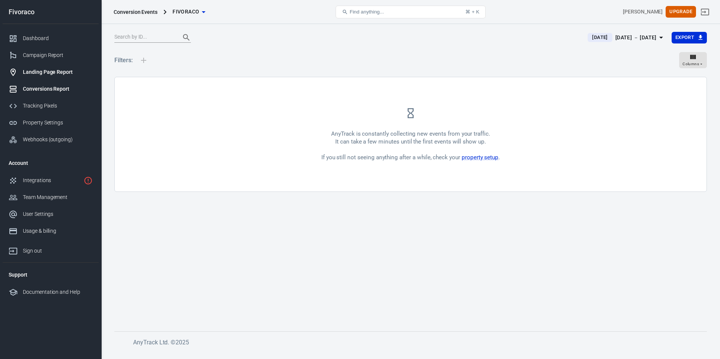
click at [32, 72] on div "Landing Page Report" at bounding box center [58, 72] width 70 height 8
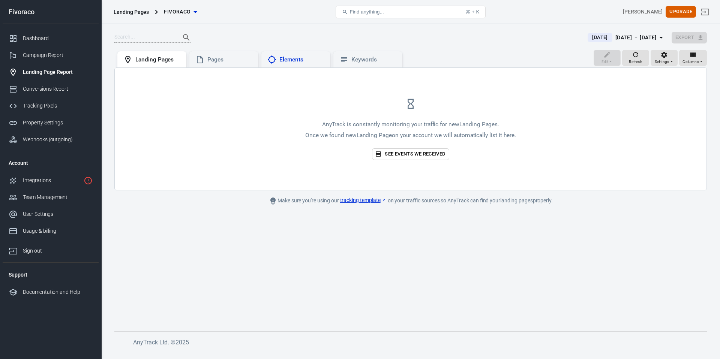
click at [306, 63] on div "Elements" at bounding box center [301, 60] width 45 height 8
click at [360, 62] on div "Keywords" at bounding box center [373, 60] width 45 height 8
click at [149, 65] on div "Landing Pages" at bounding box center [151, 59] width 69 height 16
click at [635, 37] on div "[DATE] － [DATE]" at bounding box center [635, 37] width 41 height 9
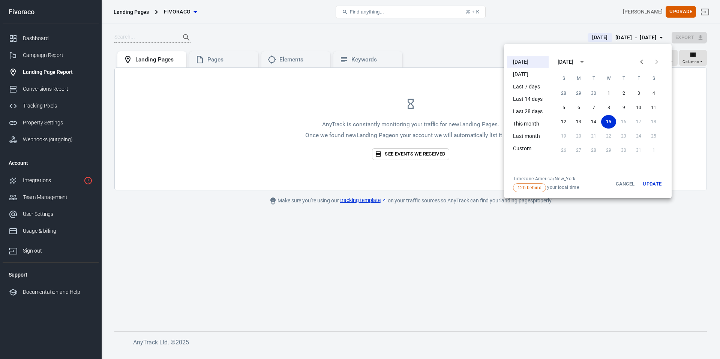
click at [536, 82] on li "Last 7 days" at bounding box center [528, 87] width 42 height 12
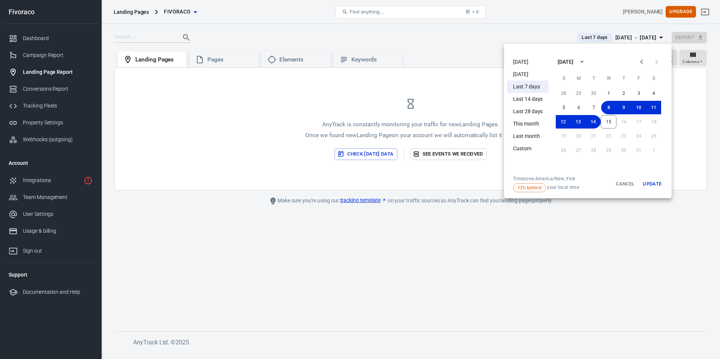
drag, startPoint x: 420, startPoint y: 246, endPoint x: 390, endPoint y: 186, distance: 66.7
click at [420, 244] on div at bounding box center [360, 179] width 720 height 359
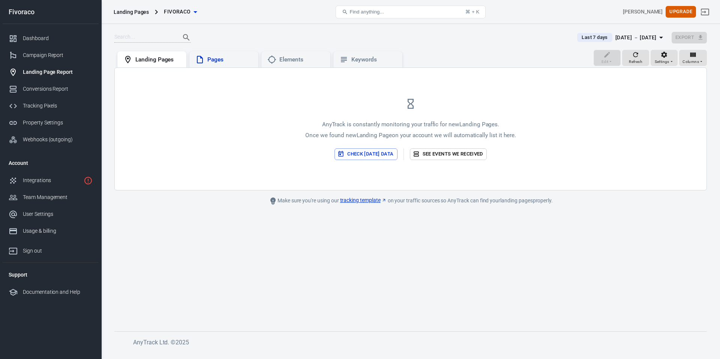
click at [200, 58] on icon at bounding box center [199, 59] width 9 height 9
click at [288, 63] on div "Elements" at bounding box center [301, 60] width 45 height 8
click at [358, 60] on div "Keywords" at bounding box center [373, 60] width 45 height 8
click at [51, 85] on div "Conversions Report" at bounding box center [58, 89] width 70 height 8
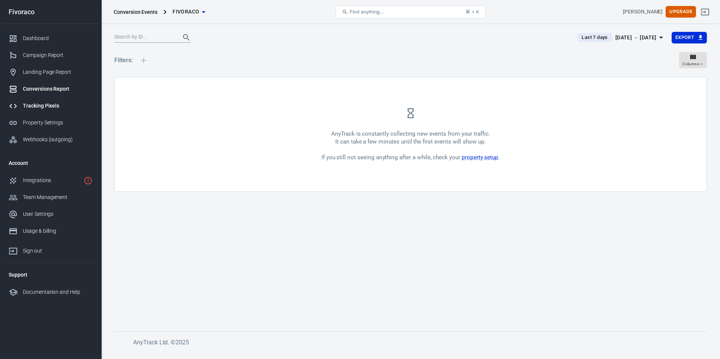
click at [47, 103] on div "Tracking Pixels" at bounding box center [58, 106] width 70 height 8
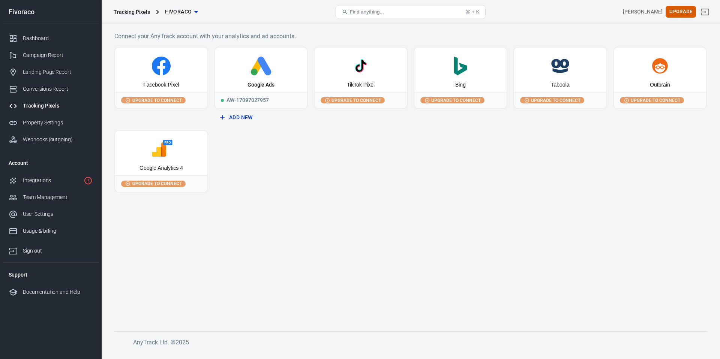
click at [52, 110] on link "Tracking Pixels" at bounding box center [51, 105] width 96 height 17
click at [52, 115] on link "Property Settings" at bounding box center [51, 122] width 96 height 17
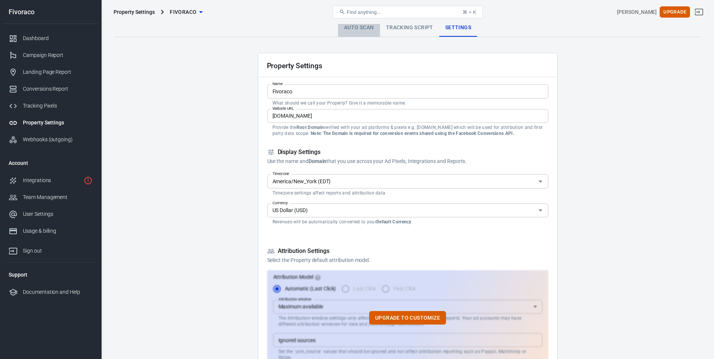
click at [363, 32] on link "Auto Scan" at bounding box center [359, 28] width 42 height 18
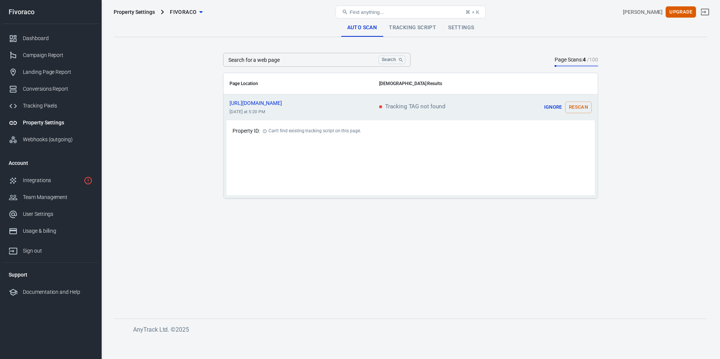
click at [585, 107] on button "Rescan" at bounding box center [578, 108] width 27 height 12
click at [331, 62] on input "Search for a web page" at bounding box center [299, 60] width 152 height 14
click at [412, 25] on link "Tracking Script" at bounding box center [412, 28] width 59 height 18
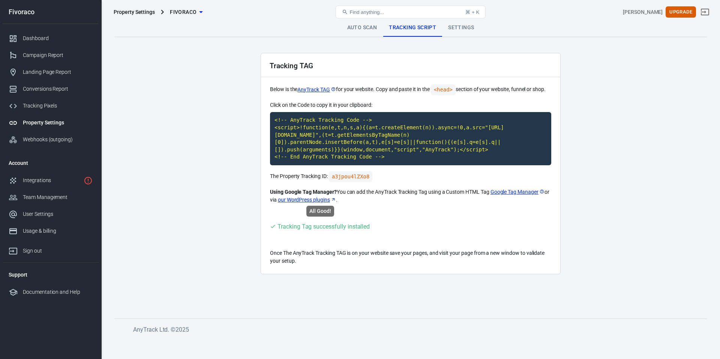
click at [328, 229] on div "Tracking Tag successfully installed" at bounding box center [323, 226] width 92 height 9
click at [369, 27] on link "Auto Scan" at bounding box center [362, 28] width 42 height 18
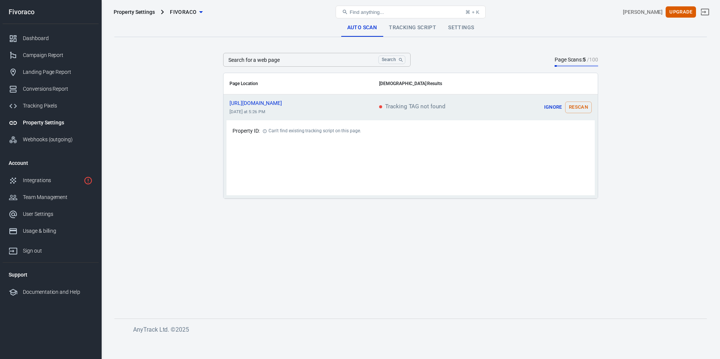
click at [563, 59] on div "Page Scans: 5 / 100" at bounding box center [576, 60] width 43 height 8
click at [452, 29] on link "Settings" at bounding box center [461, 28] width 38 height 18
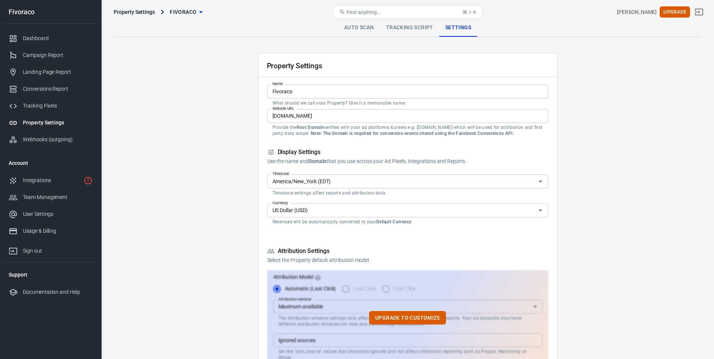
click at [400, 23] on div "Property Settings Fivoraco Find anything... ⌘ + K Alex La Upgrade" at bounding box center [408, 12] width 613 height 24
click at [400, 27] on link "Tracking Script" at bounding box center [409, 28] width 59 height 18
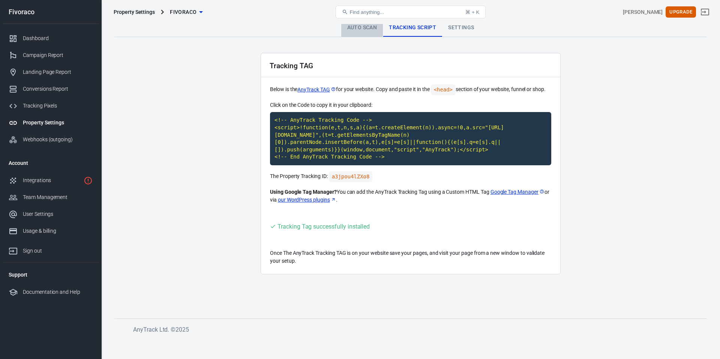
click at [360, 26] on link "Auto Scan" at bounding box center [362, 28] width 42 height 18
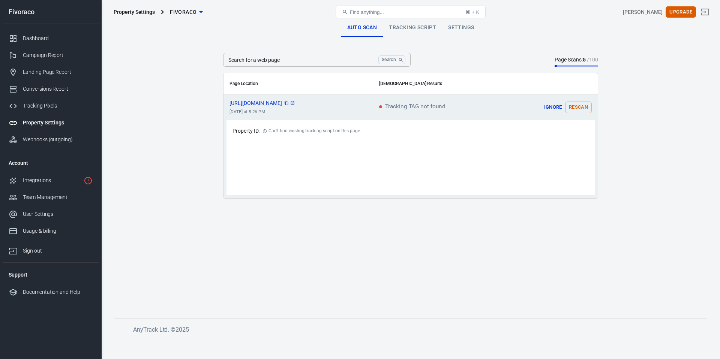
click at [244, 106] on span "[URL][DOMAIN_NAME]" at bounding box center [262, 102] width 66 height 5
click at [245, 104] on span "[URL][DOMAIN_NAME]" at bounding box center [262, 102] width 66 height 5
click at [290, 103] on icon "scrollable content" at bounding box center [292, 103] width 4 height 4
click at [21, 176] on div at bounding box center [16, 180] width 14 height 9
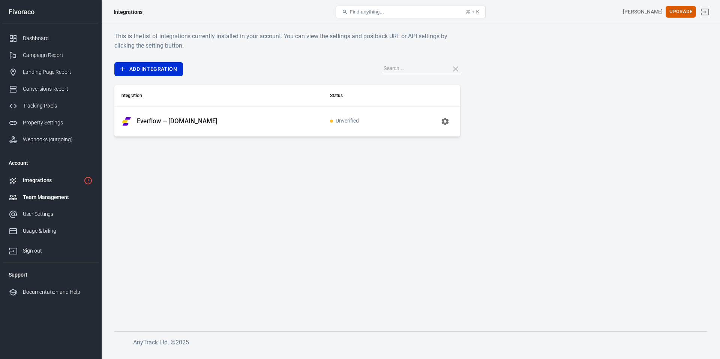
click at [34, 193] on div "Team Management" at bounding box center [58, 197] width 70 height 8
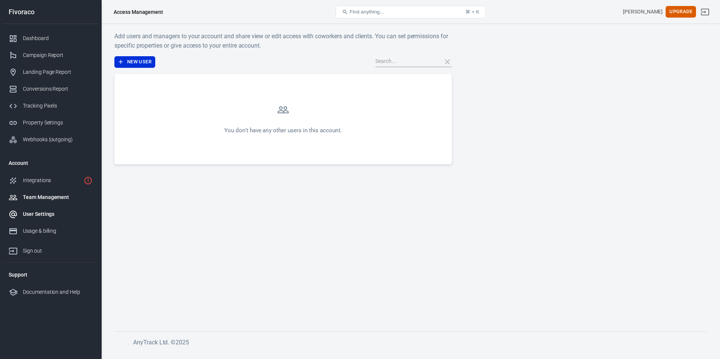
click at [38, 219] on link "User Settings" at bounding box center [51, 214] width 96 height 17
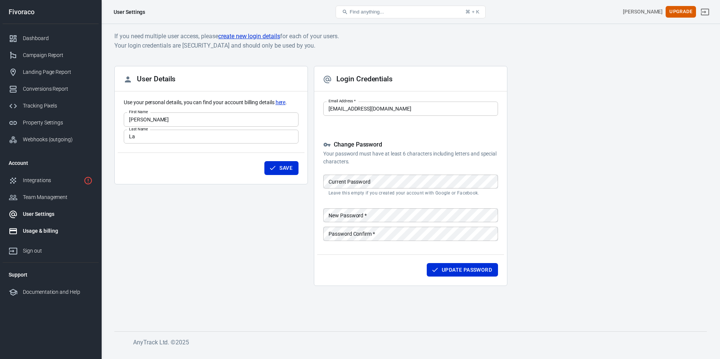
click at [38, 228] on div "Usage & billing" at bounding box center [58, 231] width 70 height 8
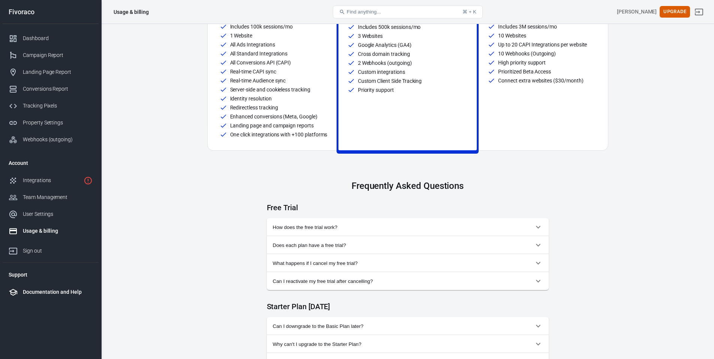
scroll to position [166, 0]
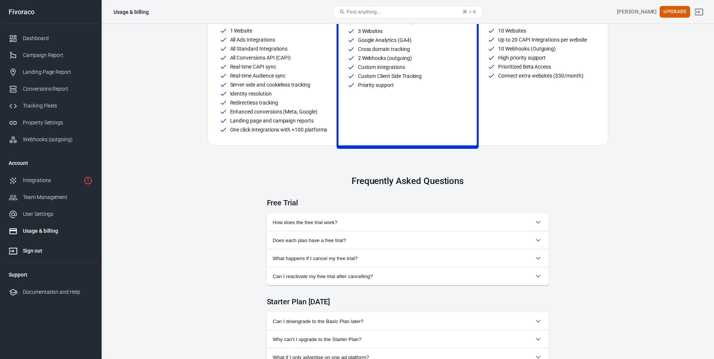
click at [32, 253] on div "Sign out" at bounding box center [58, 251] width 70 height 8
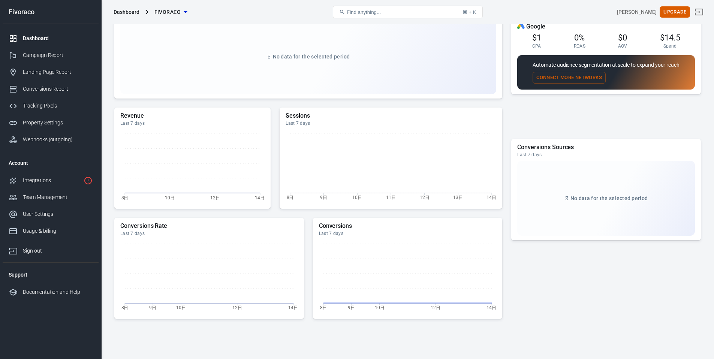
scroll to position [153, 0]
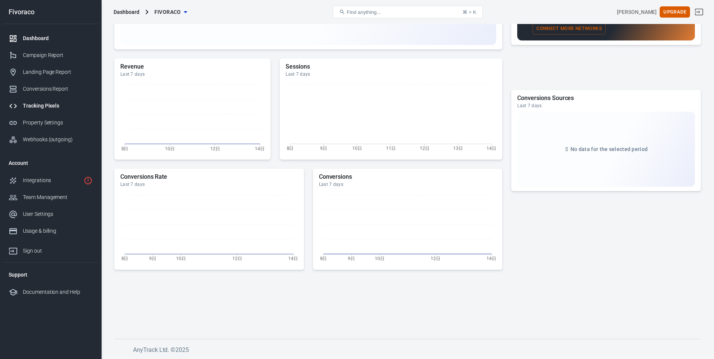
click at [31, 102] on div "Tracking Pixels" at bounding box center [58, 106] width 70 height 8
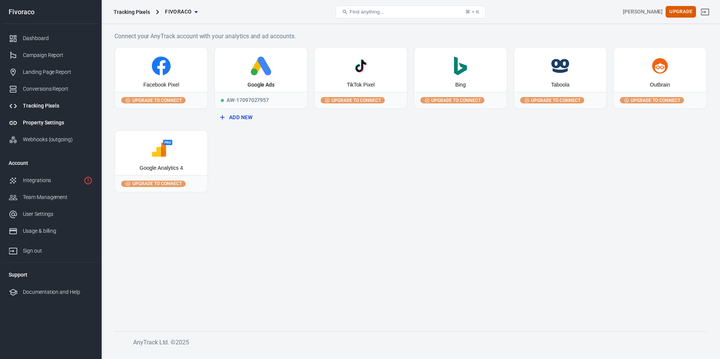
click at [36, 130] on link "Property Settings" at bounding box center [51, 122] width 96 height 17
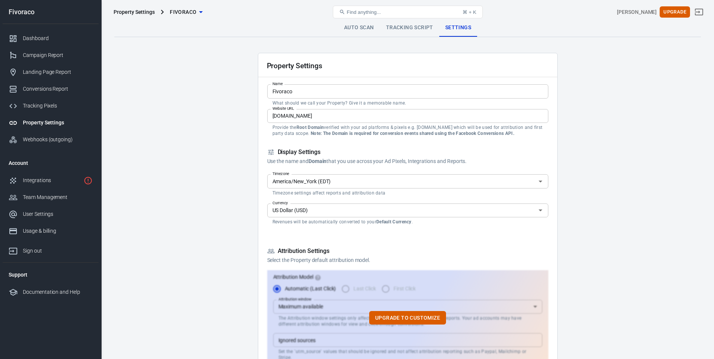
click at [359, 31] on link "Auto Scan" at bounding box center [359, 28] width 42 height 18
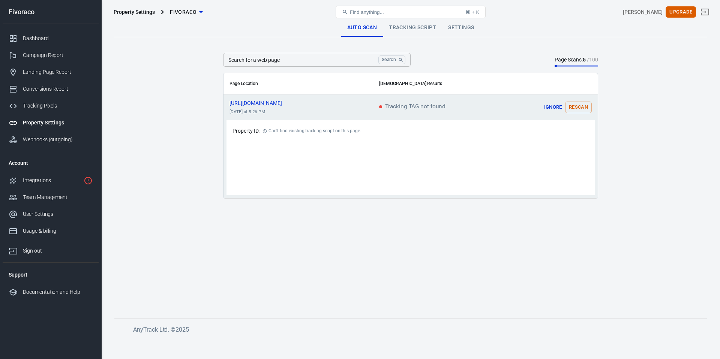
click at [549, 105] on button "Ignore" at bounding box center [553, 108] width 24 height 12
click at [420, 30] on link "Tracking Script" at bounding box center [412, 28] width 59 height 18
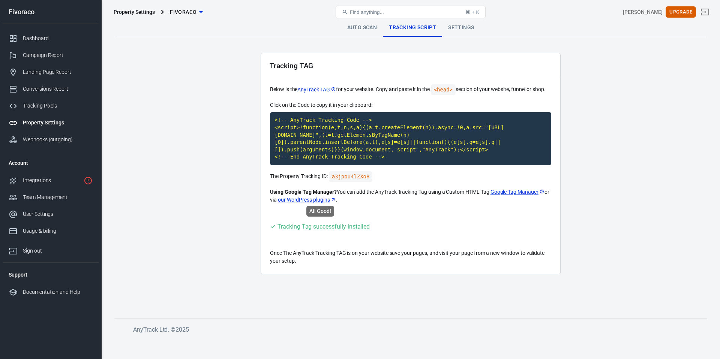
click at [348, 228] on div "Tracking Tag successfully installed" at bounding box center [323, 226] width 92 height 9
click at [321, 201] on link "our WordPress plugins" at bounding box center [307, 200] width 58 height 8
